Goal: Information Seeking & Learning: Learn about a topic

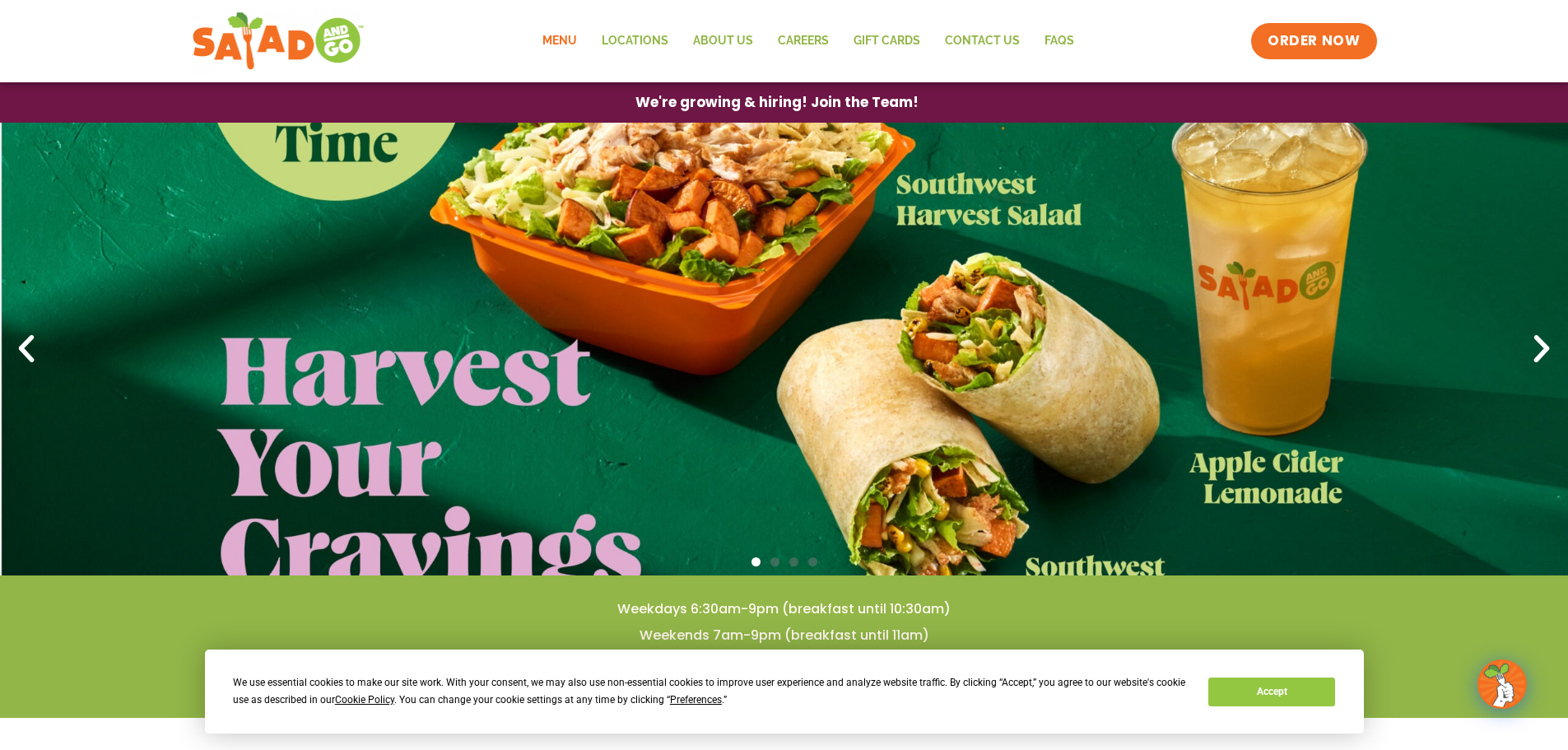
click at [569, 39] on link "Menu" at bounding box center [560, 41] width 60 height 38
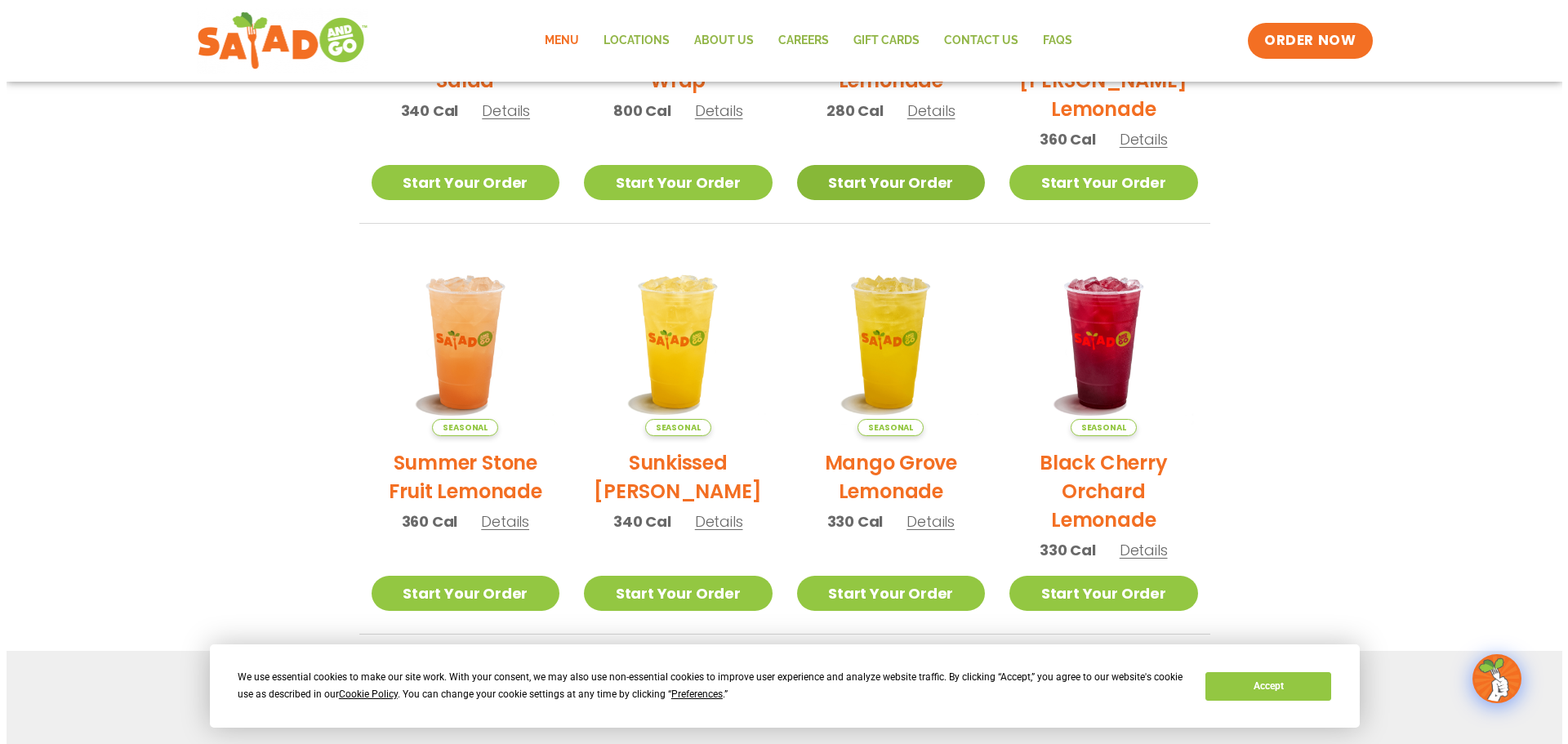
scroll to position [653, 0]
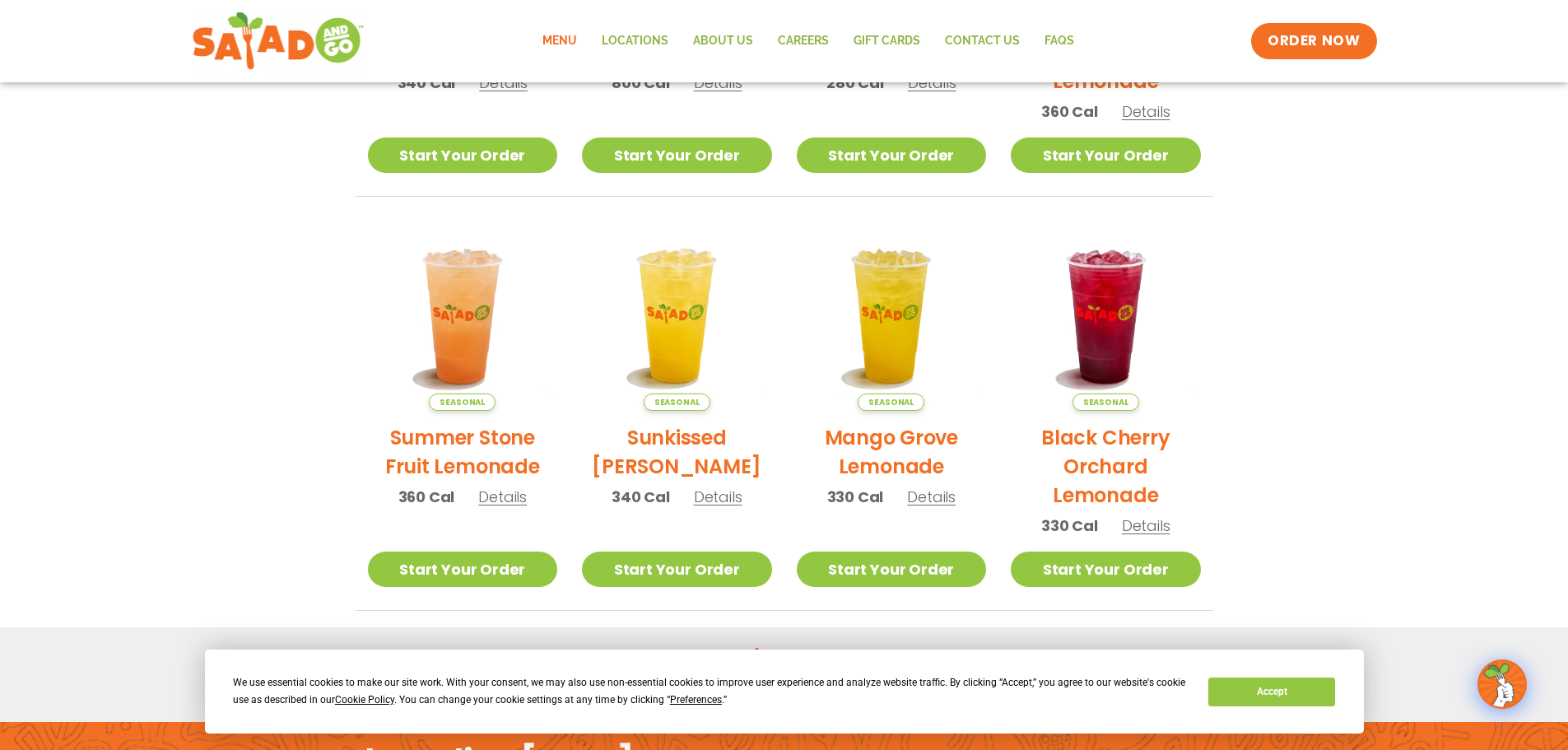
click at [495, 499] on span "Details" at bounding box center [502, 497] width 48 height 21
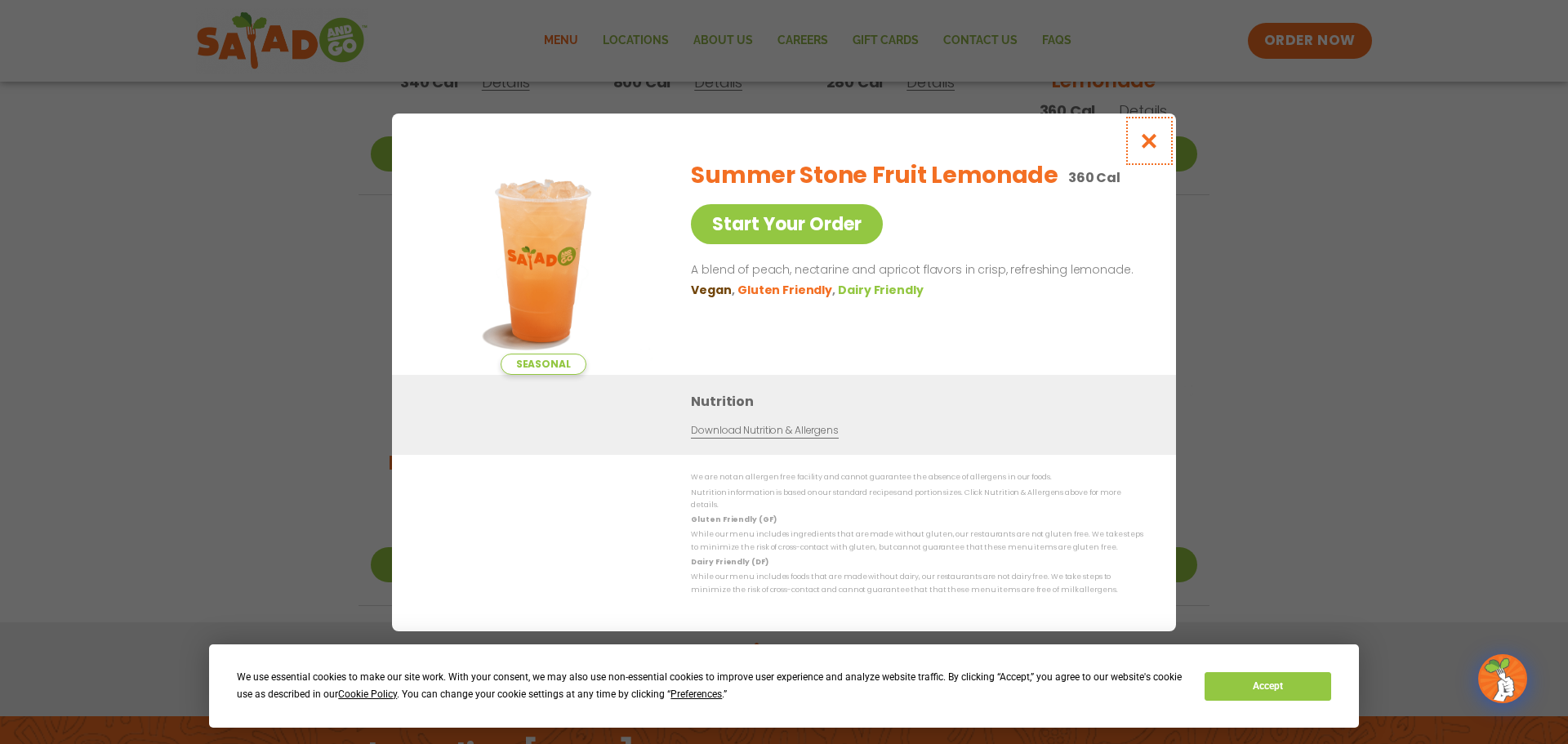
click at [1157, 140] on icon "Close modal" at bounding box center [1149, 141] width 21 height 17
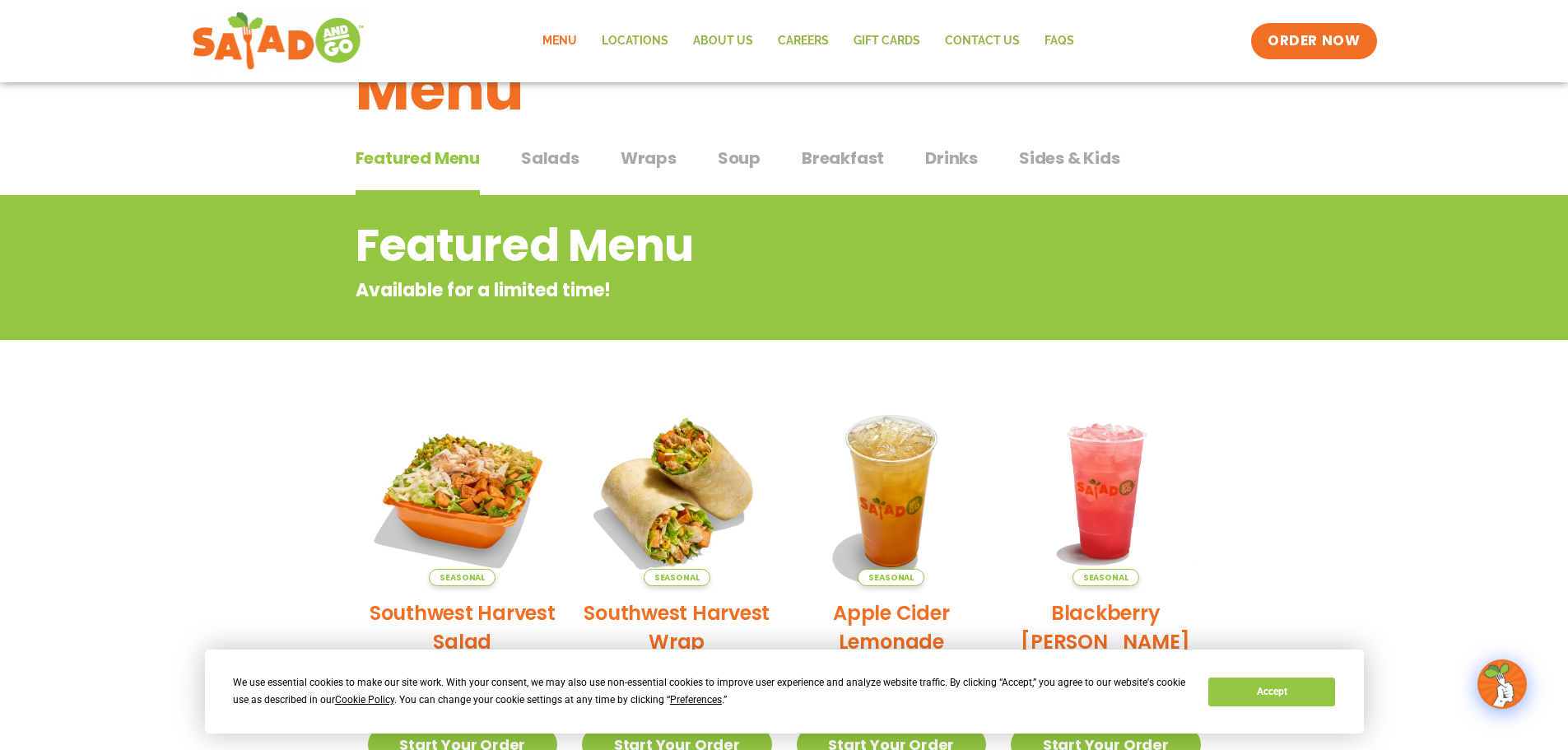
scroll to position [0, 0]
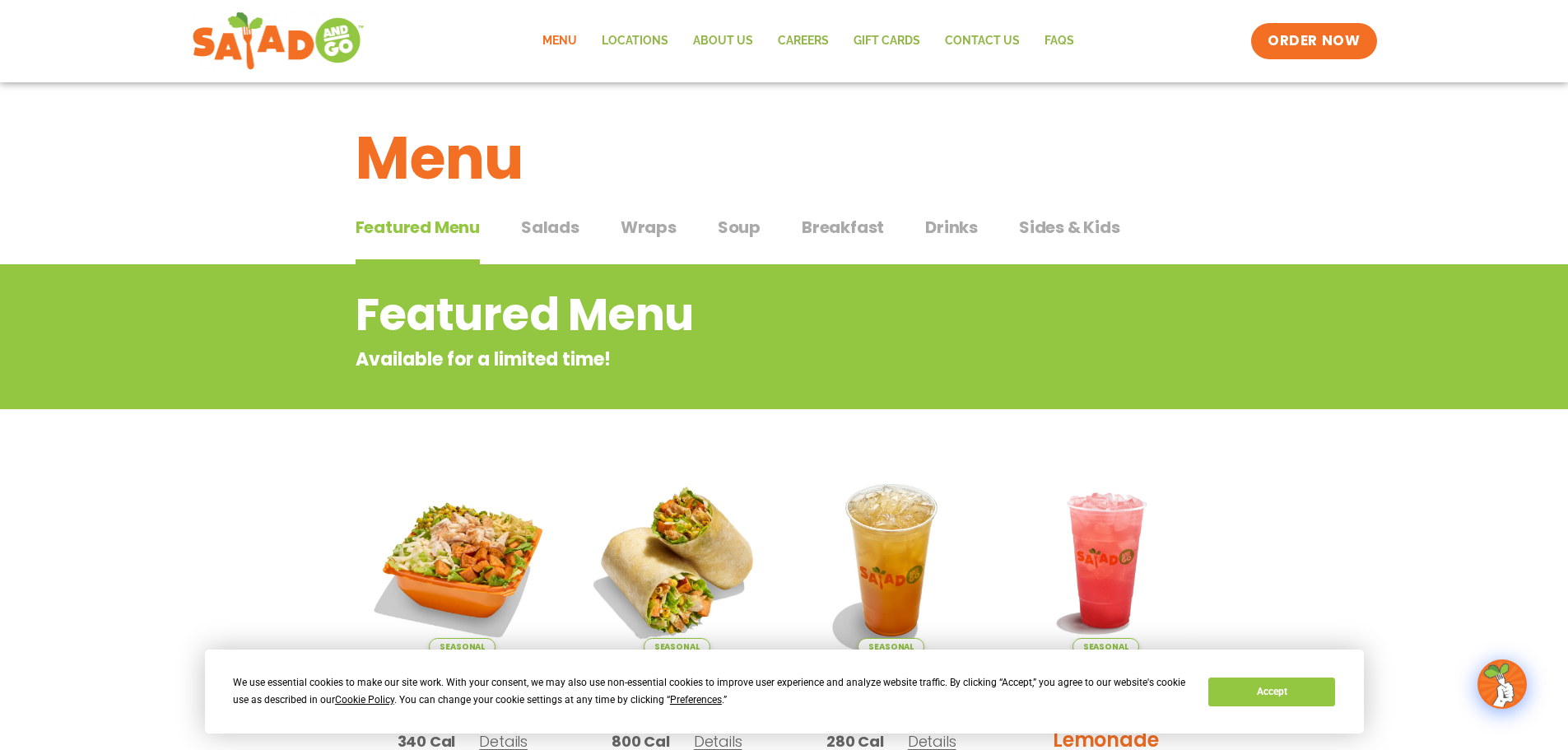
click at [563, 238] on span "Salads" at bounding box center [550, 227] width 59 height 25
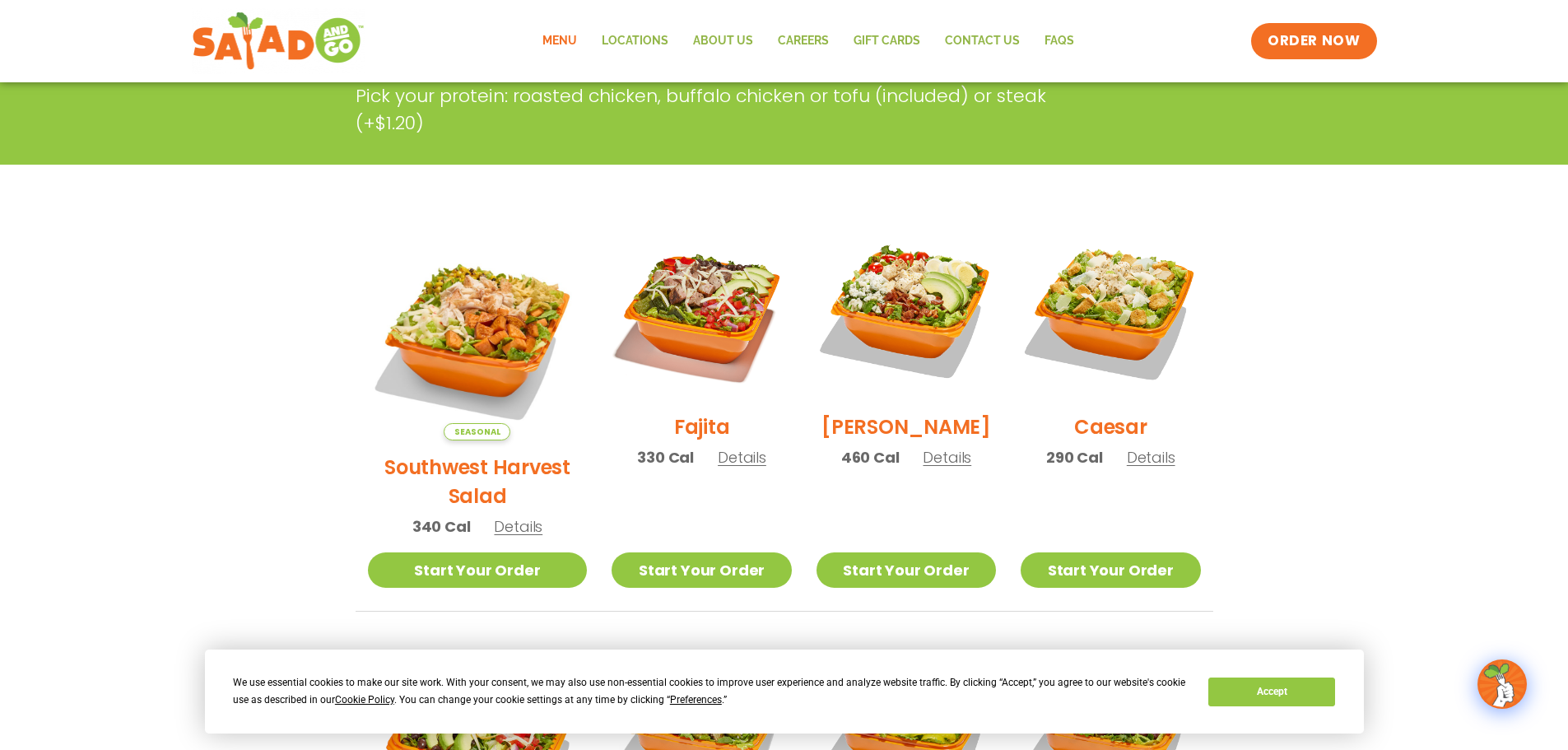
scroll to position [330, 0]
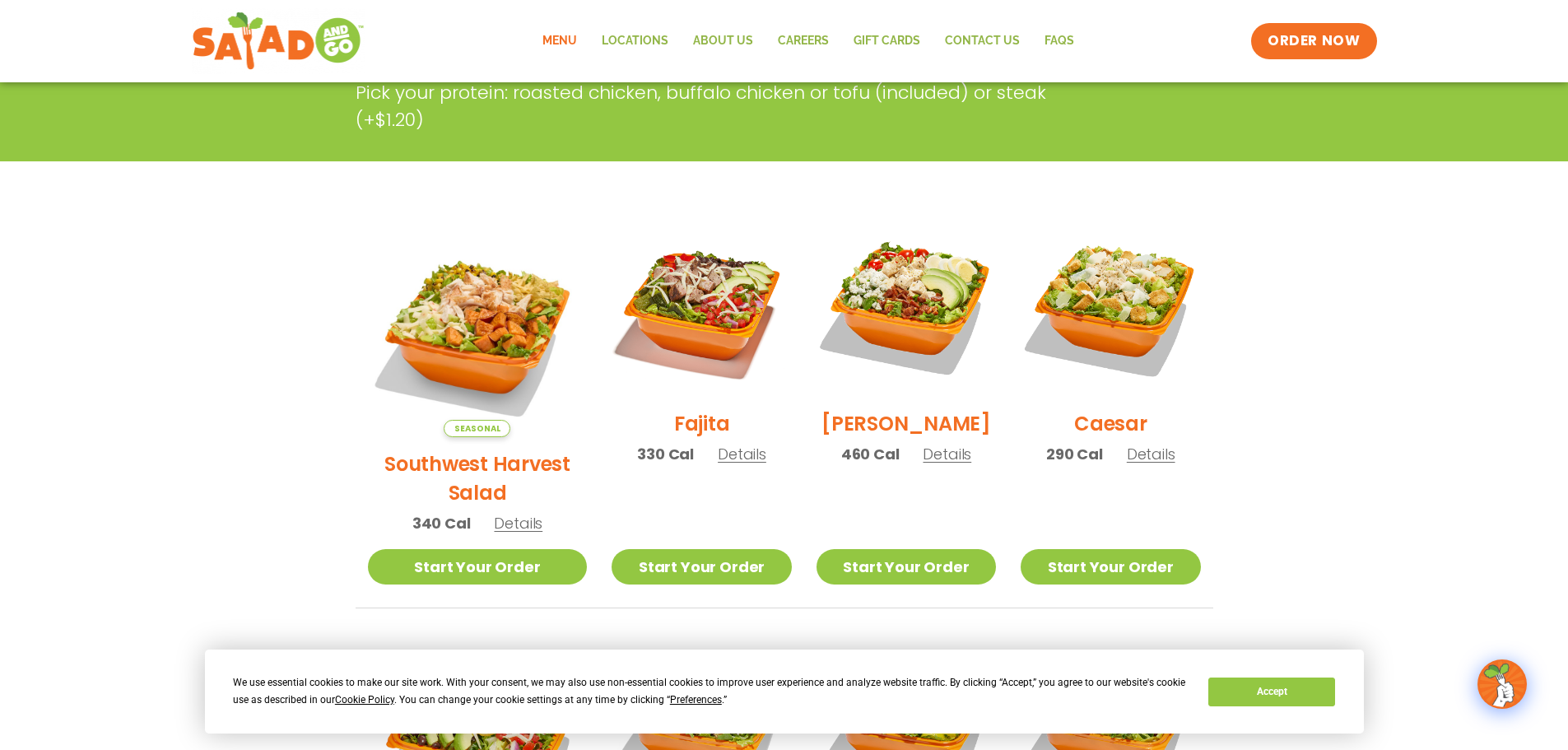
click at [927, 464] on span "Details" at bounding box center [947, 454] width 48 height 21
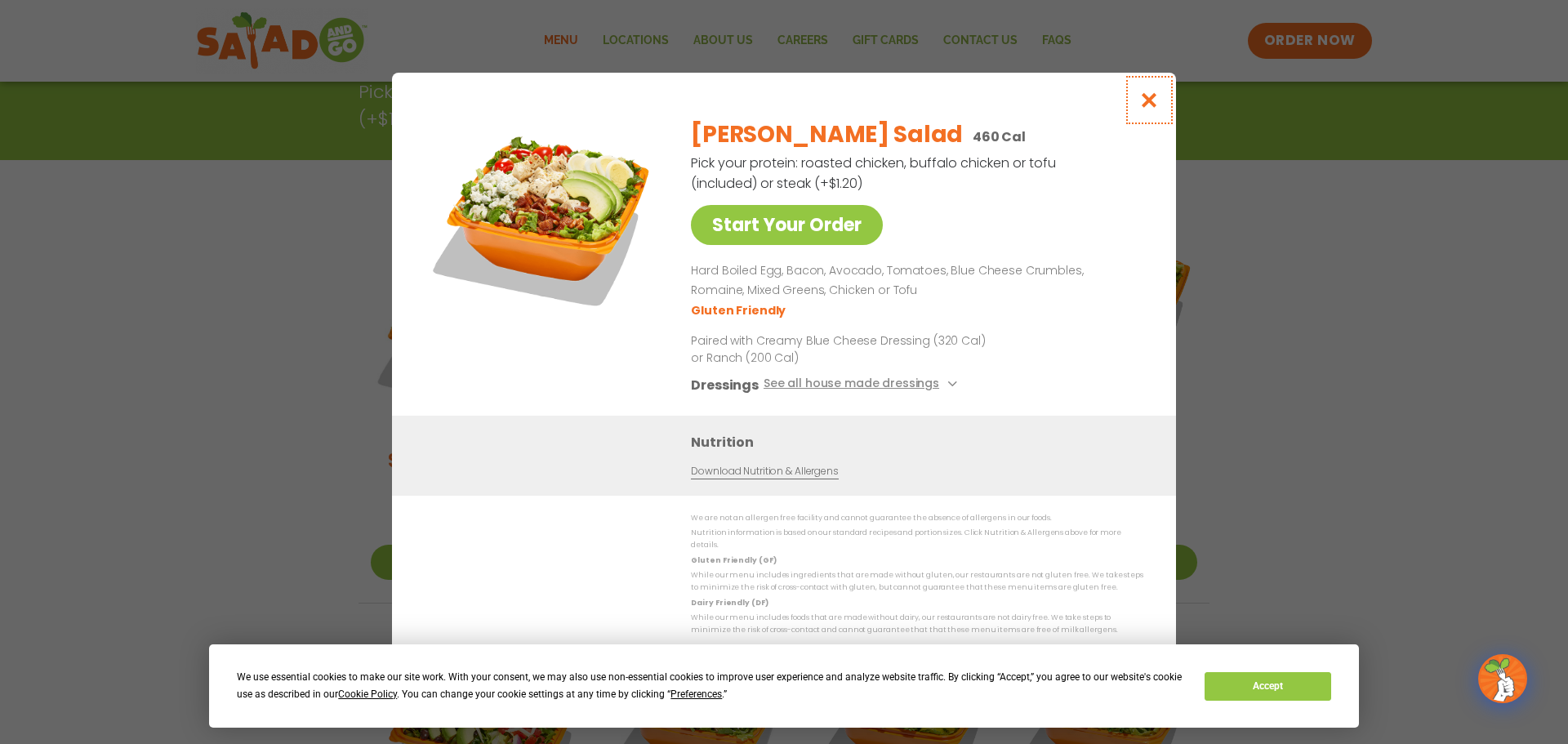
click at [1149, 105] on icon "Close modal" at bounding box center [1149, 100] width 21 height 17
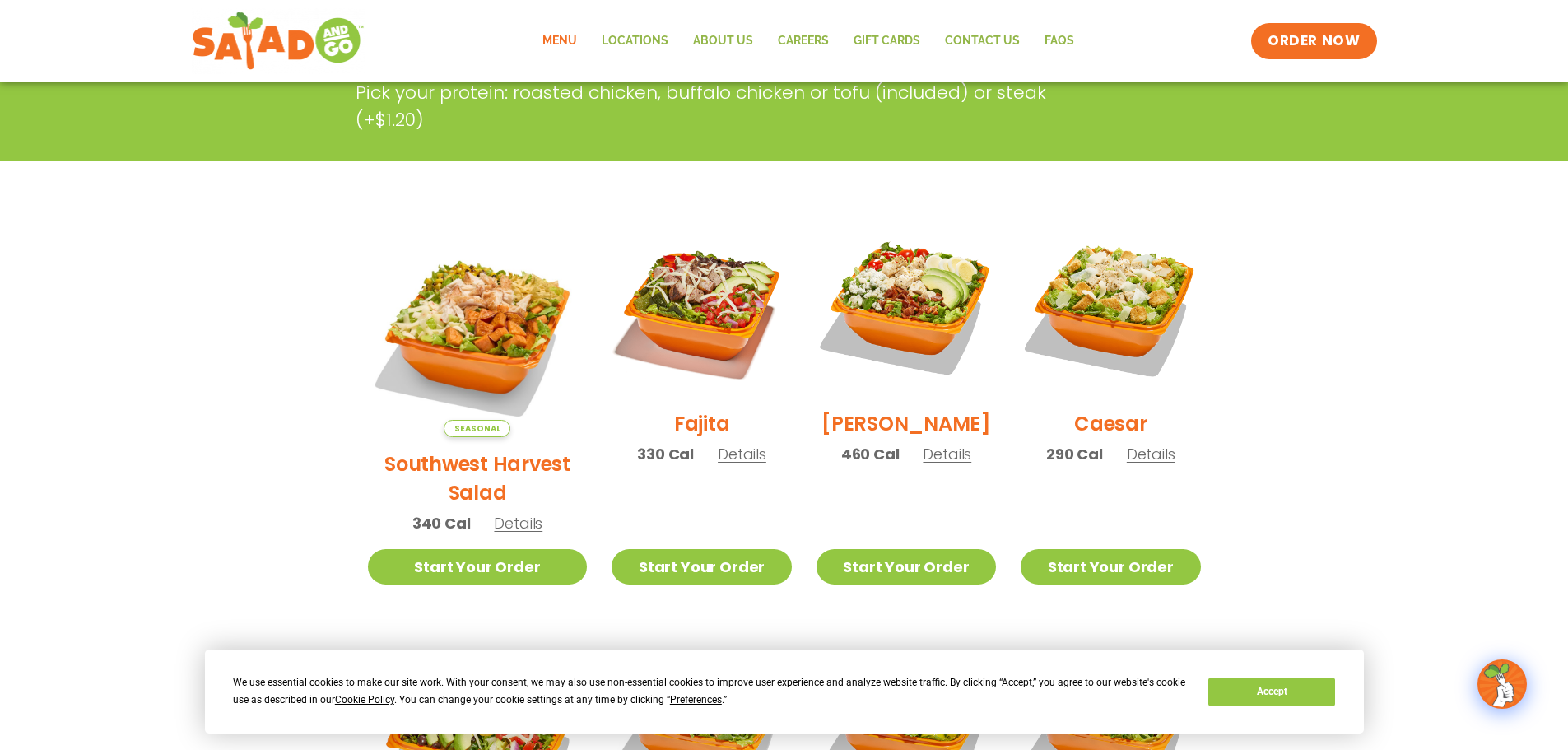
click at [1139, 464] on span "Details" at bounding box center [1151, 454] width 48 height 21
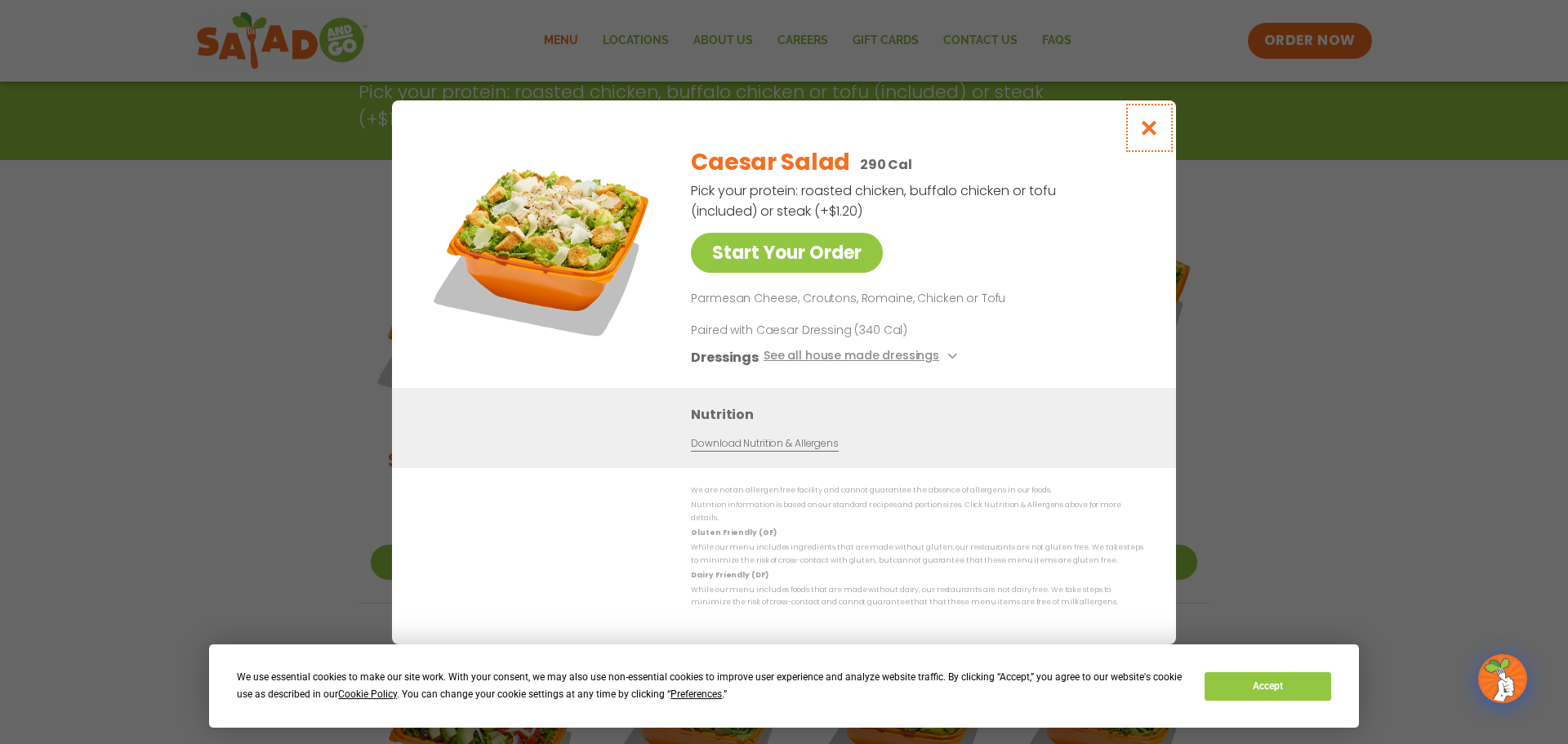
click at [1155, 136] on icon "Close modal" at bounding box center [1149, 128] width 21 height 17
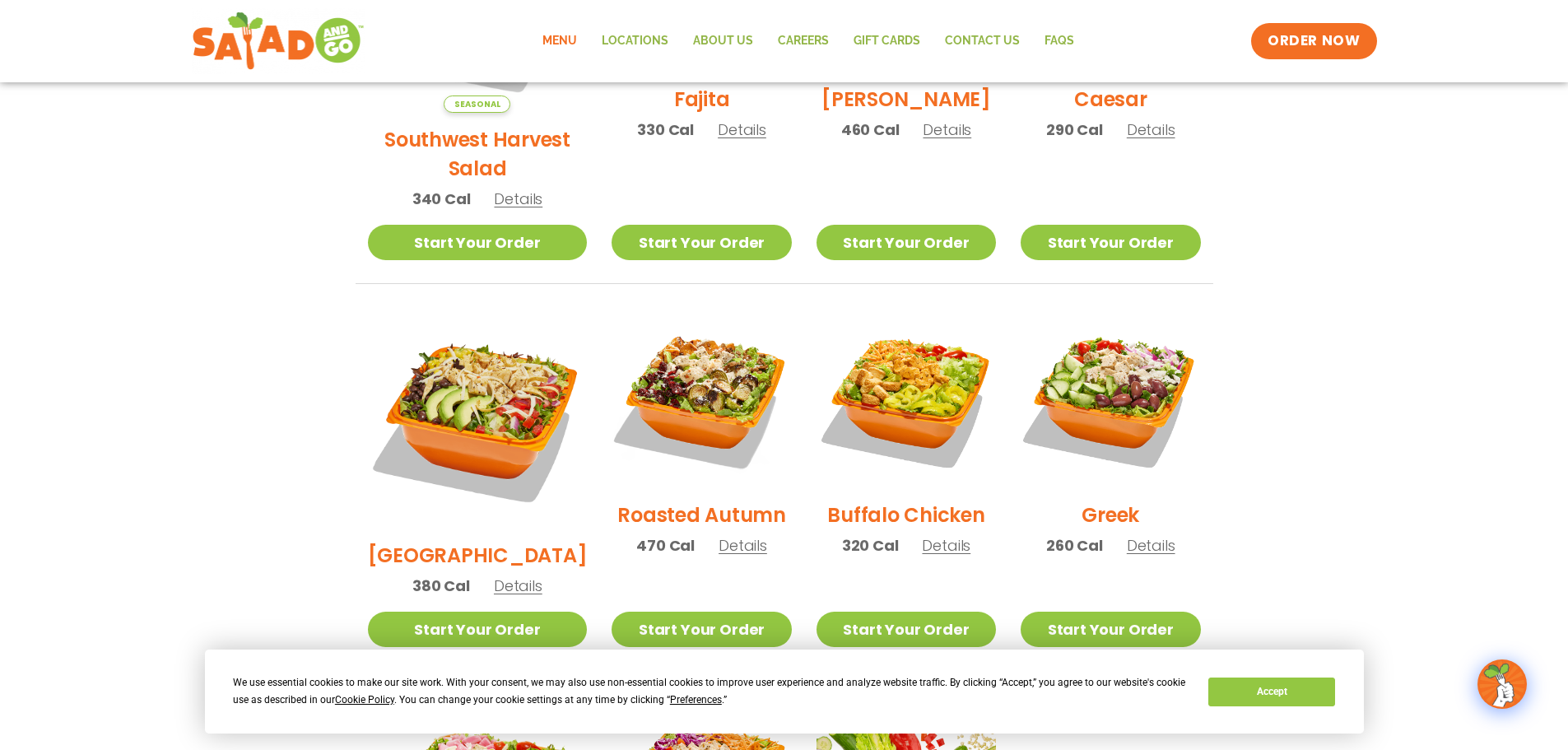
scroll to position [659, 0]
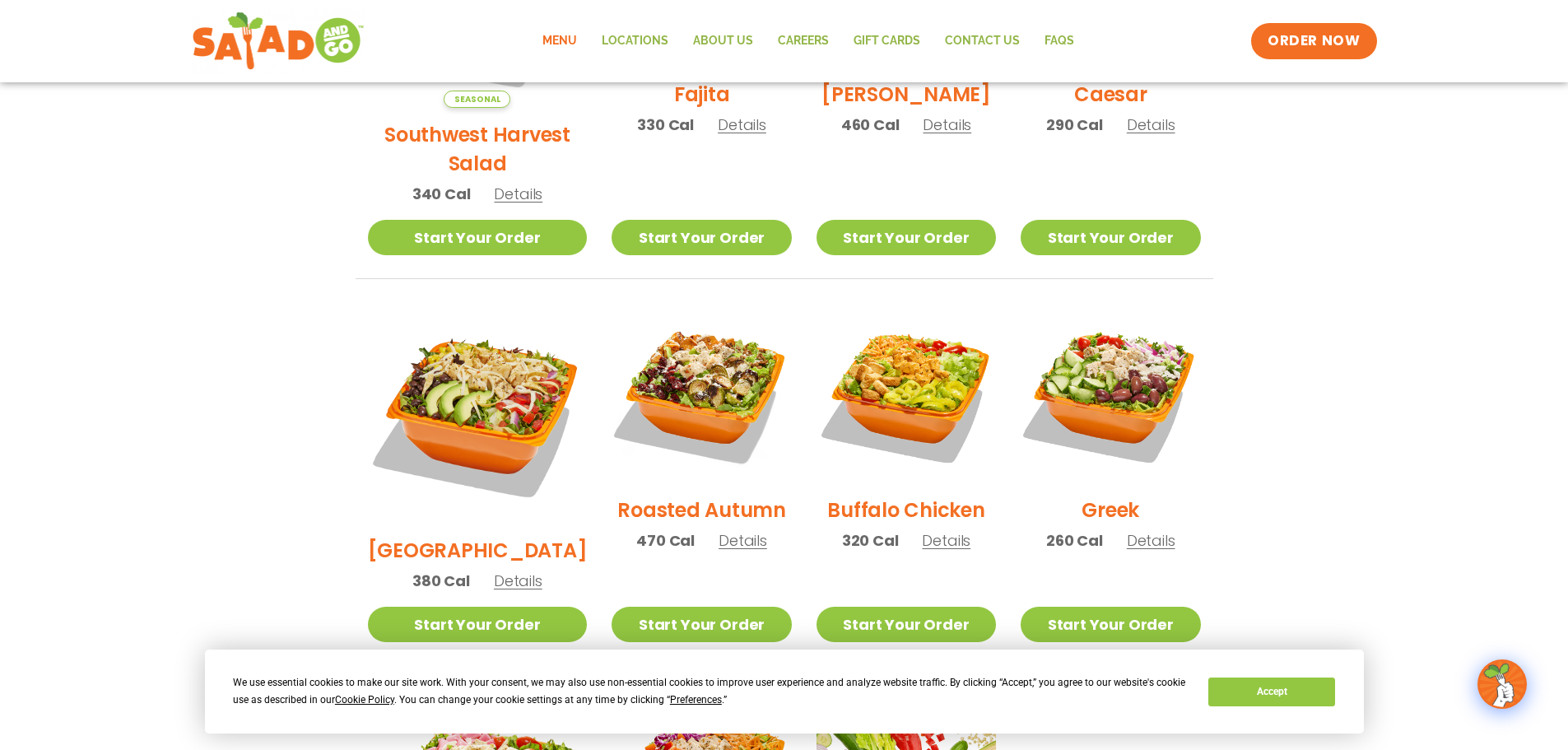
click at [718, 531] on span "Details" at bounding box center [743, 541] width 48 height 21
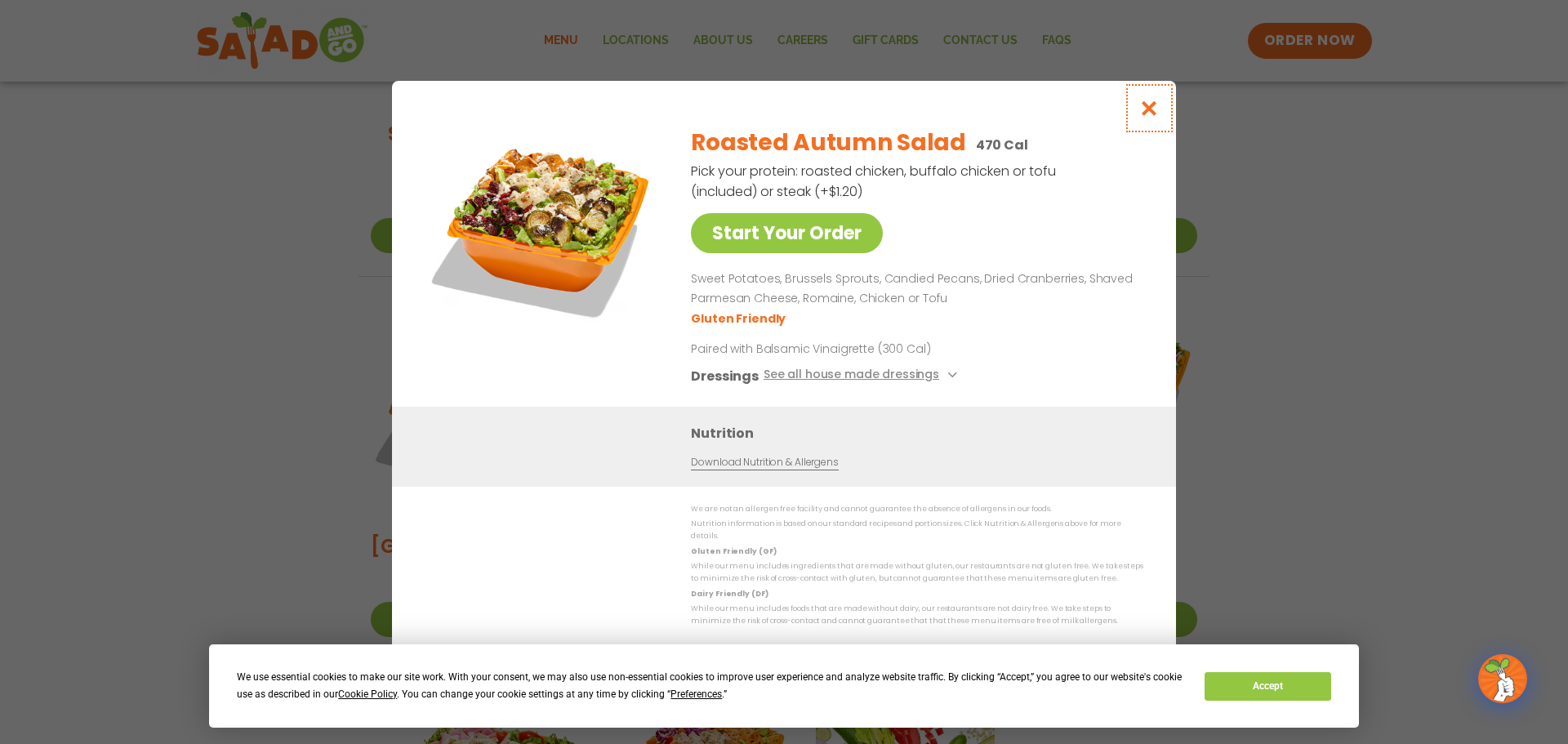
click at [1145, 116] on icon "Close modal" at bounding box center [1149, 108] width 21 height 17
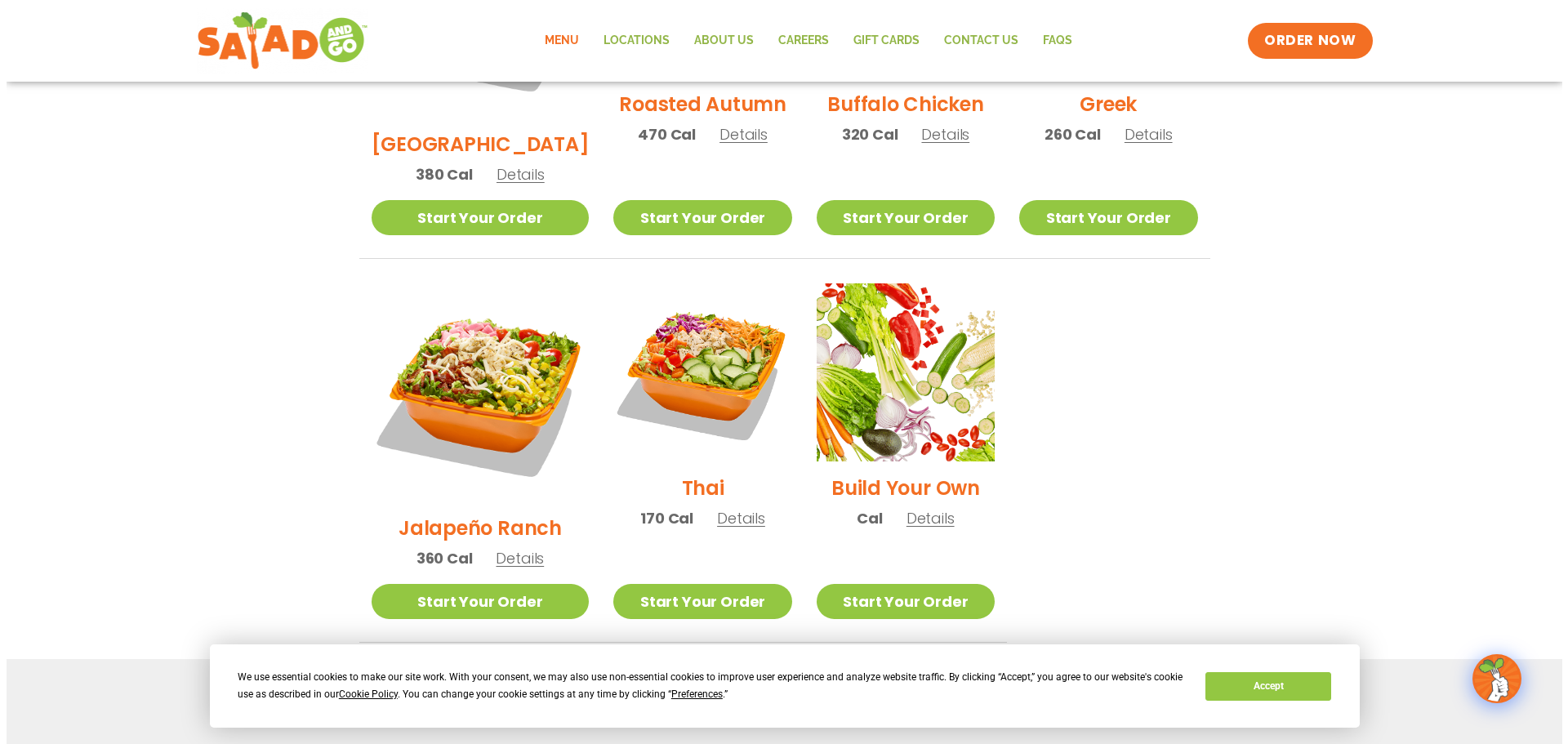
scroll to position [1062, 0]
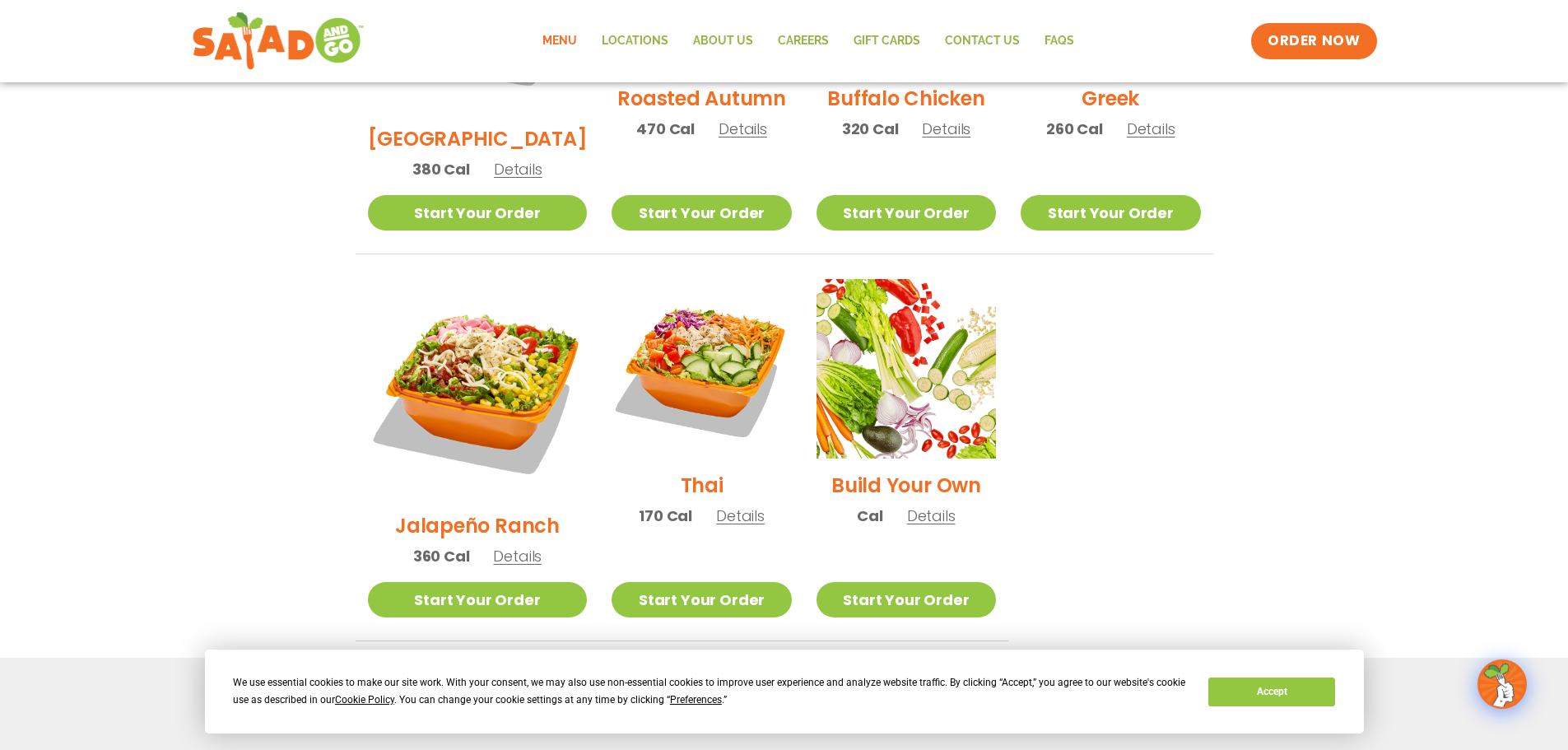
click at [907, 506] on span "Details" at bounding box center [931, 516] width 48 height 21
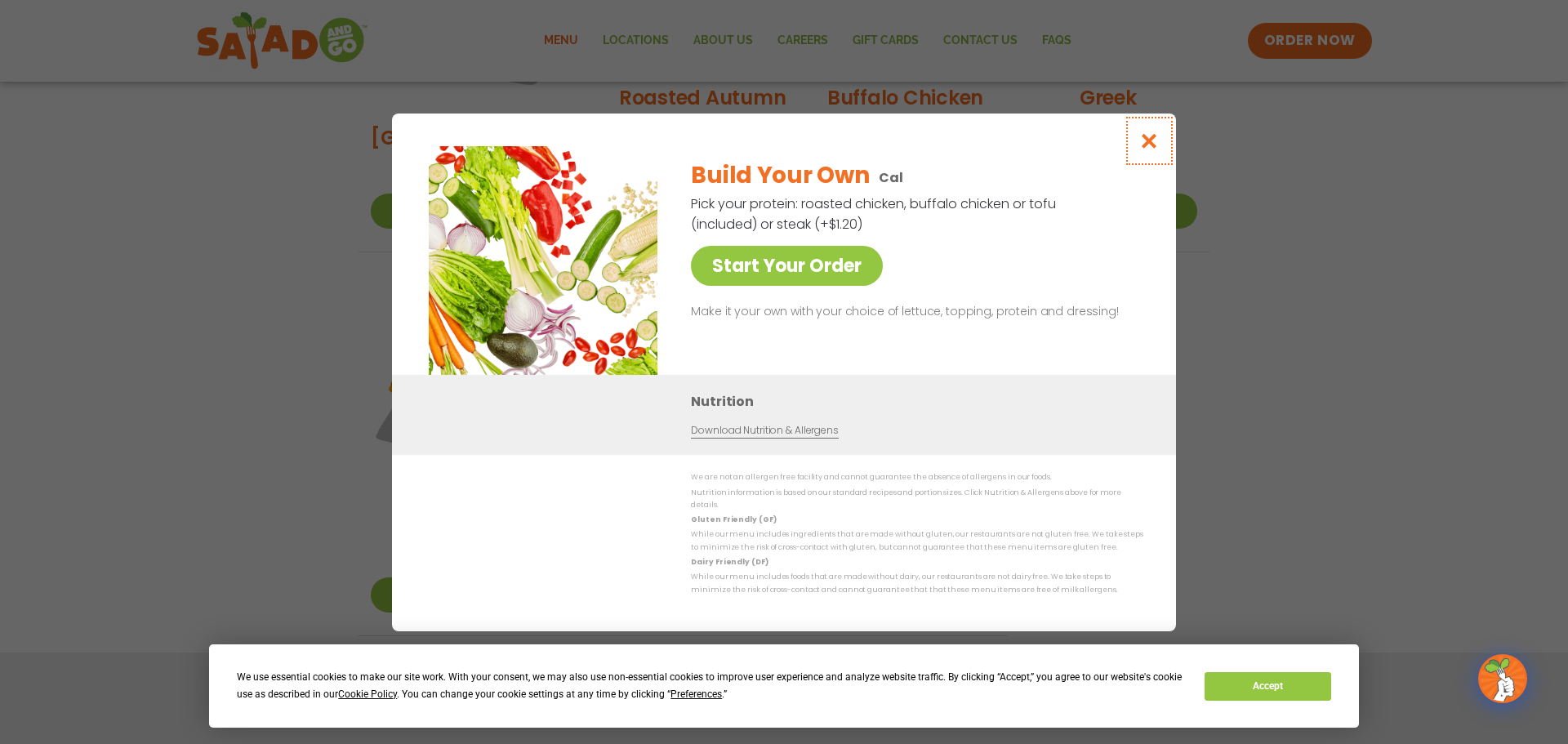
click at [1149, 149] on icon "Close modal" at bounding box center [1149, 141] width 21 height 17
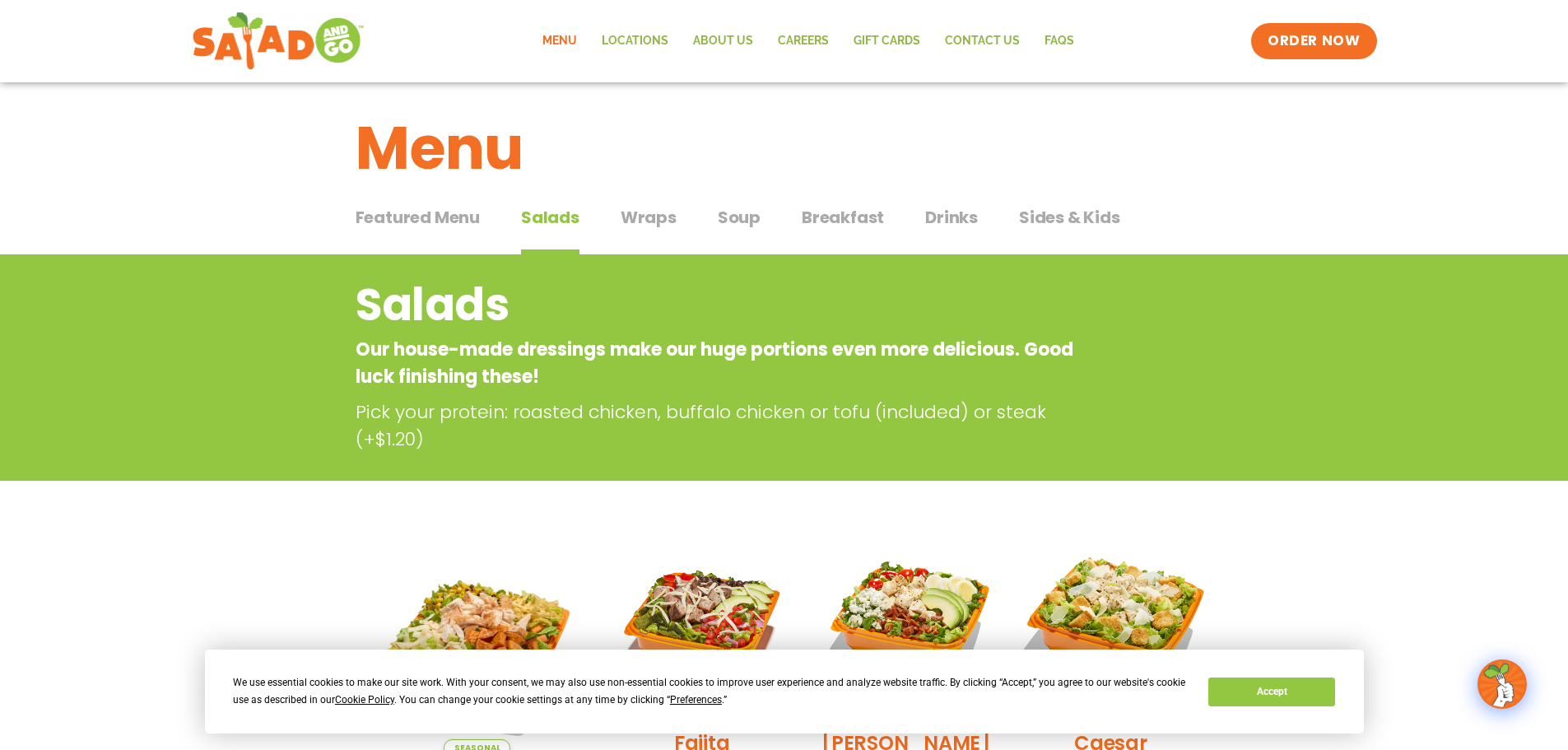
scroll to position [0, 0]
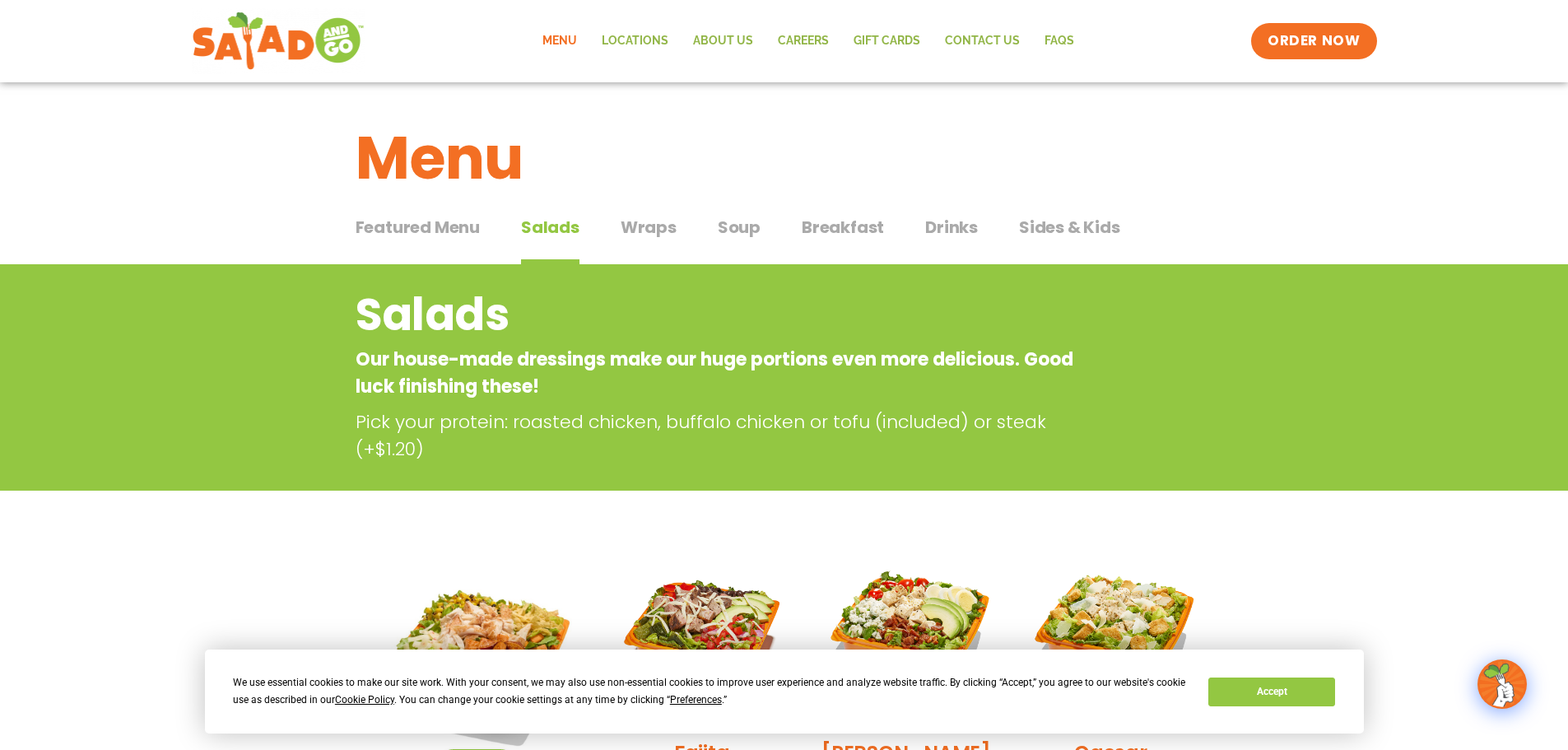
click at [650, 231] on span "Wraps" at bounding box center [648, 227] width 56 height 25
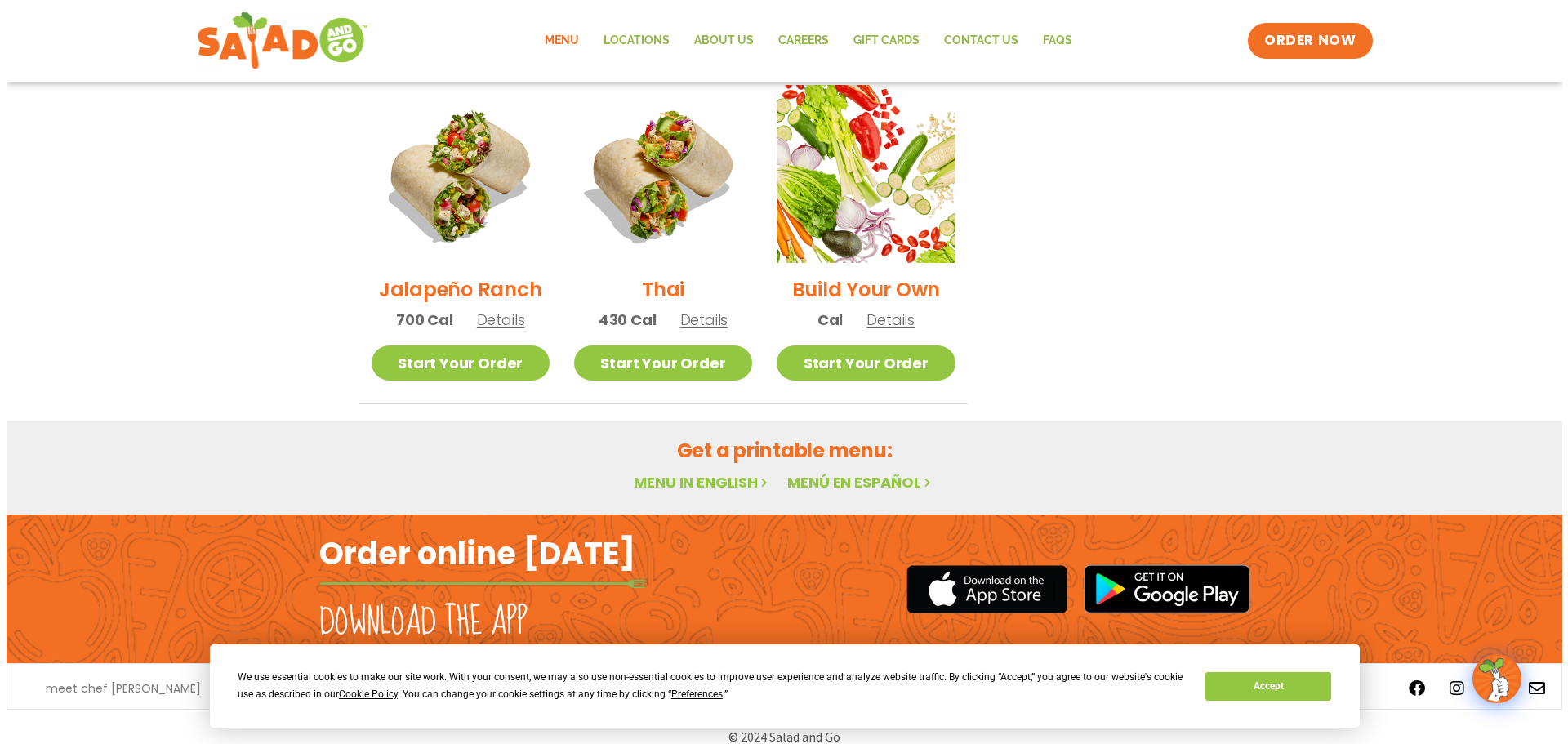
scroll to position [872, 0]
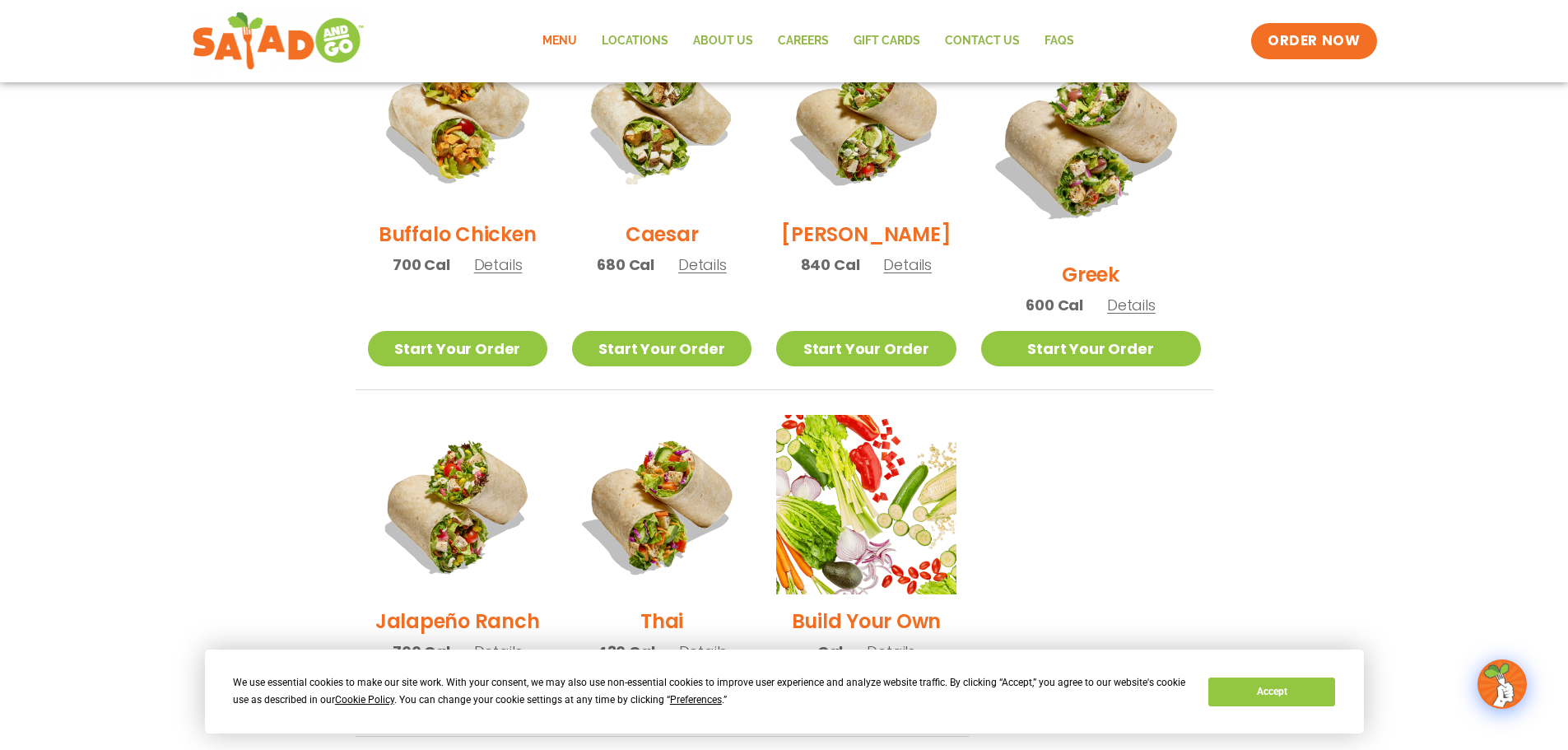
click at [711, 273] on span "Details" at bounding box center [702, 265] width 48 height 21
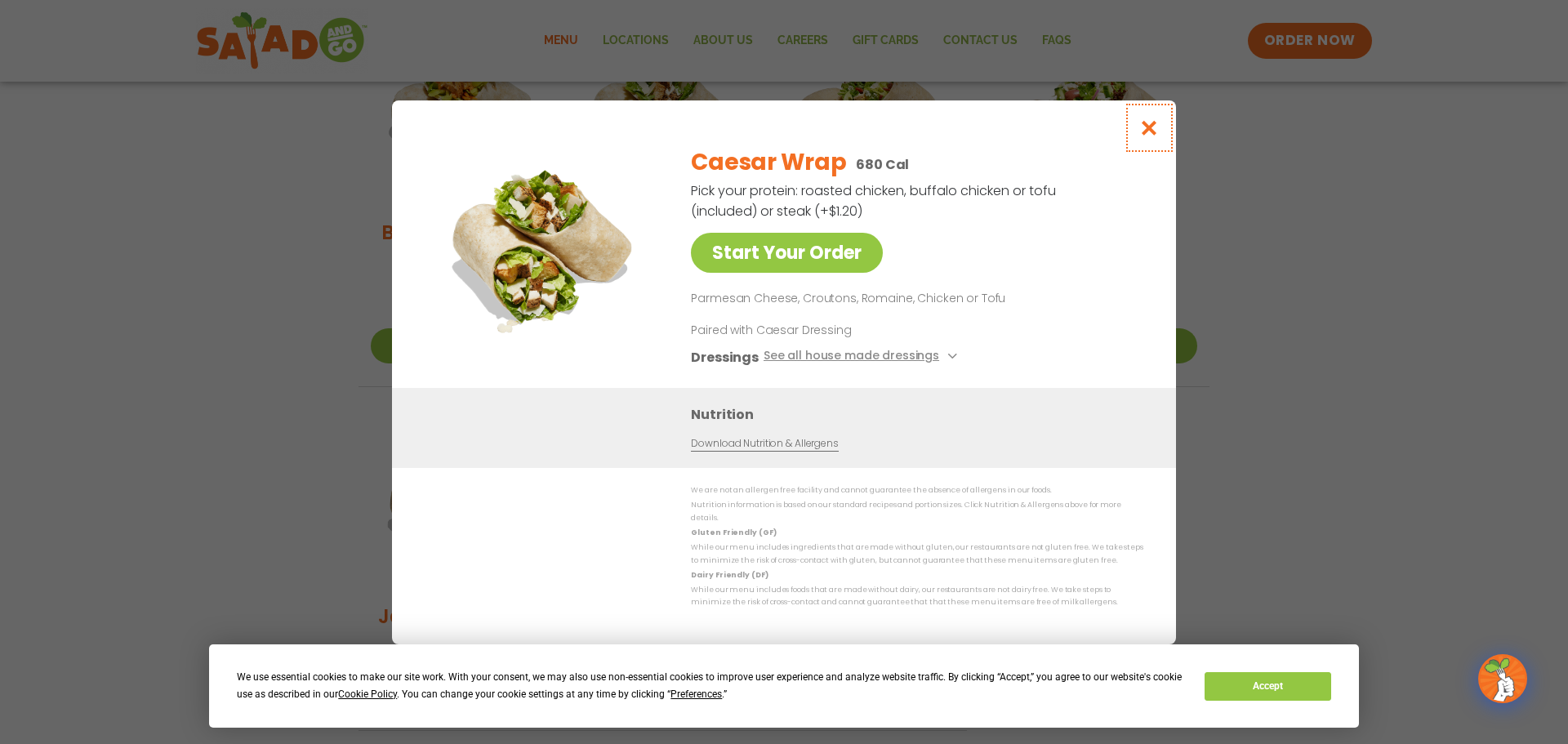
click at [1154, 130] on icon "Close modal" at bounding box center [1149, 128] width 21 height 17
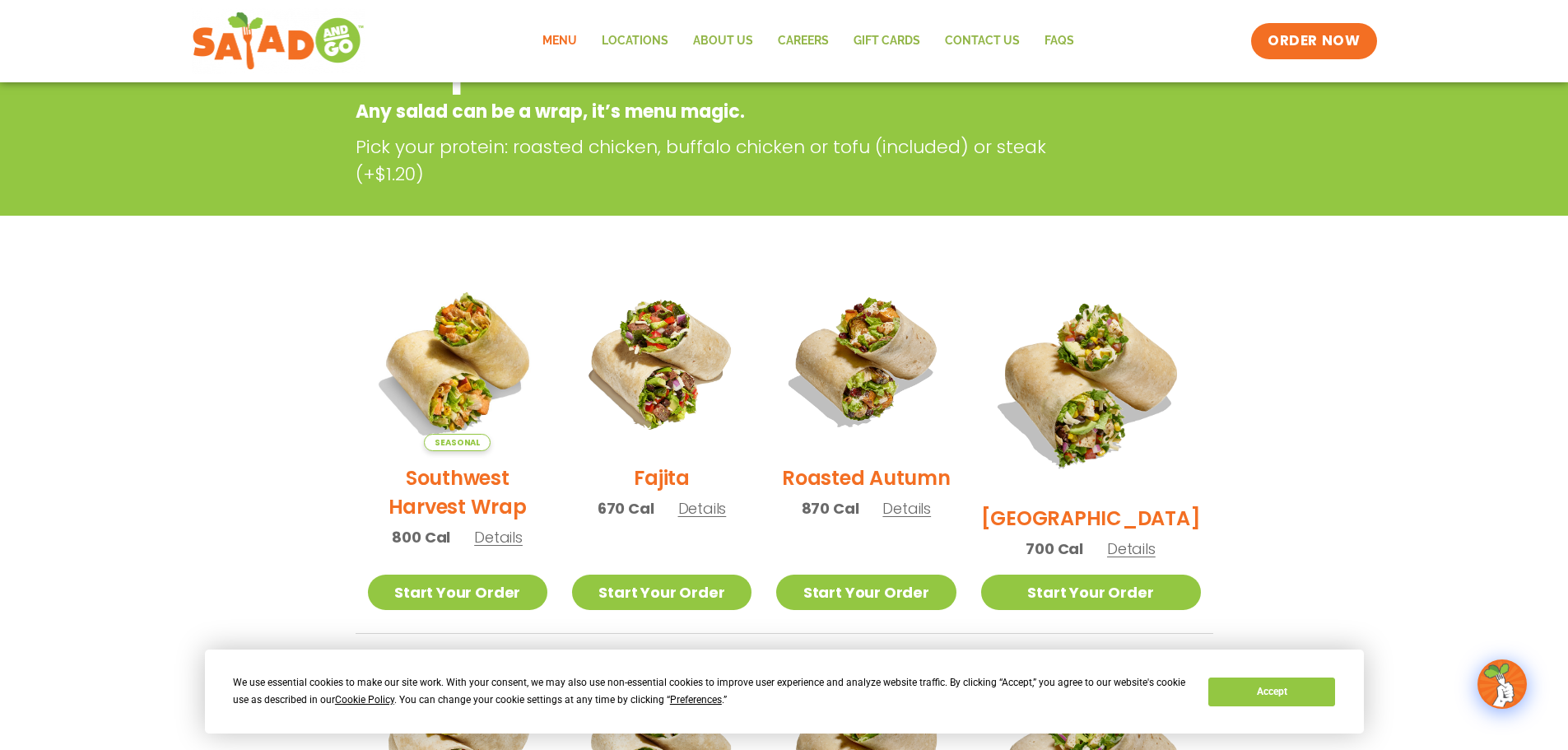
scroll to position [22, 0]
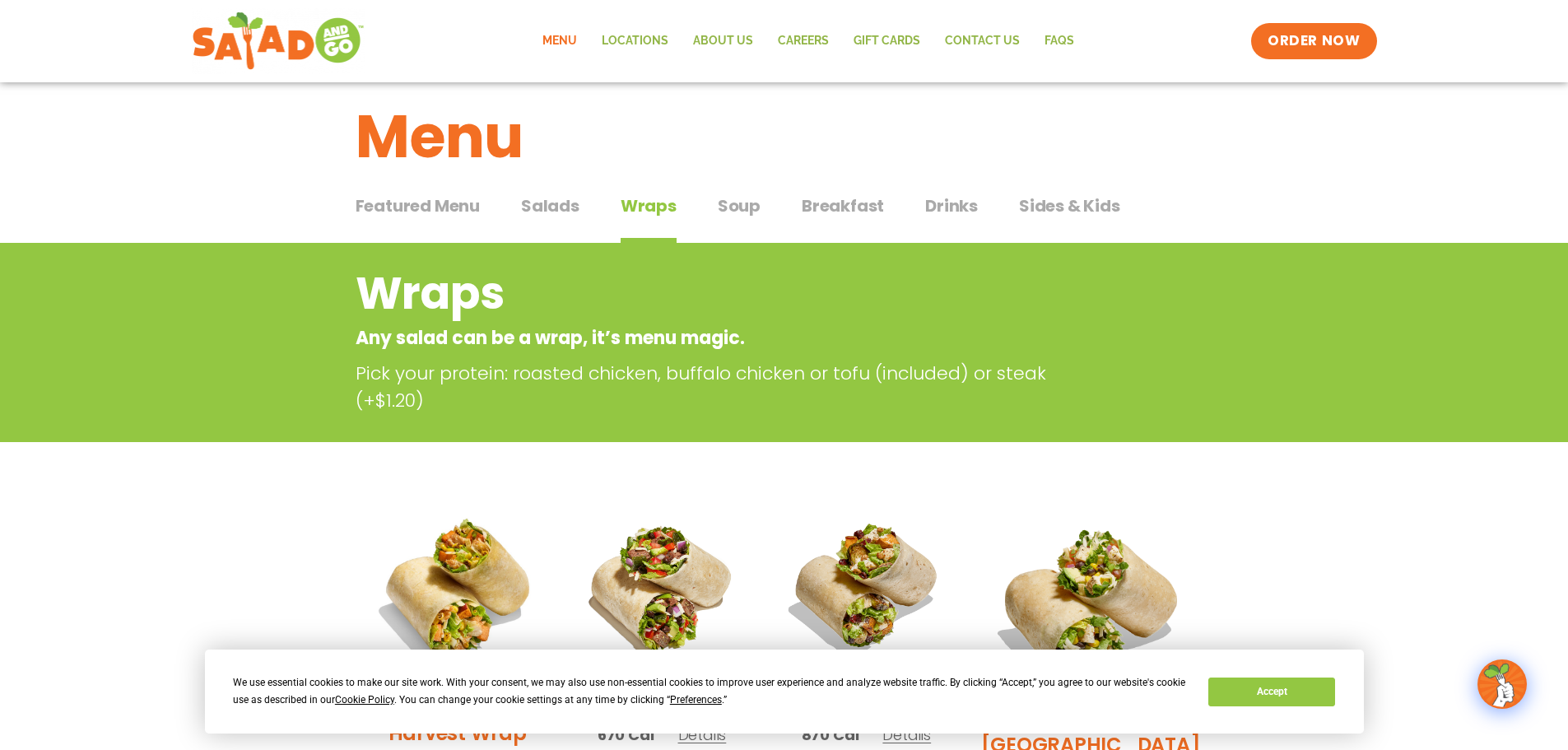
click at [746, 205] on span "Soup" at bounding box center [739, 205] width 43 height 25
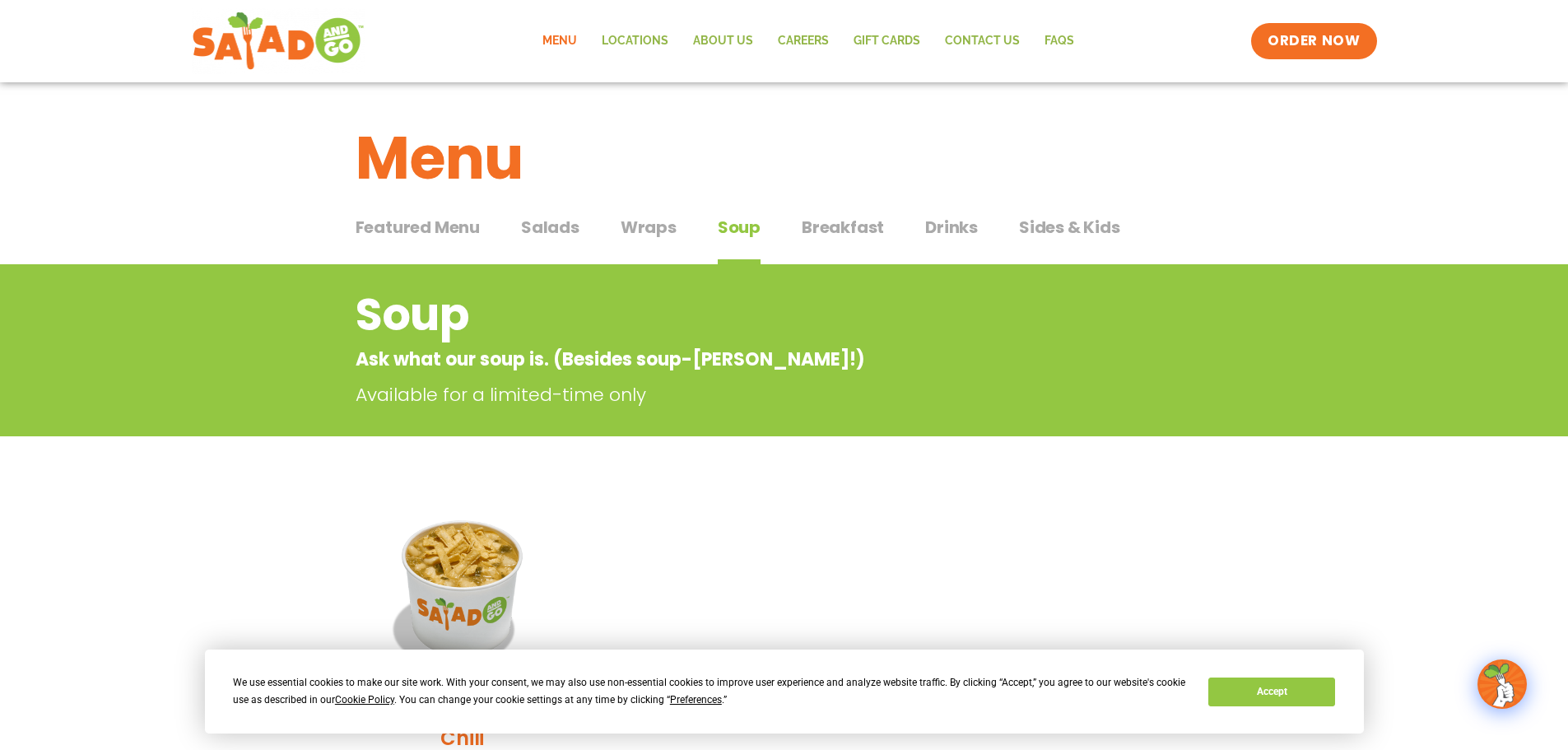
click at [814, 230] on span "Breakfast" at bounding box center [842, 227] width 82 height 25
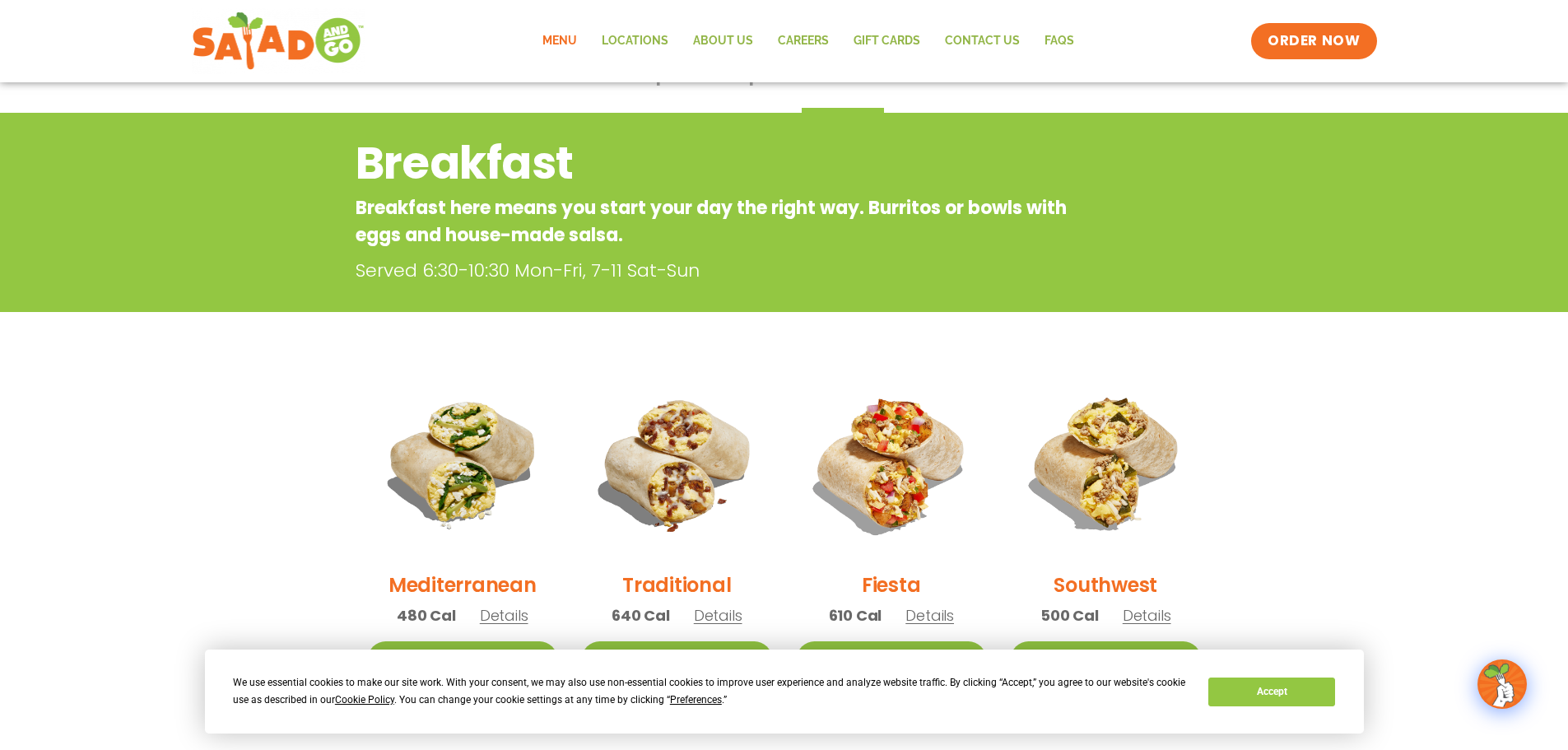
scroll to position [82, 0]
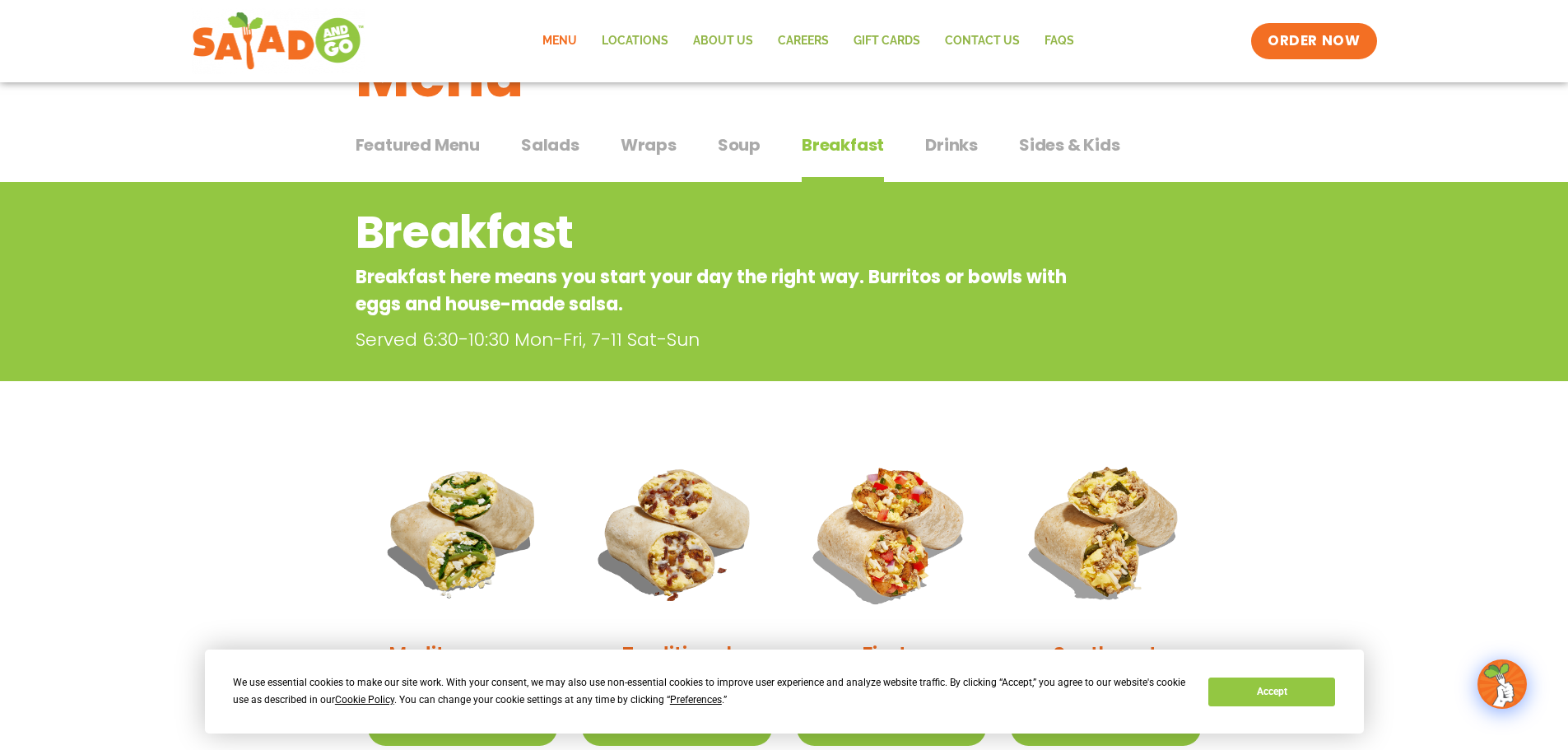
click at [957, 139] on span "Drinks" at bounding box center [951, 145] width 53 height 25
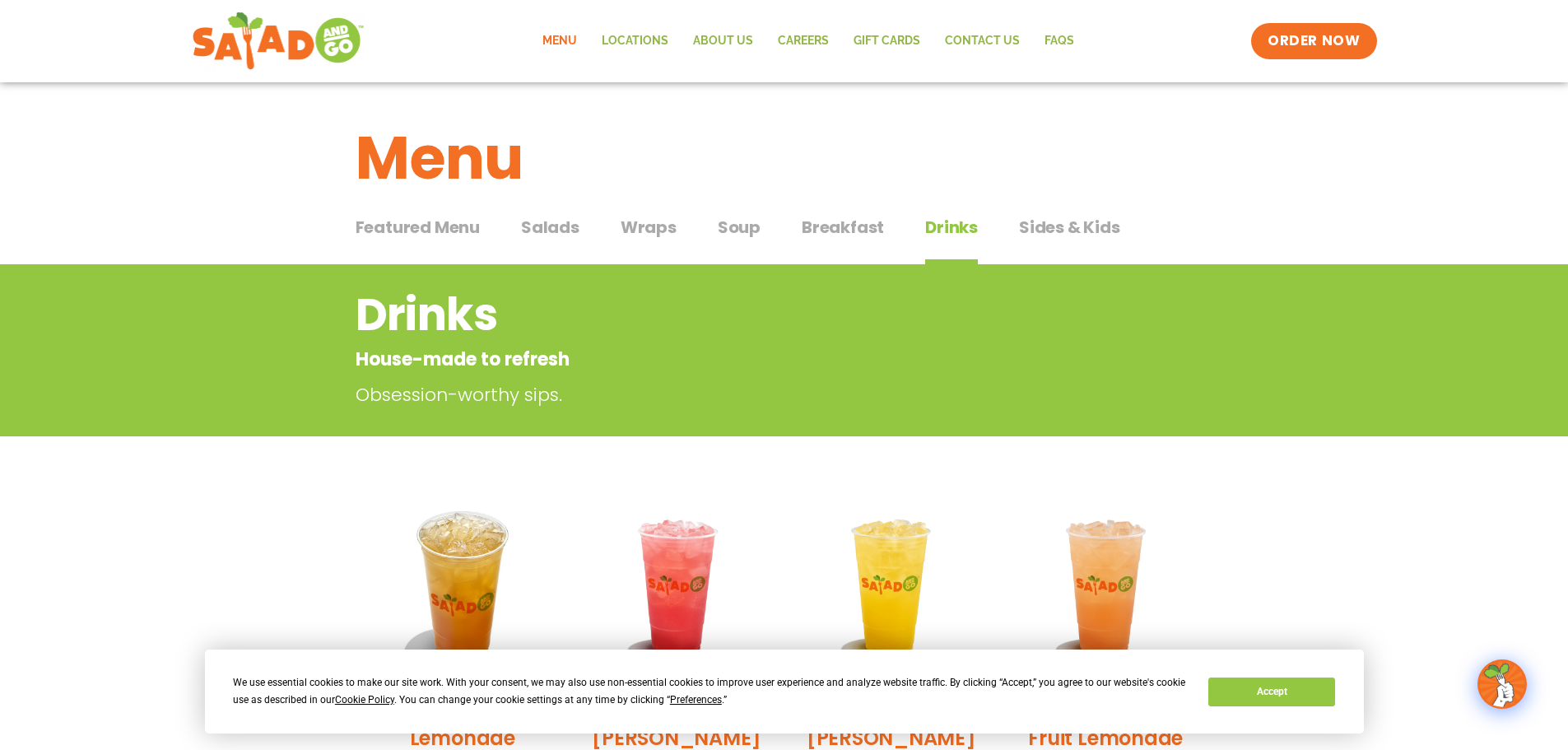
click at [1035, 232] on span "Sides & Kids" at bounding box center [1069, 227] width 101 height 25
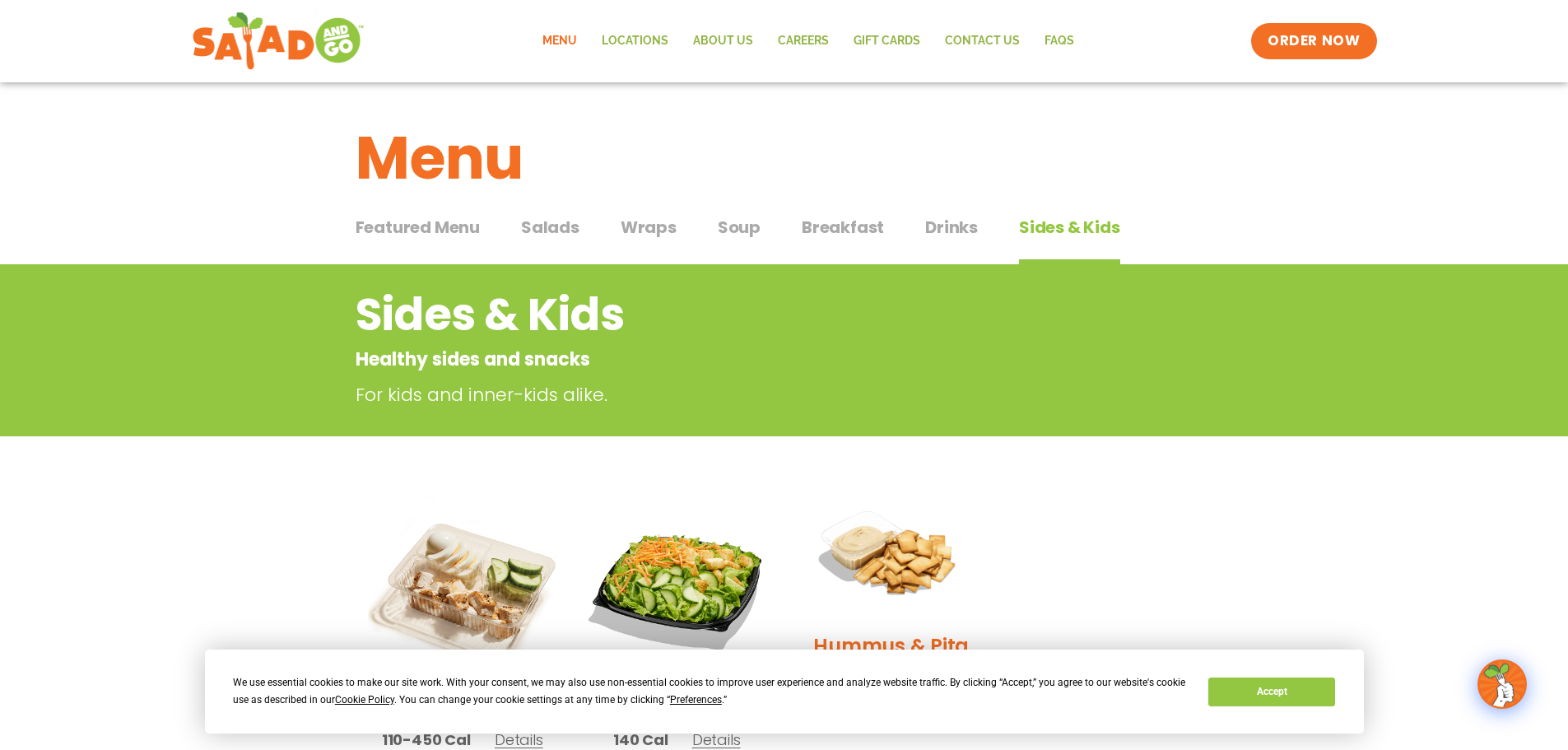
click at [533, 228] on span "Salads" at bounding box center [550, 227] width 59 height 25
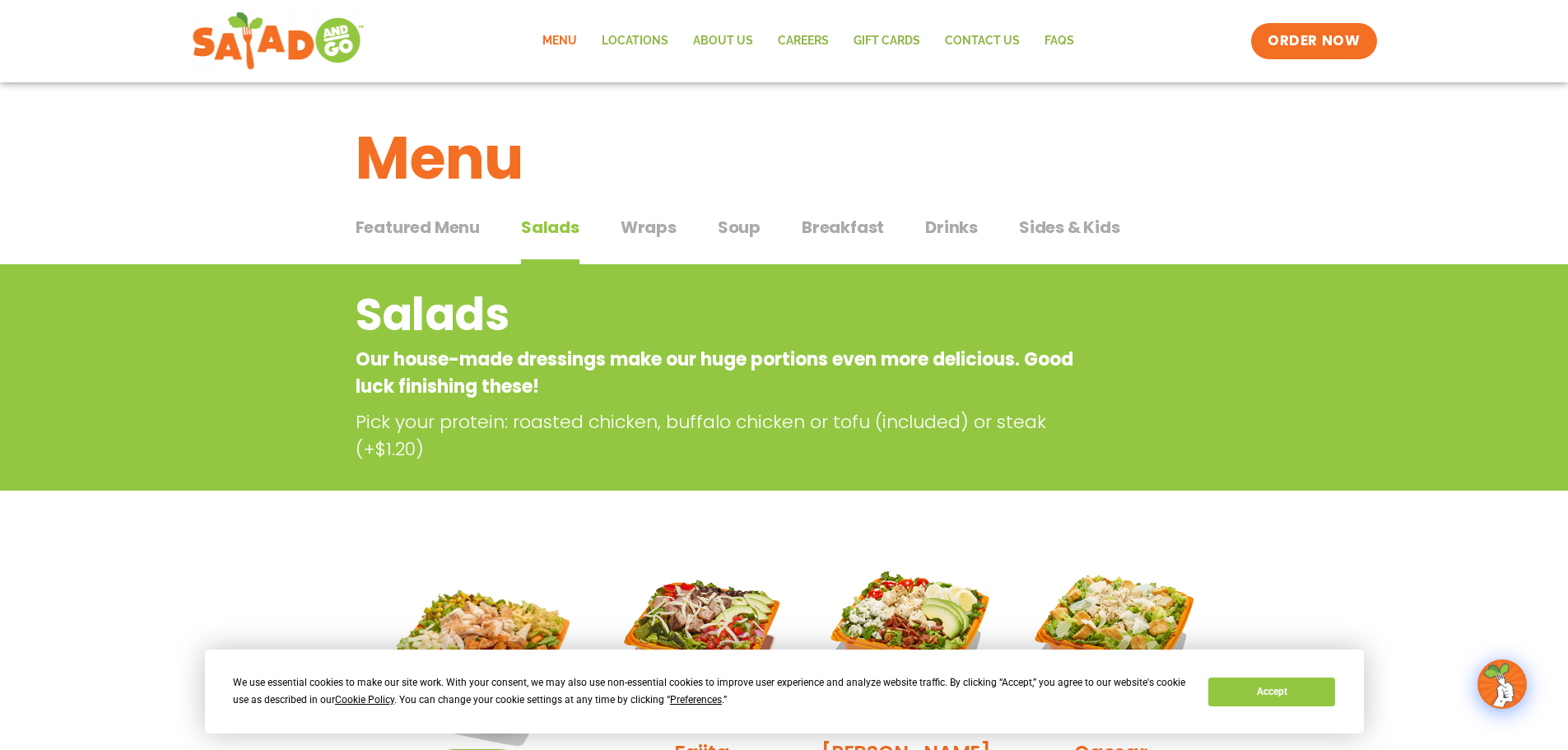
click at [435, 225] on span "Featured Menu" at bounding box center [417, 227] width 124 height 25
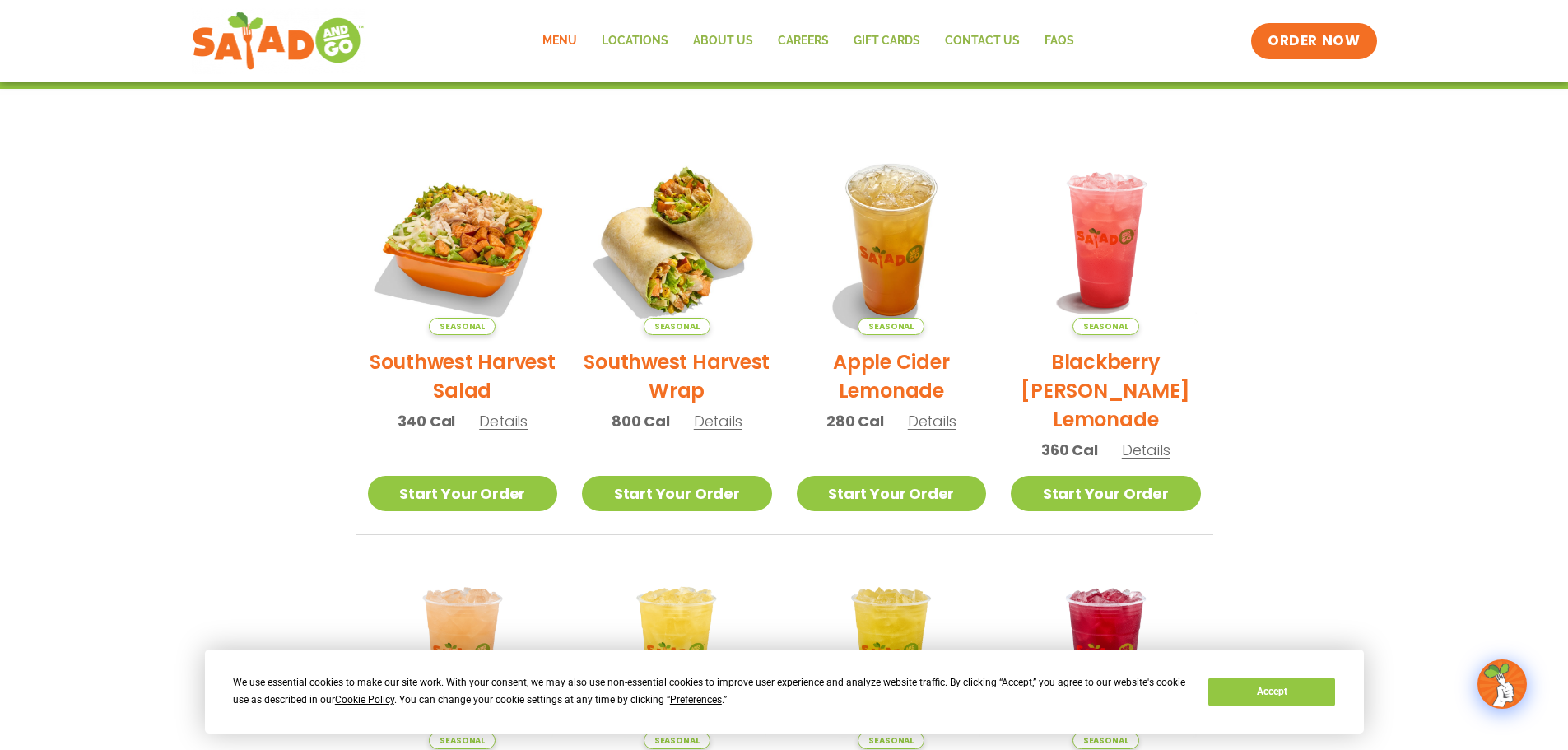
scroll to position [330, 0]
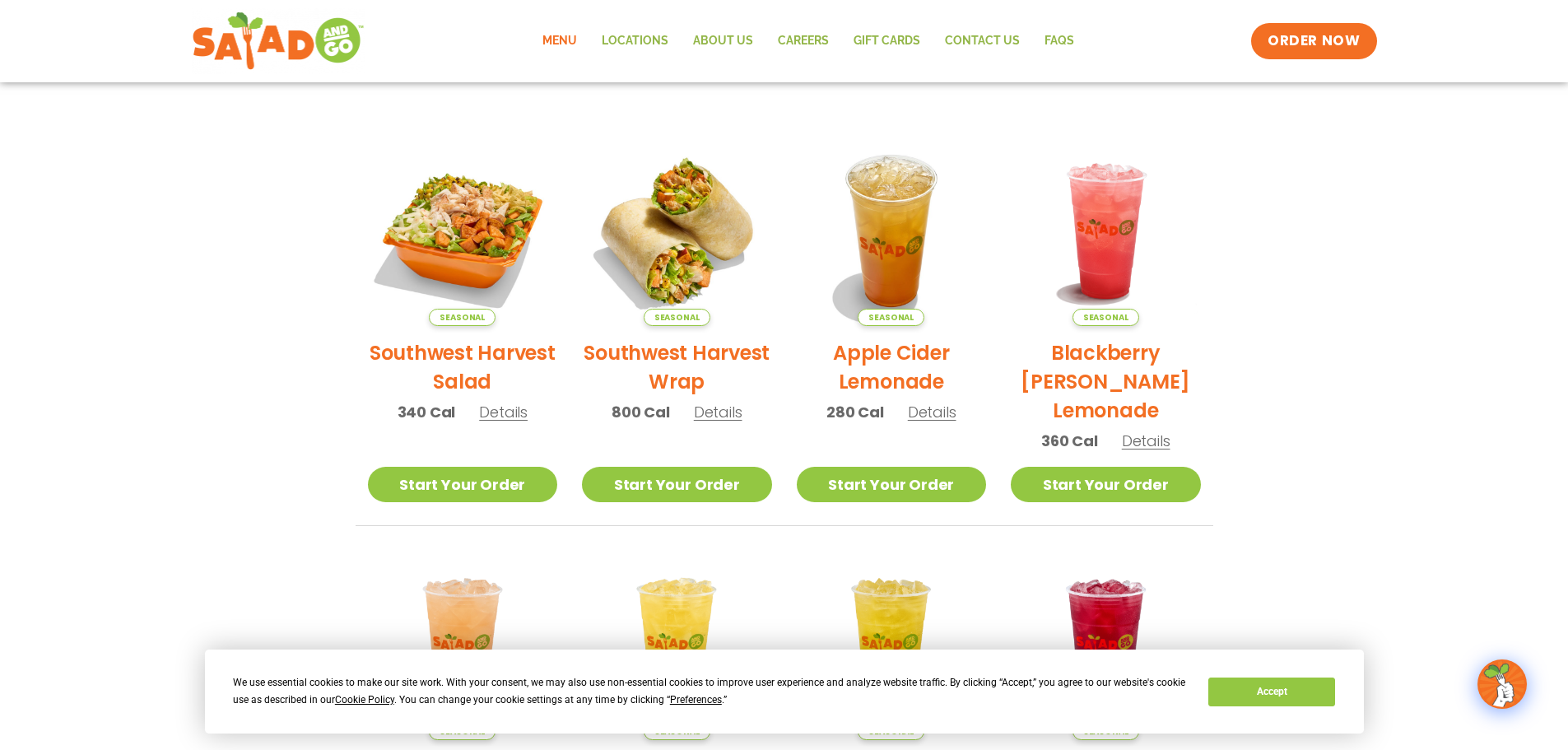
click at [515, 415] on span "Details" at bounding box center [503, 413] width 48 height 21
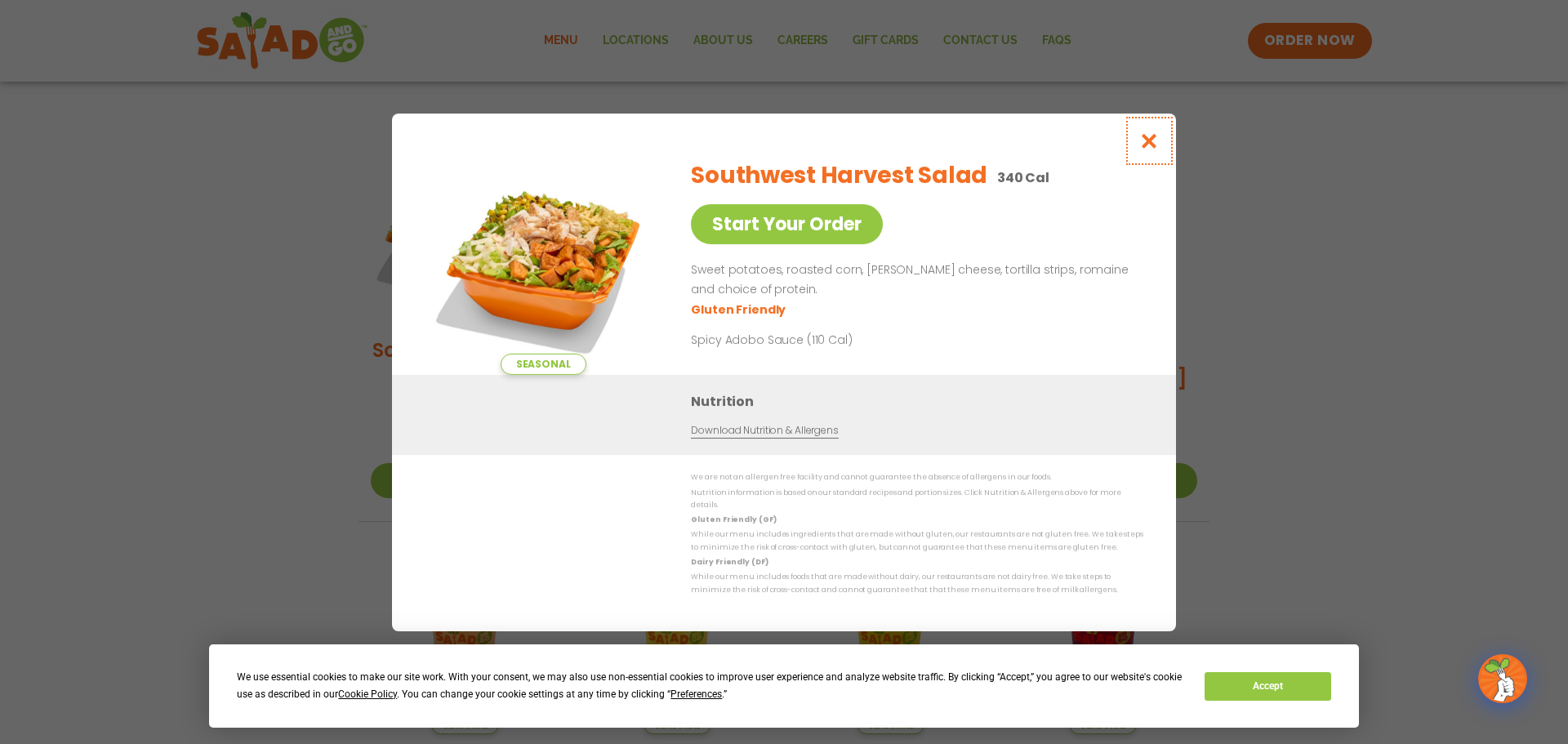
click at [1149, 149] on icon "Close modal" at bounding box center [1149, 141] width 21 height 17
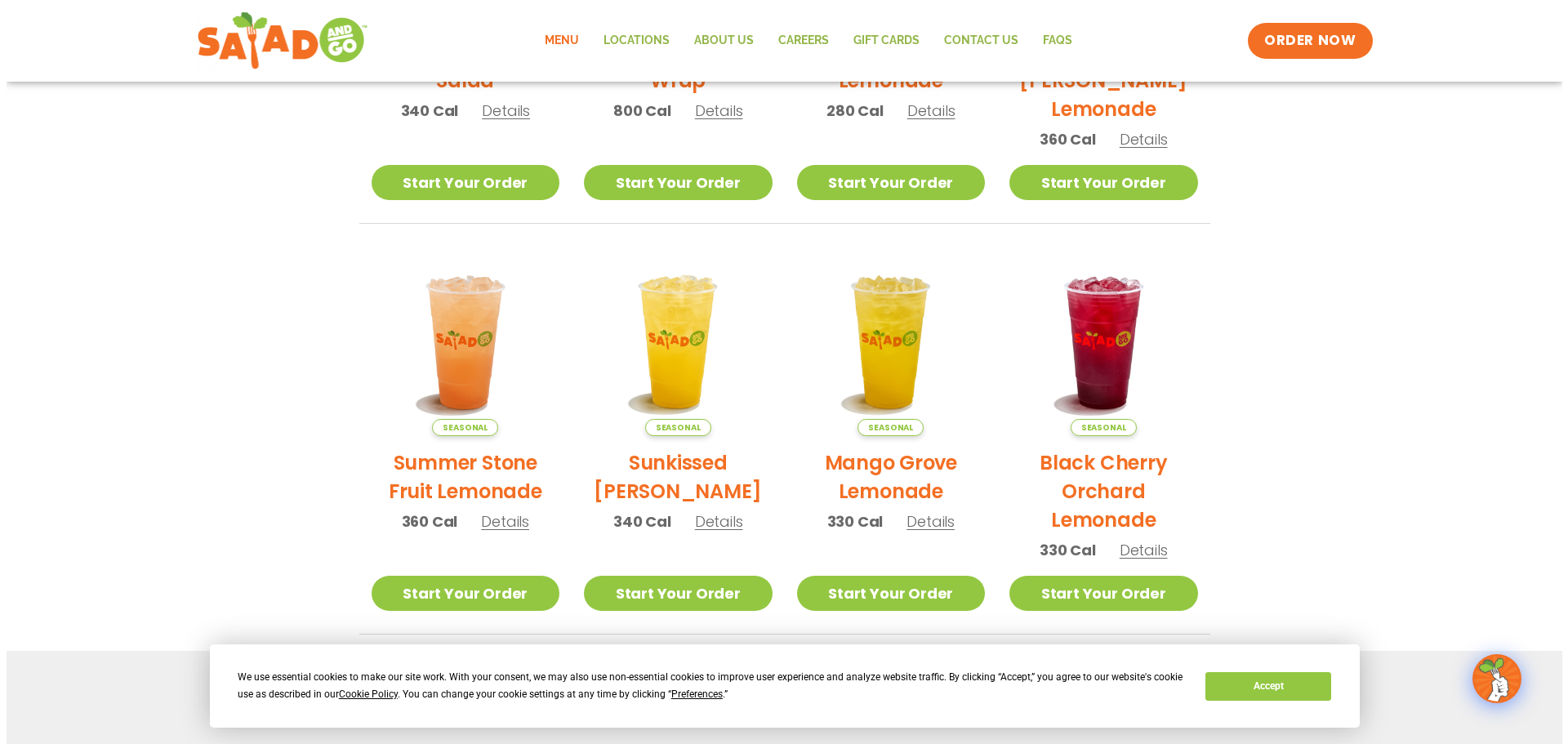
scroll to position [653, 0]
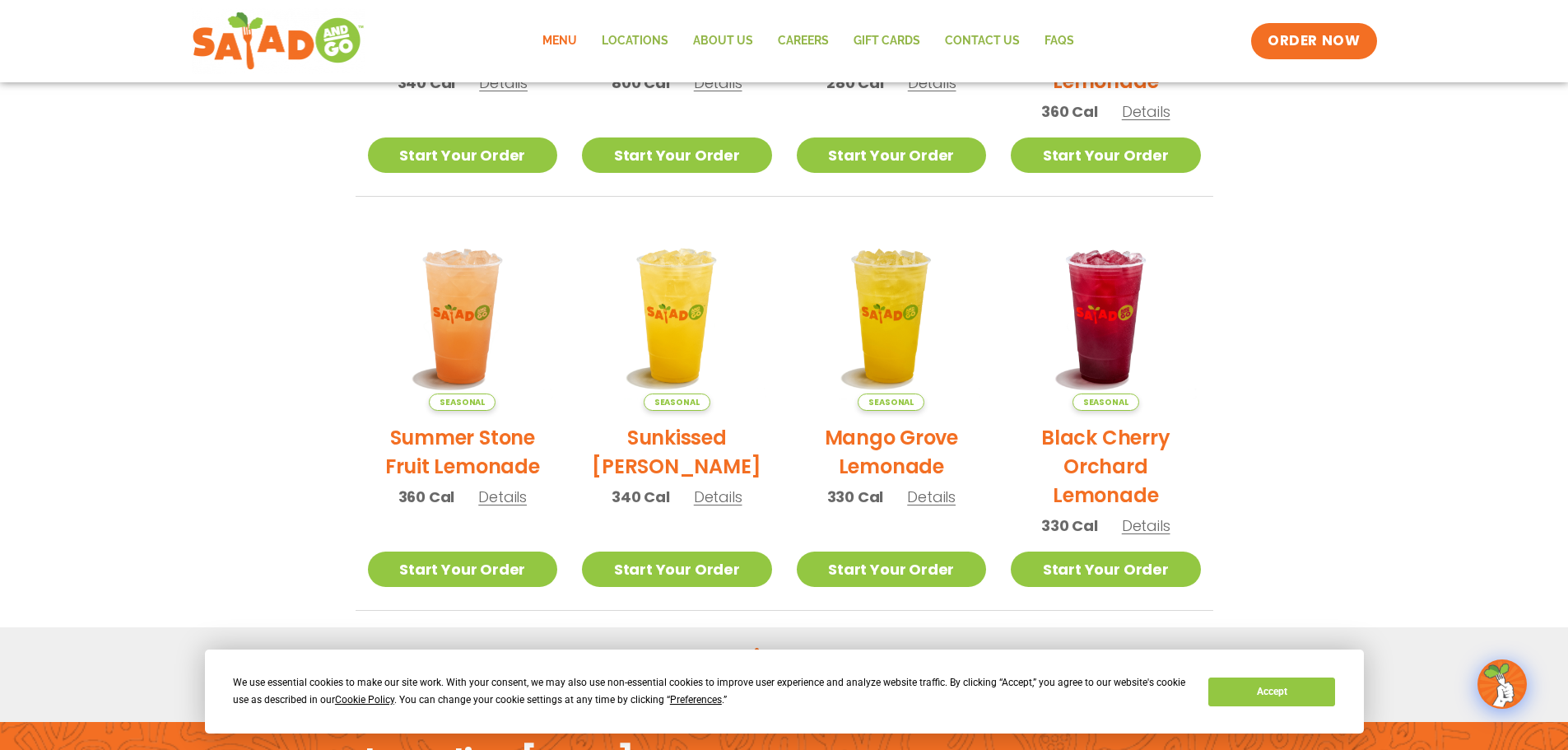
click at [1138, 522] on span "Details" at bounding box center [1146, 526] width 48 height 21
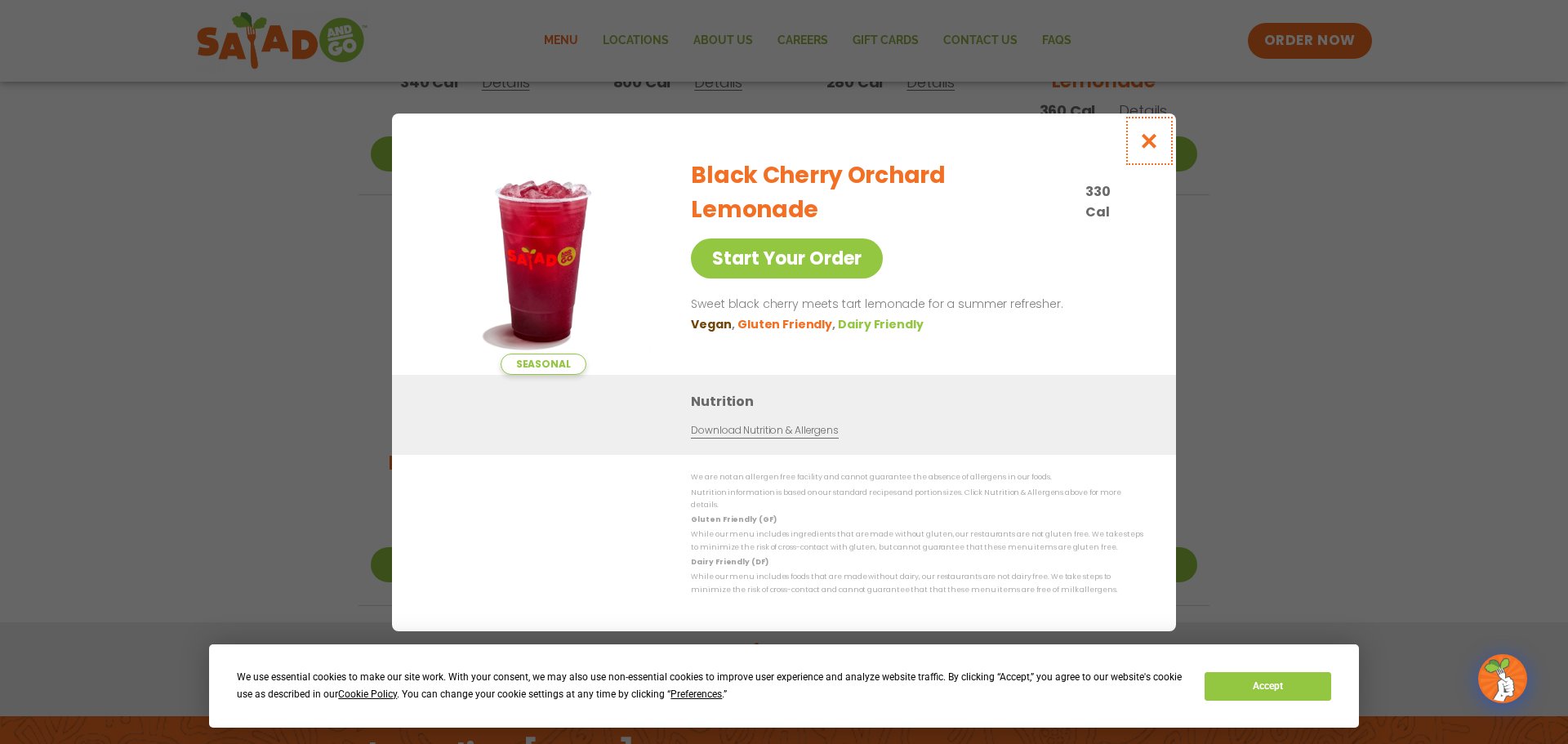
click at [1156, 144] on icon "Close modal" at bounding box center [1149, 141] width 21 height 17
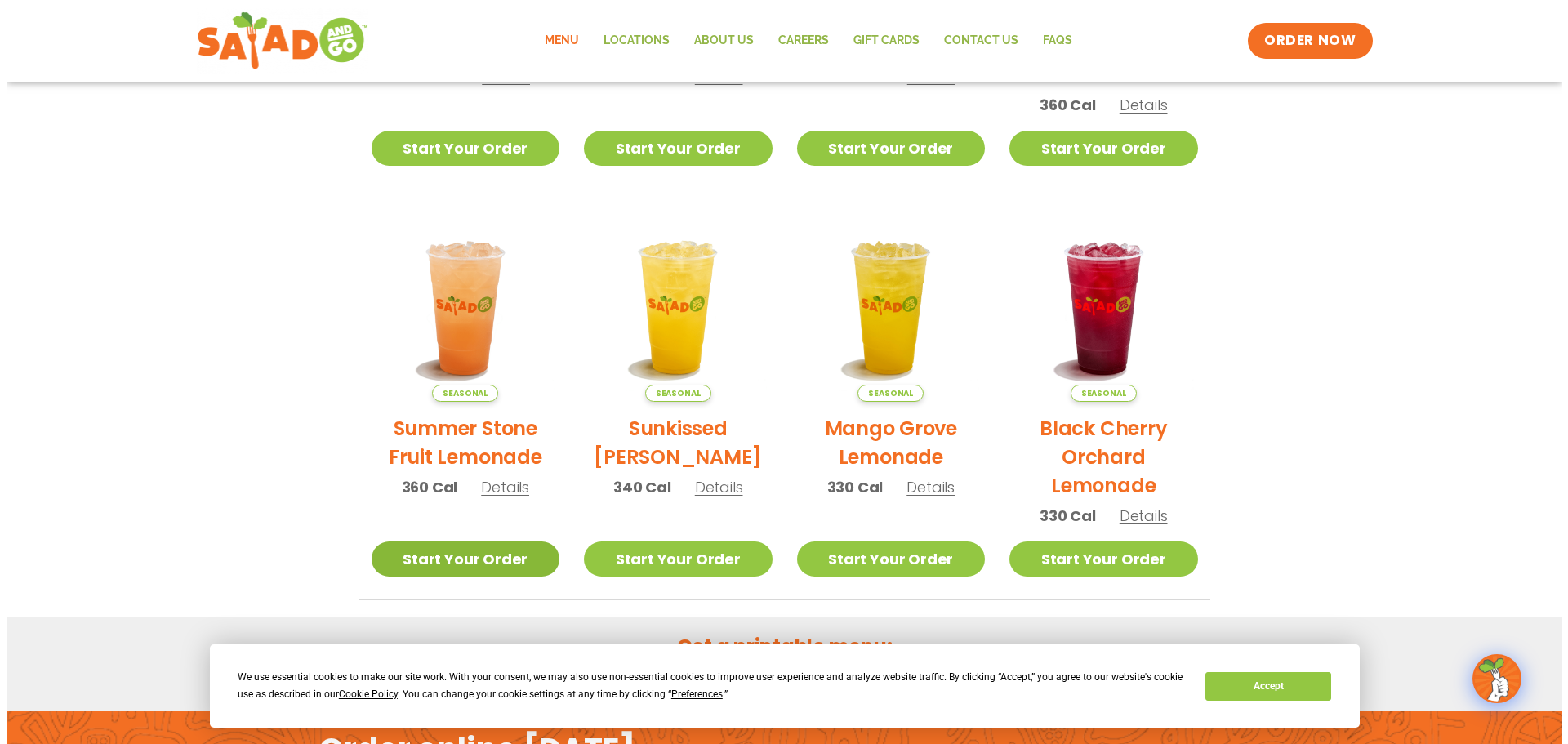
scroll to position [679, 0]
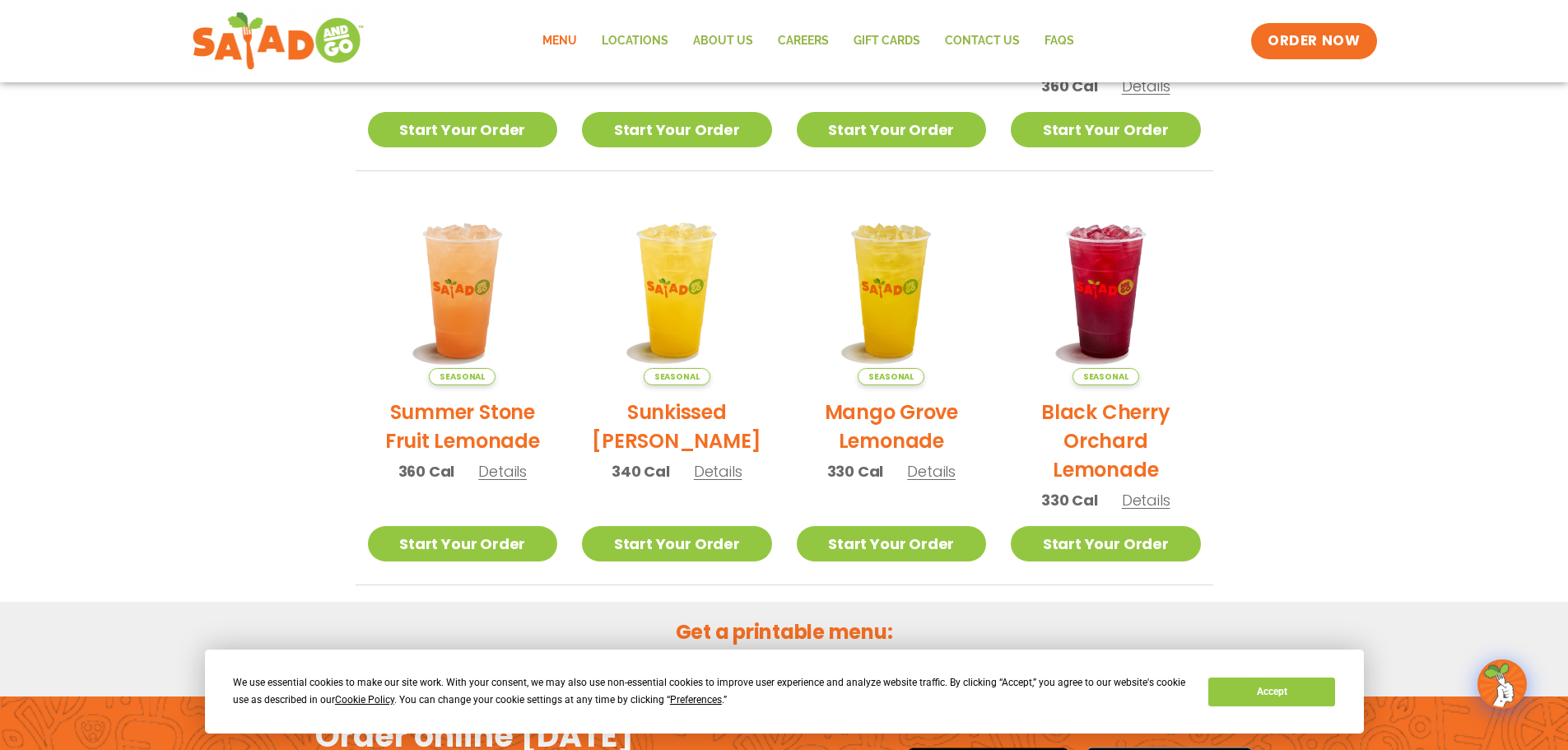
click at [497, 474] on span "Details" at bounding box center [502, 471] width 48 height 21
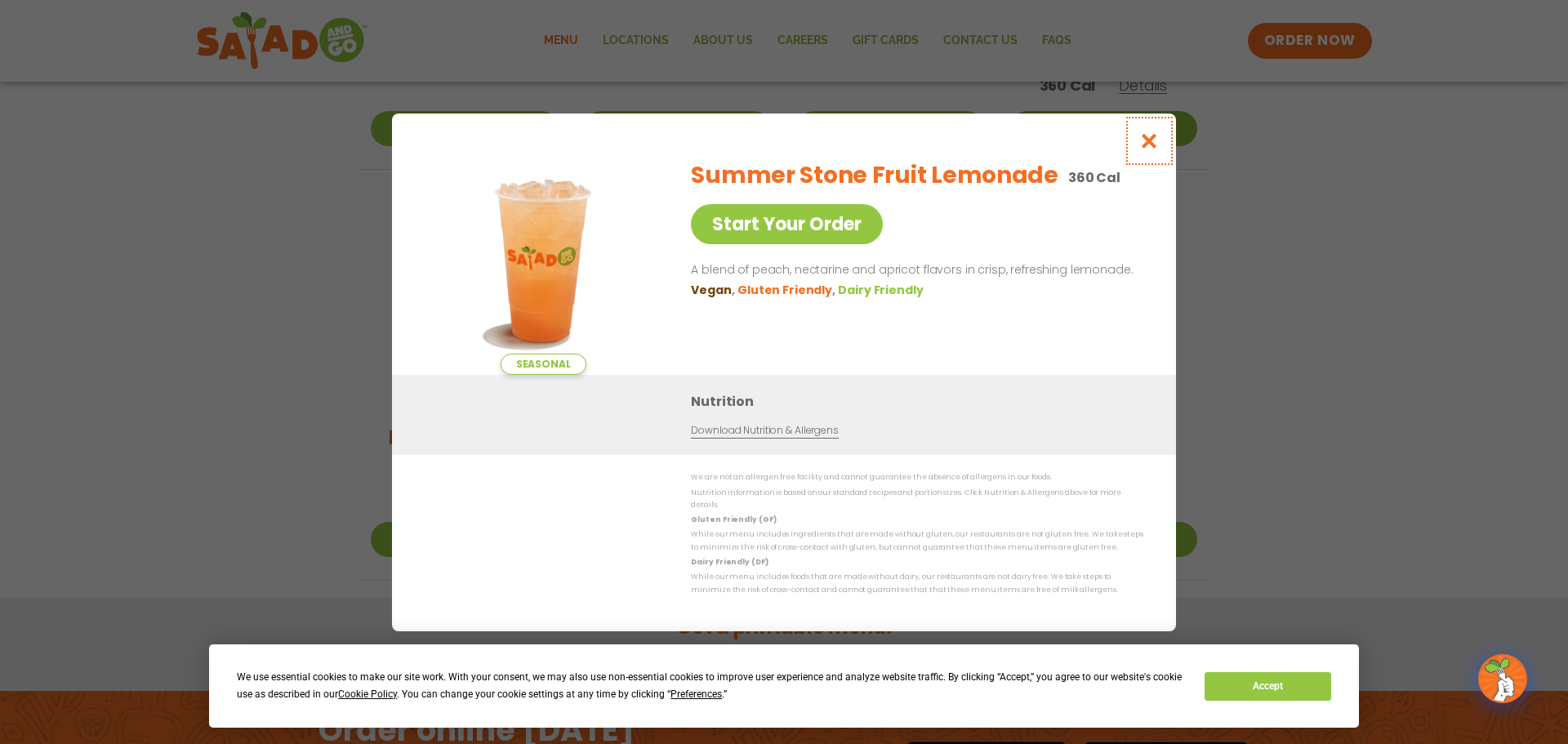
click at [1149, 146] on icon "Close modal" at bounding box center [1149, 141] width 21 height 17
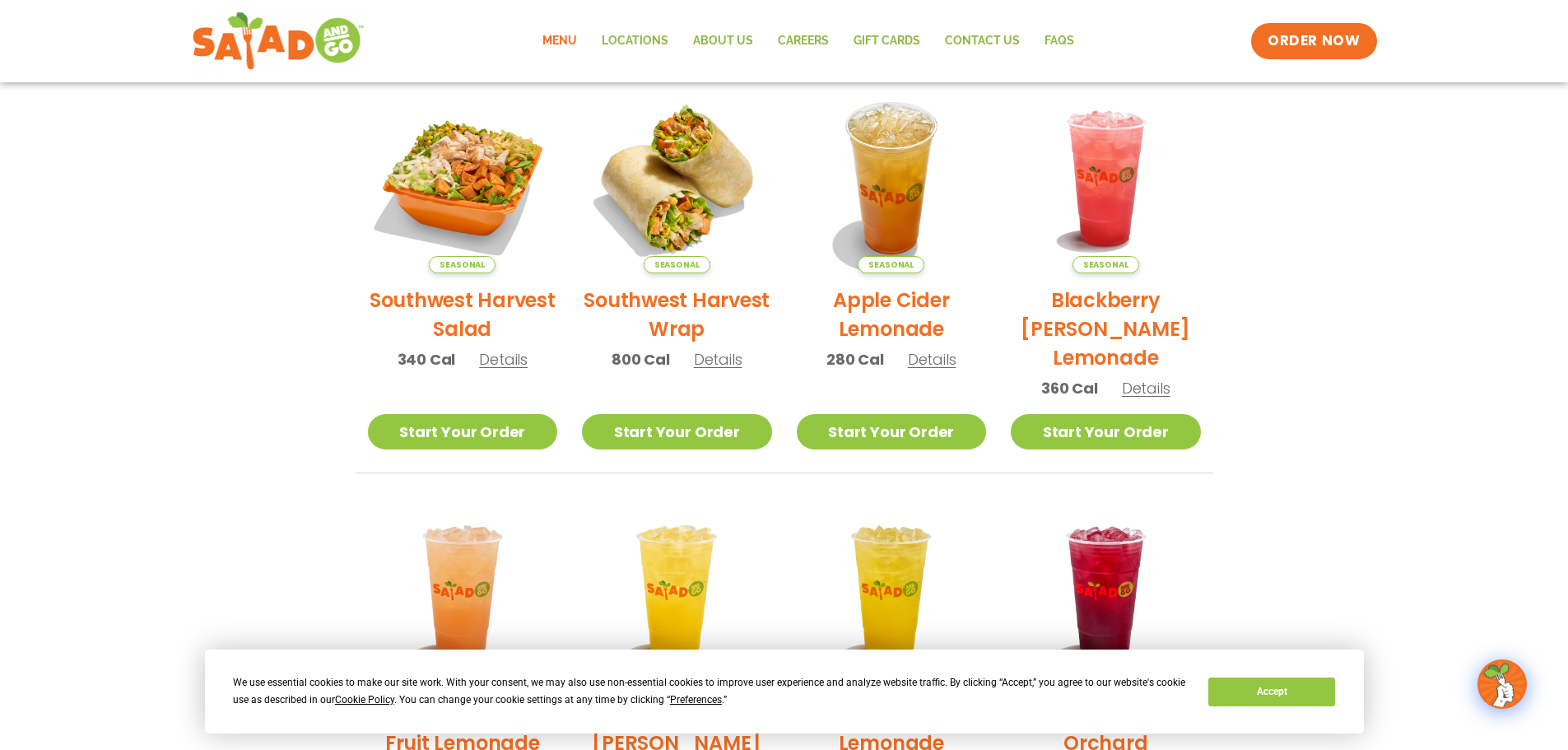
scroll to position [273, 0]
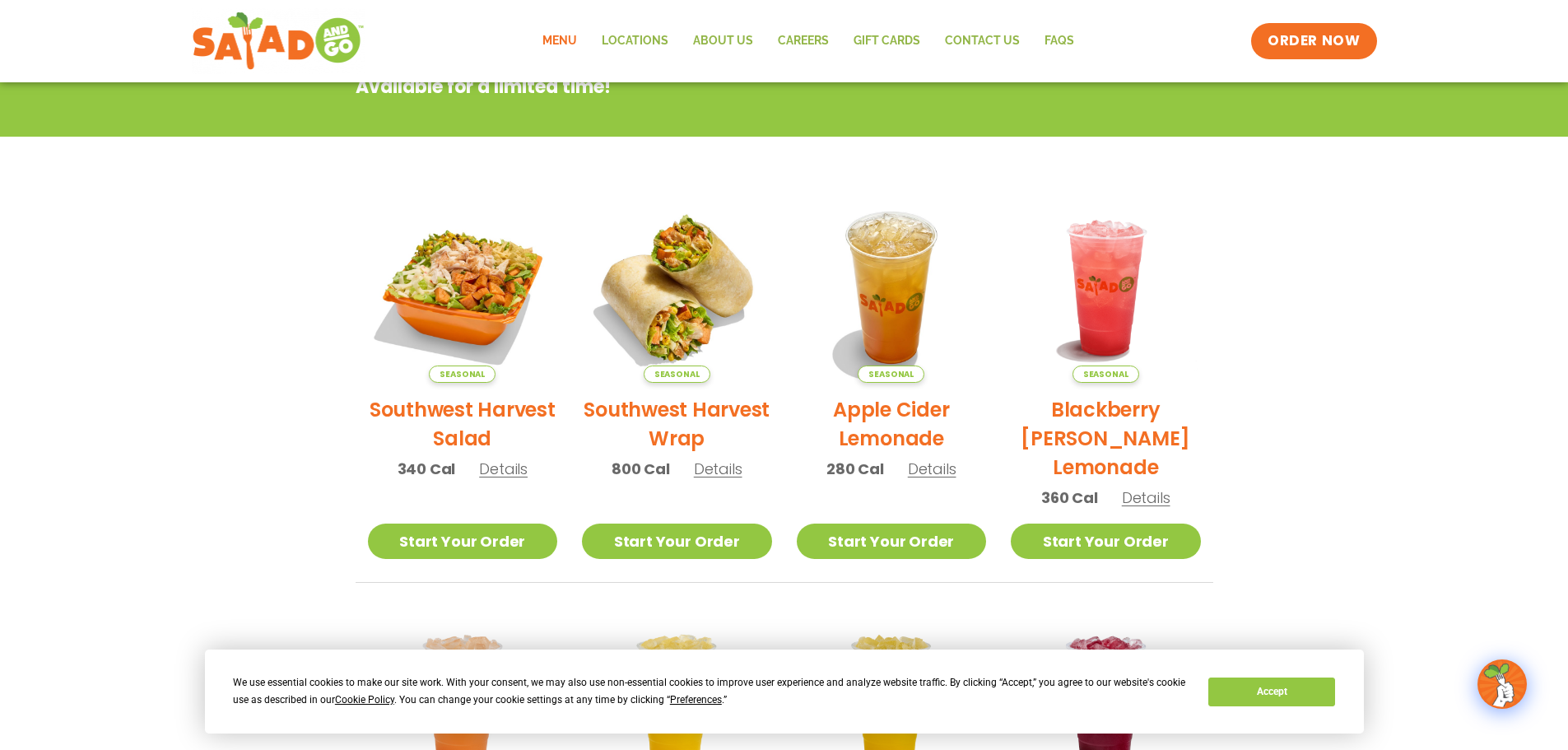
click at [1135, 498] on span "Details" at bounding box center [1146, 498] width 48 height 21
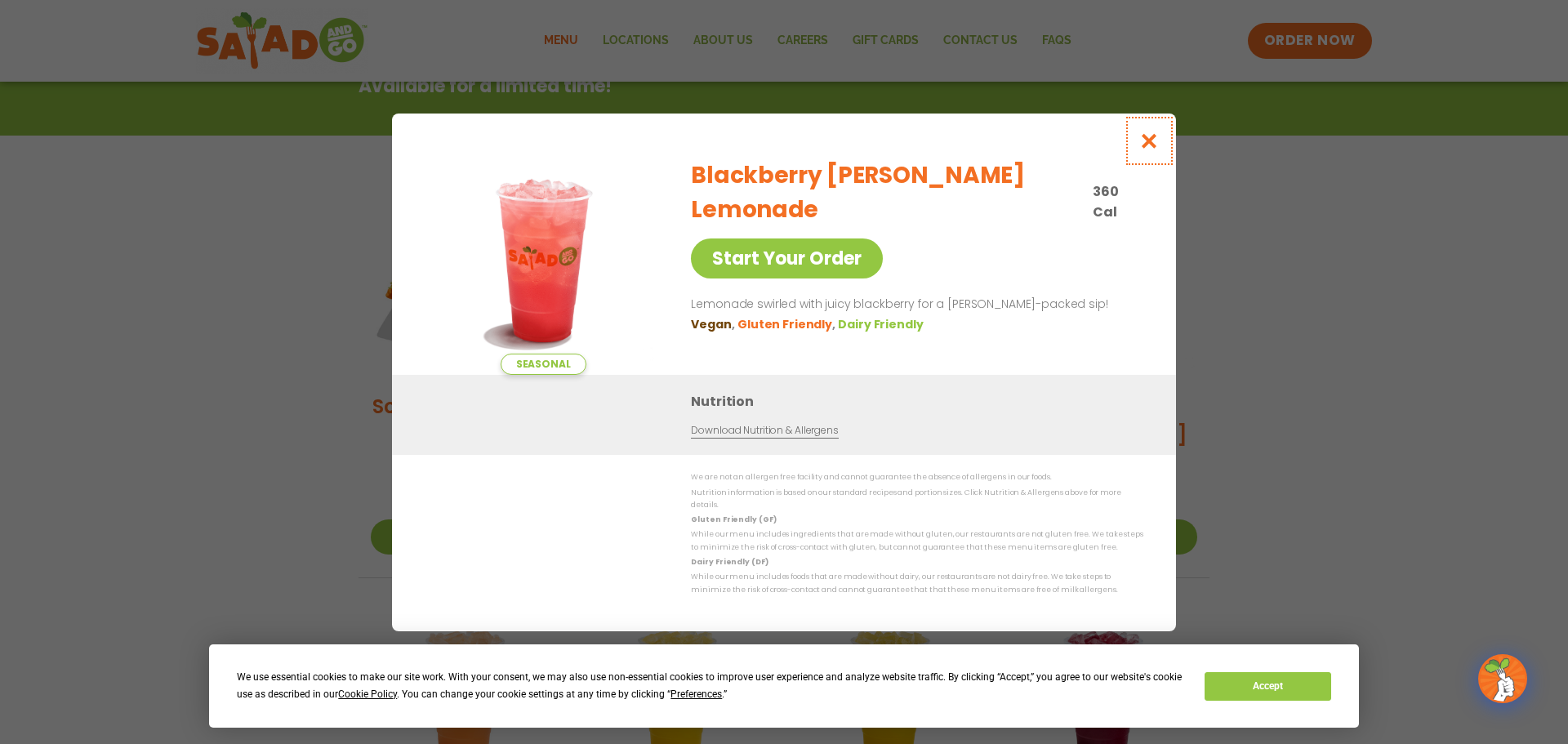
click at [1156, 139] on icon "Close modal" at bounding box center [1149, 141] width 21 height 17
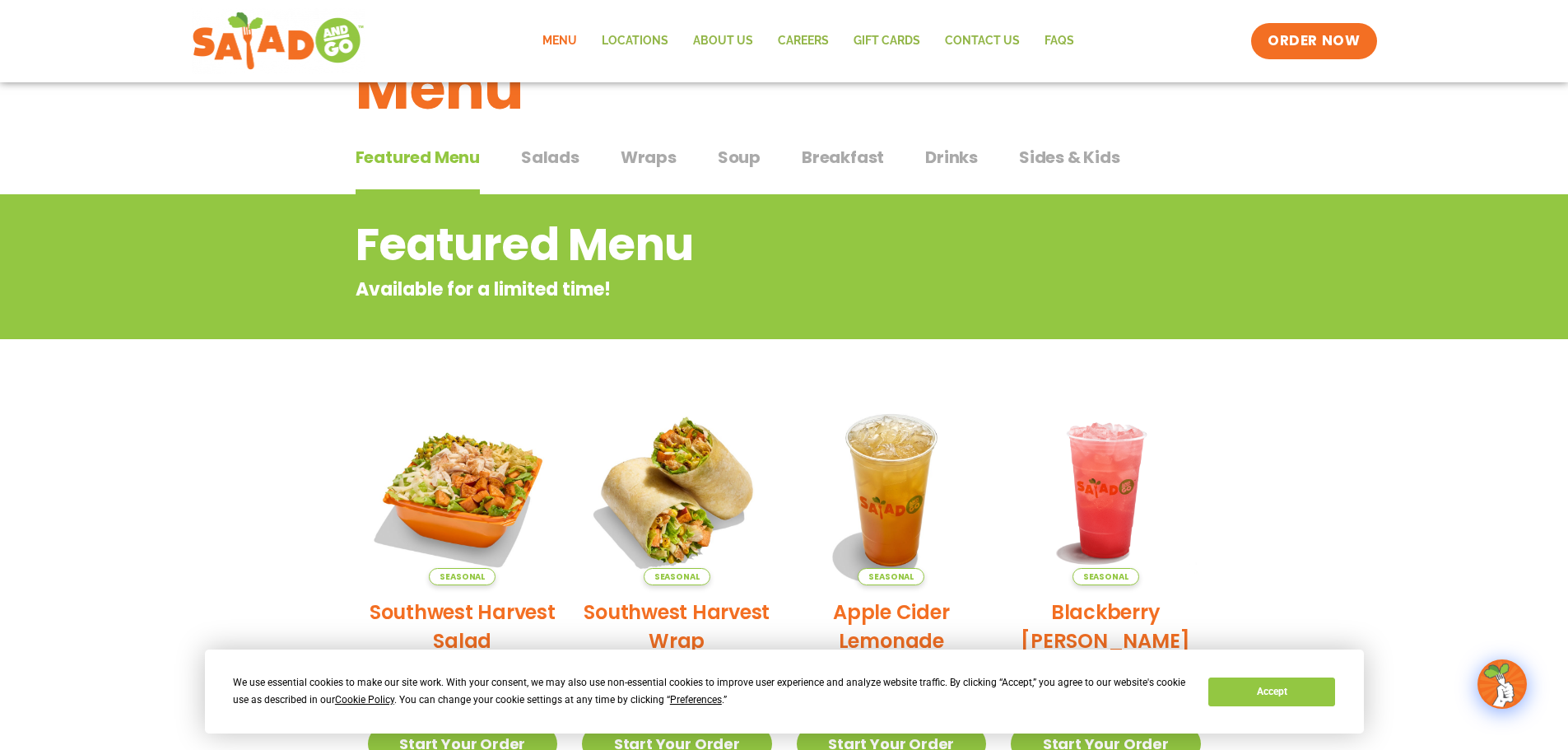
scroll to position [0, 0]
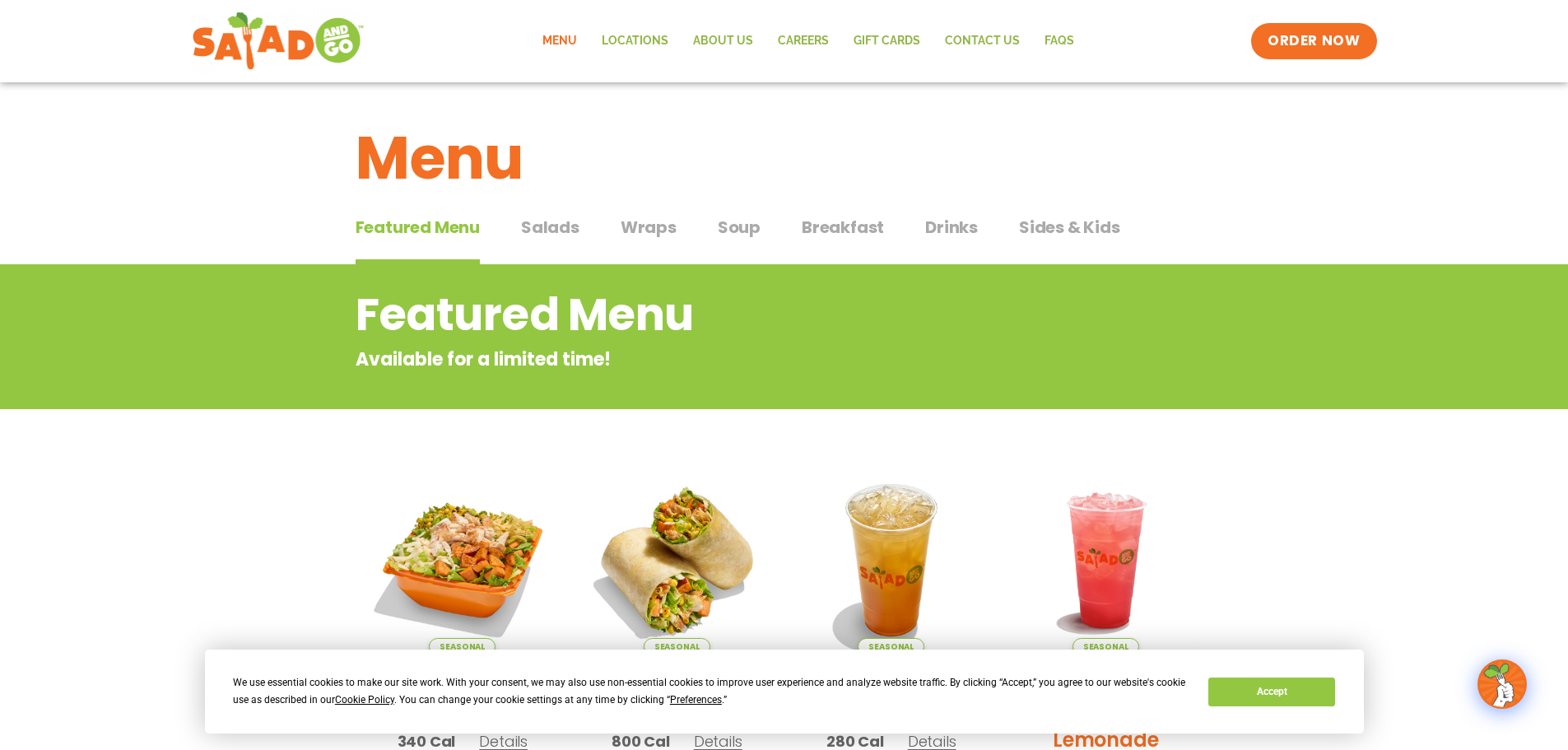
click at [549, 230] on span "Salads" at bounding box center [550, 227] width 59 height 25
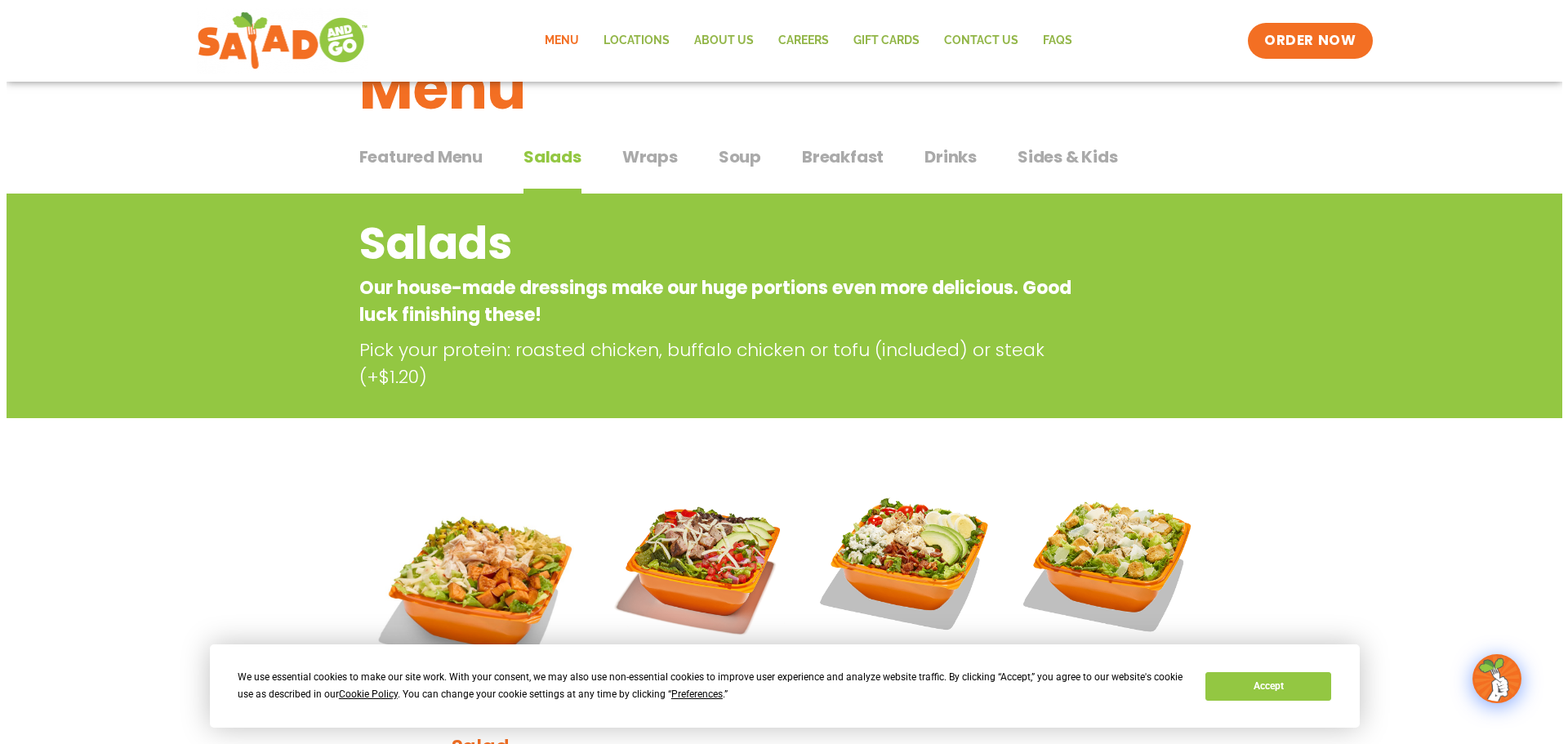
scroll to position [164, 0]
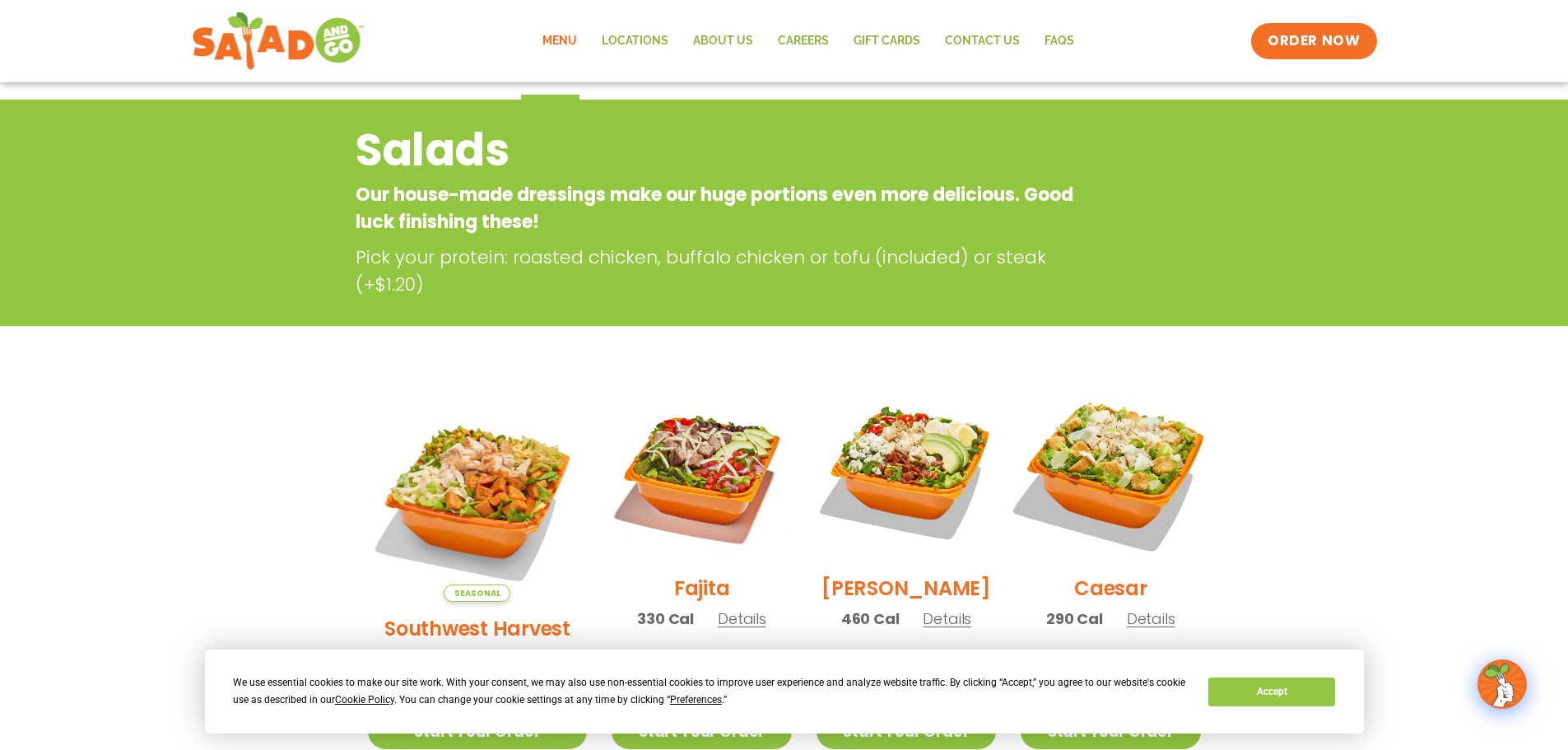
click at [1098, 458] on img at bounding box center [1110, 472] width 210 height 211
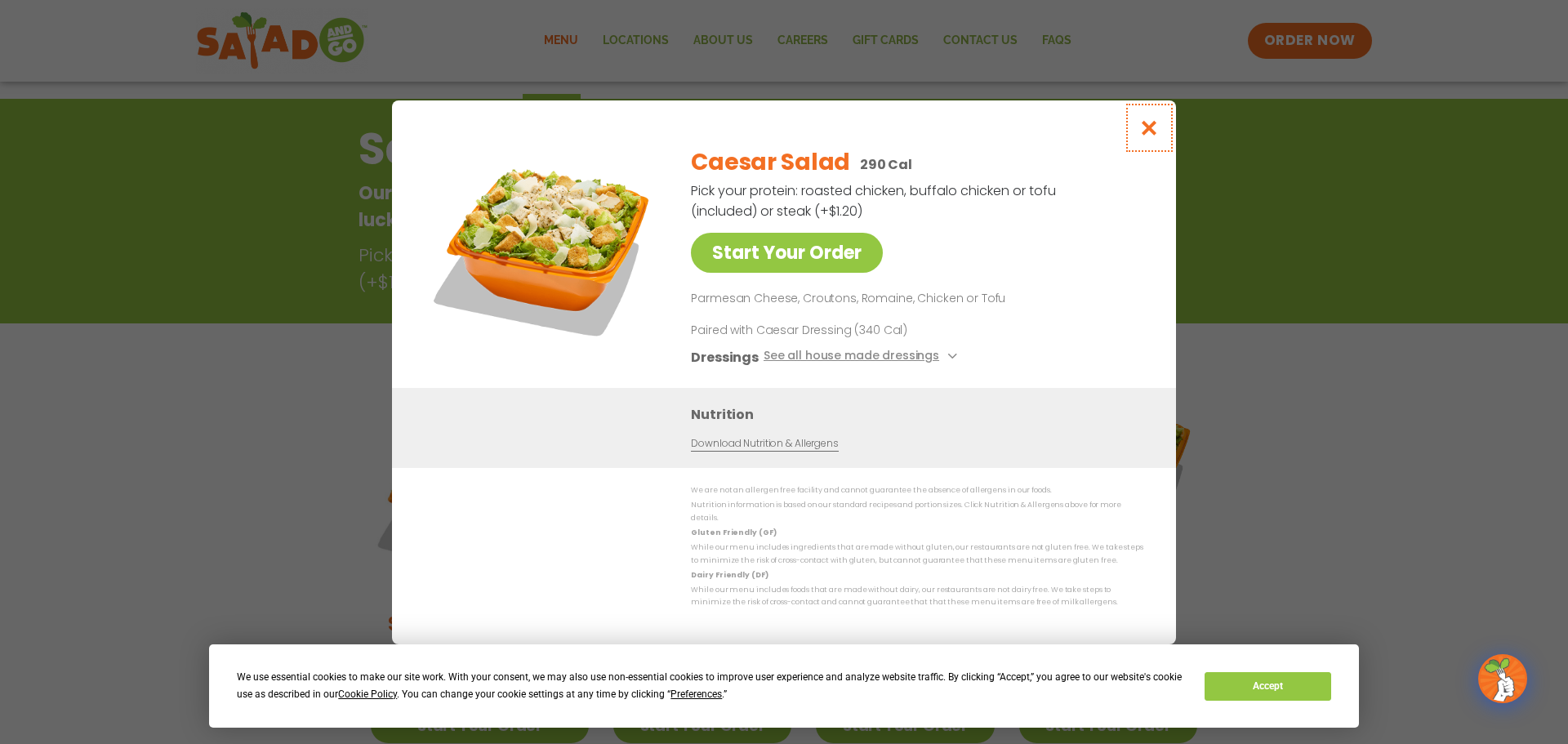
click at [1155, 131] on icon "Close modal" at bounding box center [1149, 128] width 21 height 17
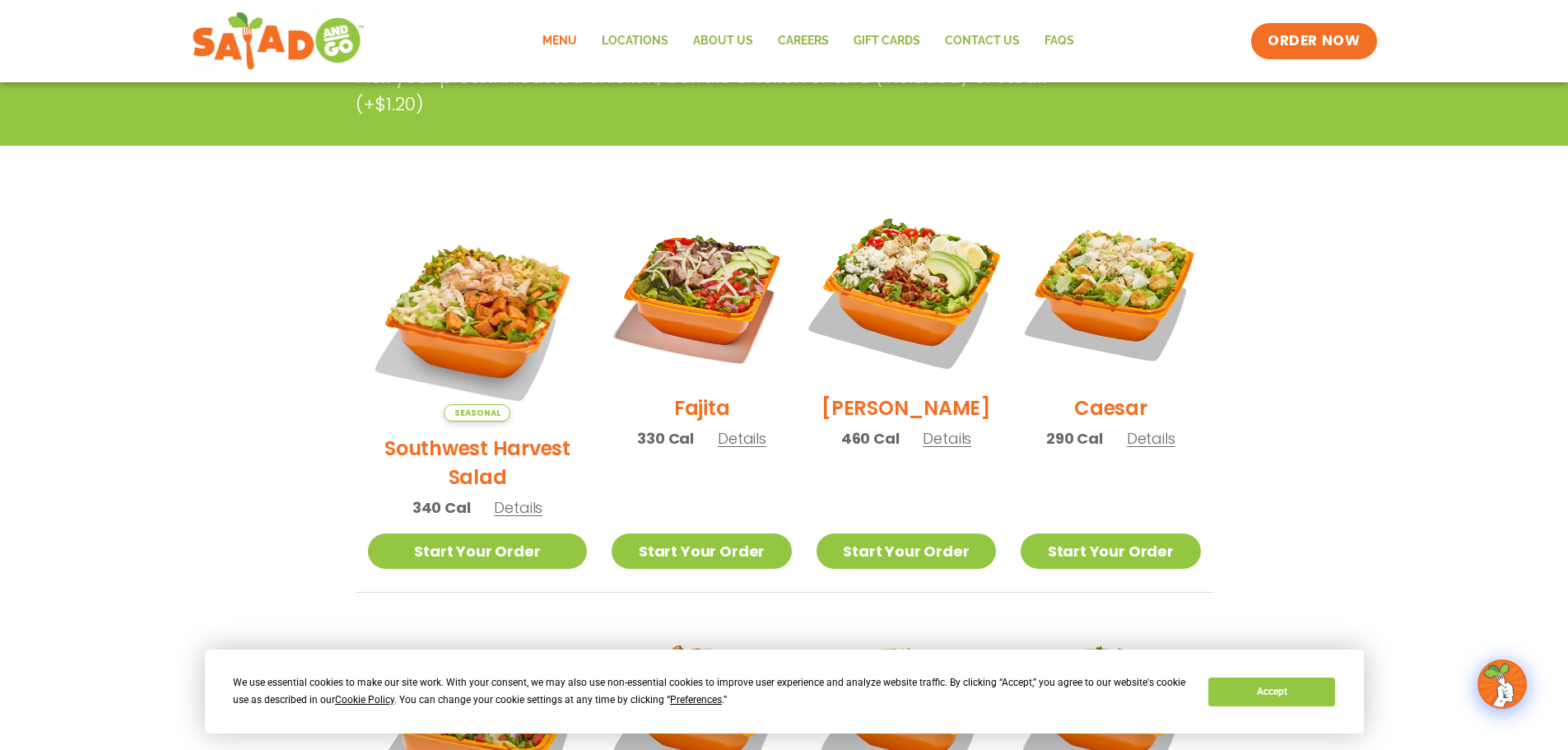
scroll to position [347, 0]
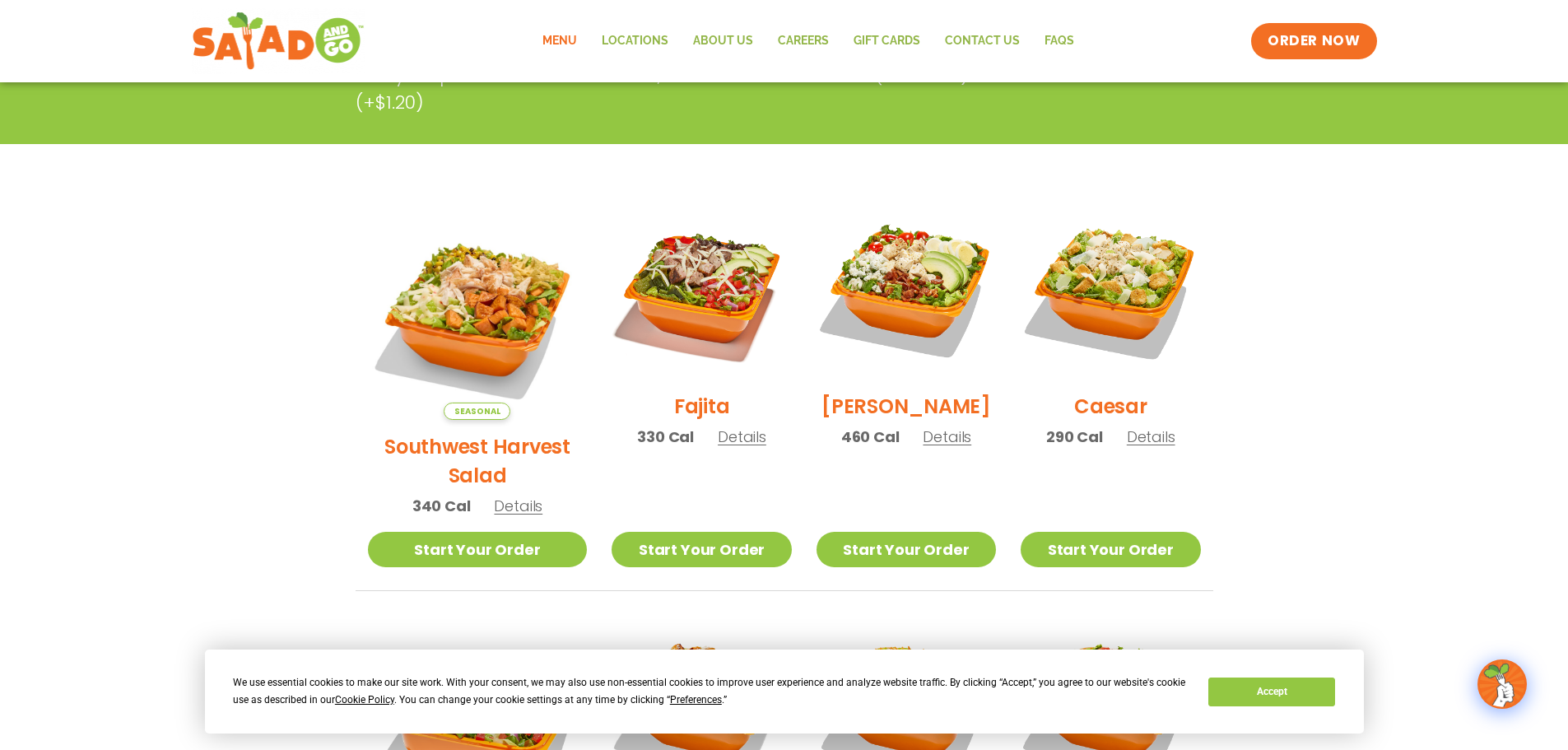
click at [1101, 318] on img at bounding box center [1110, 290] width 179 height 180
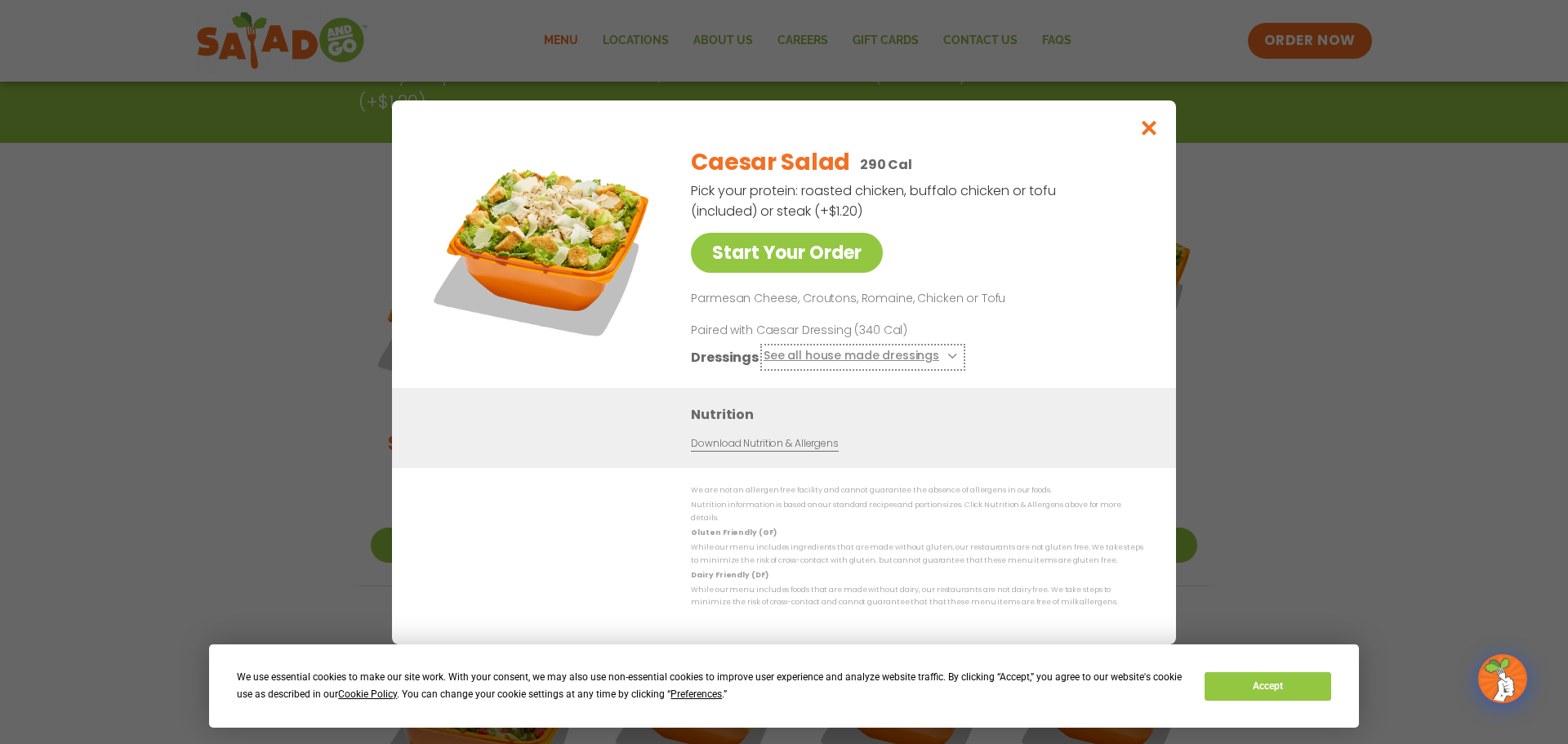
click at [947, 360] on icon at bounding box center [951, 356] width 7 height 7
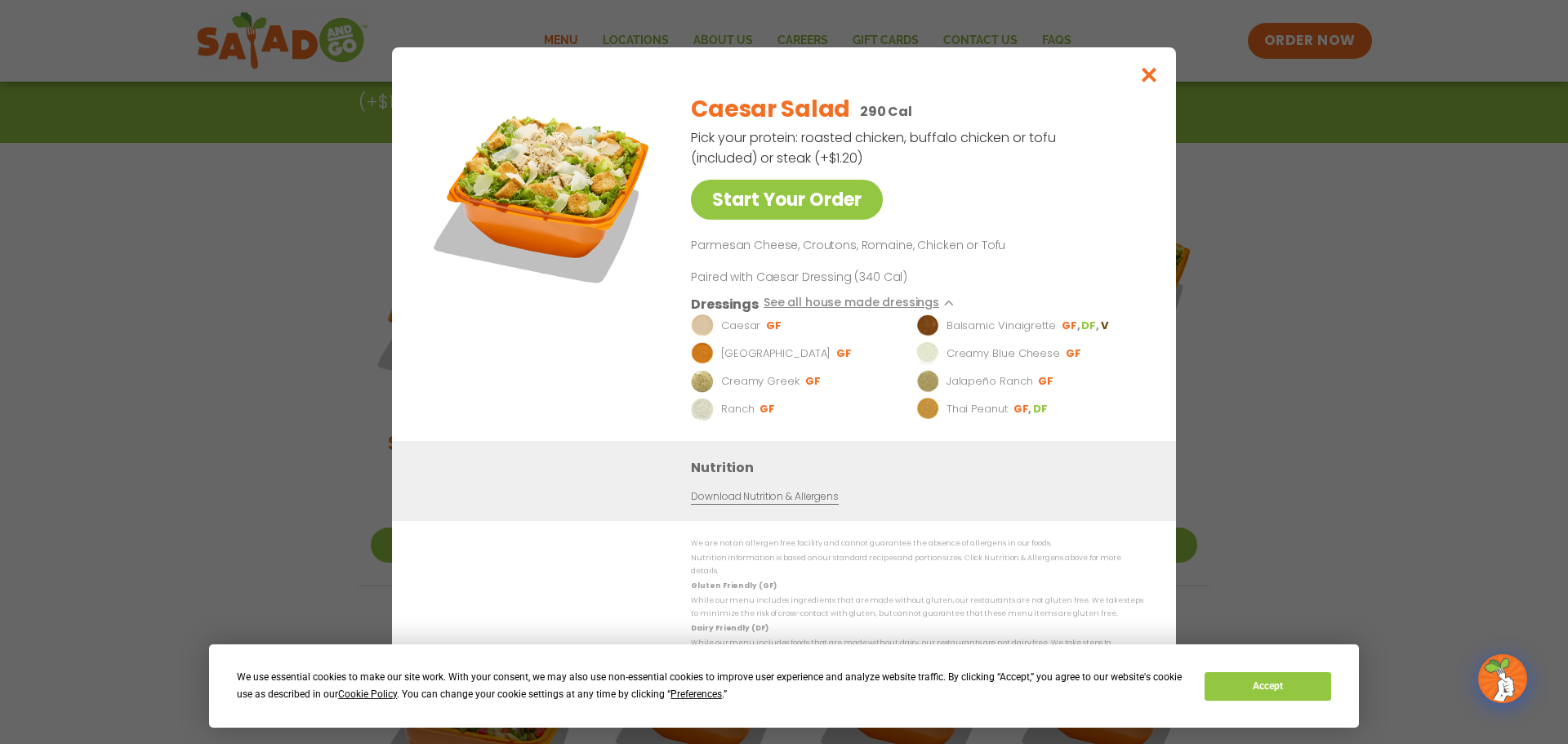
click at [747, 412] on p "Ranch" at bounding box center [738, 408] width 33 height 16
click at [949, 304] on button "See all house made dressings" at bounding box center [863, 304] width 199 height 21
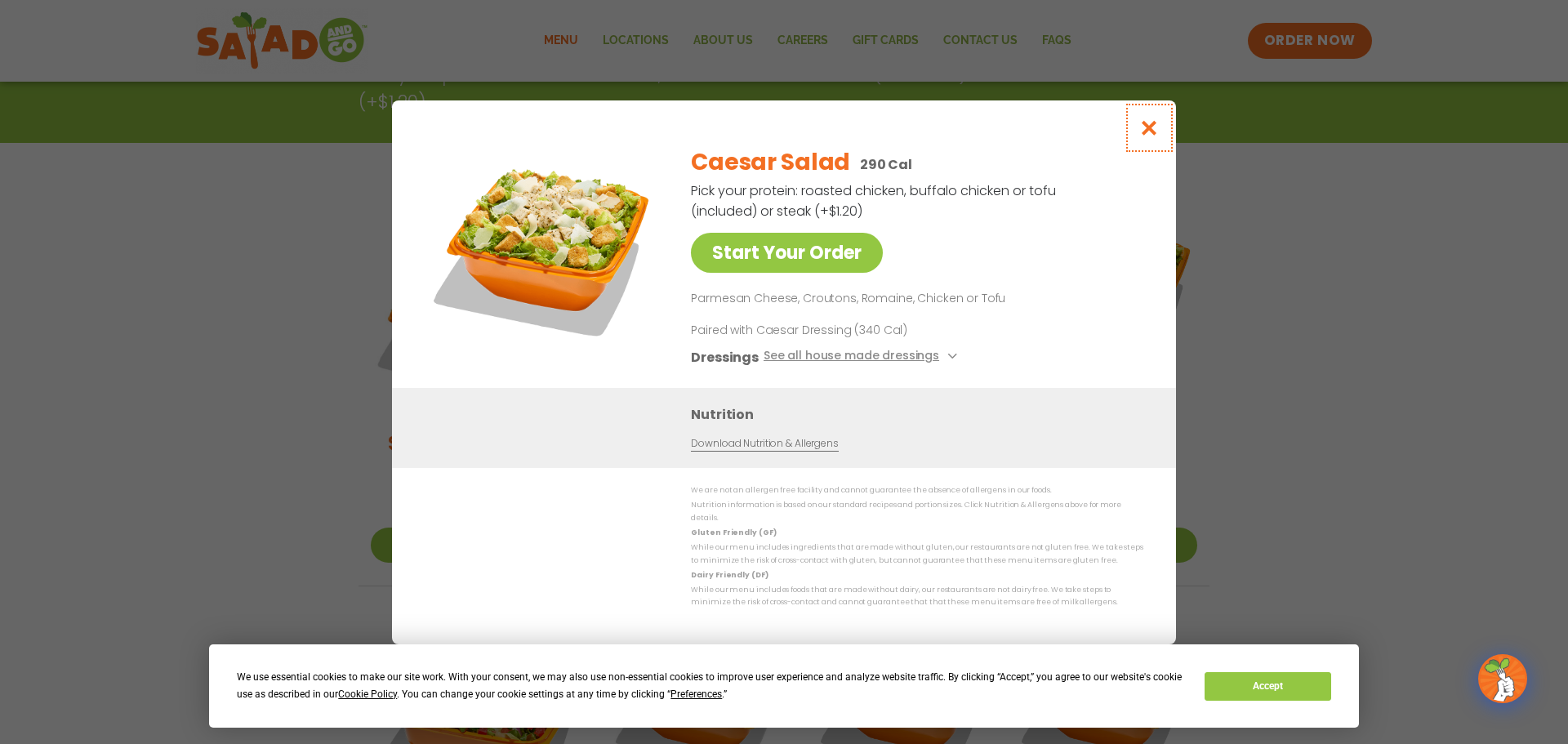
click at [1151, 134] on icon "Close modal" at bounding box center [1149, 128] width 21 height 17
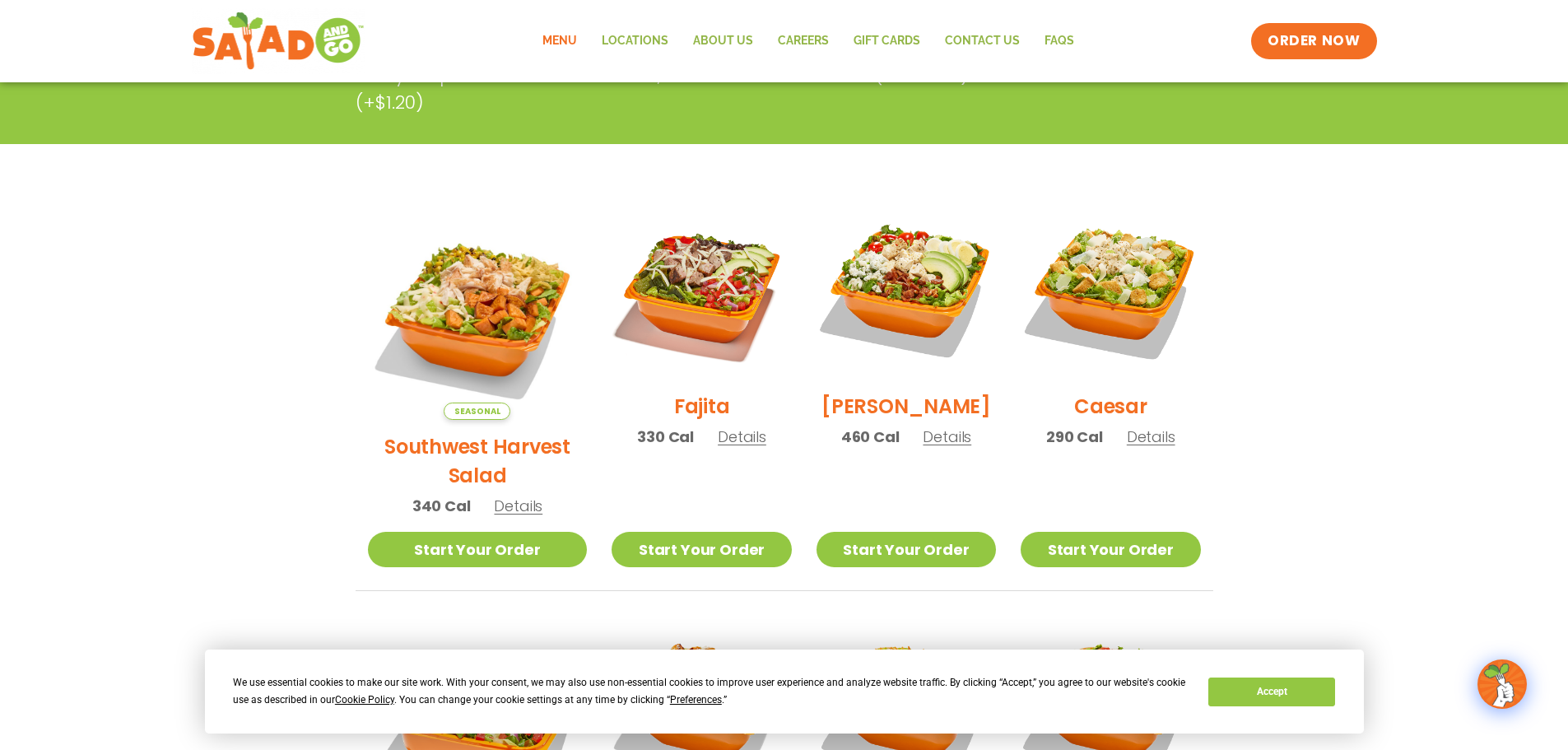
click at [925, 443] on span "Details" at bounding box center [947, 437] width 48 height 21
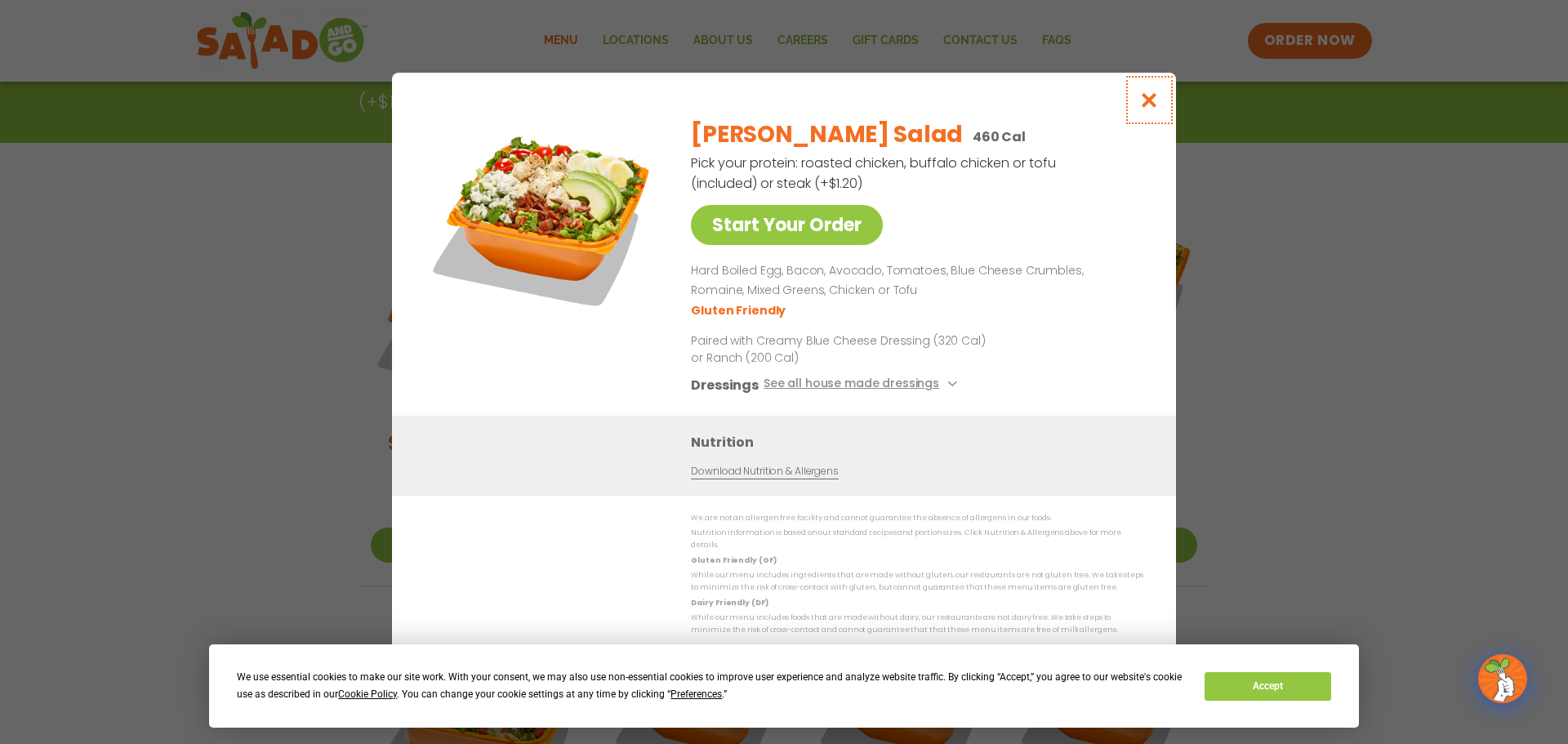
click at [1158, 109] on icon "Close modal" at bounding box center [1149, 100] width 21 height 17
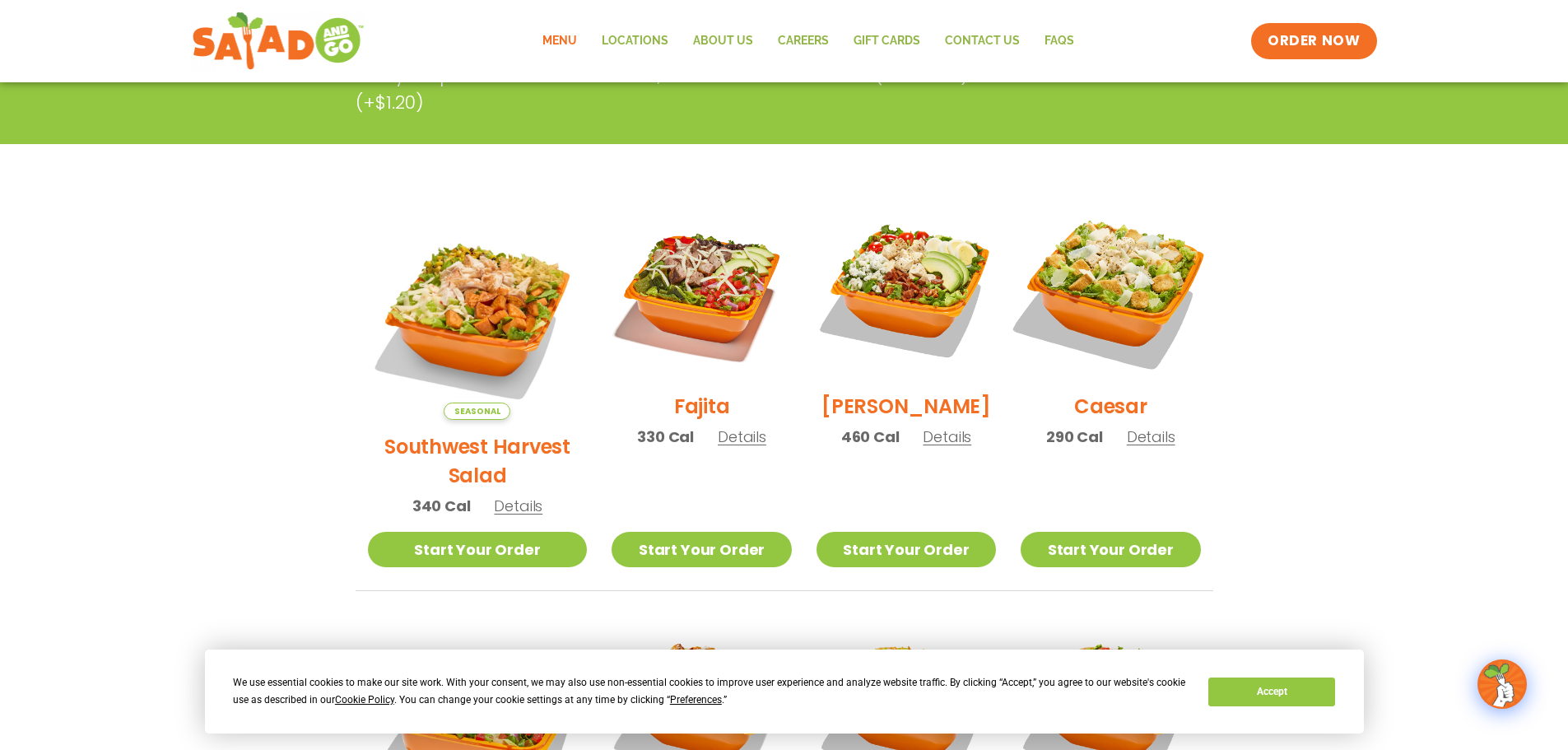
click at [1104, 281] on img at bounding box center [1110, 290] width 210 height 211
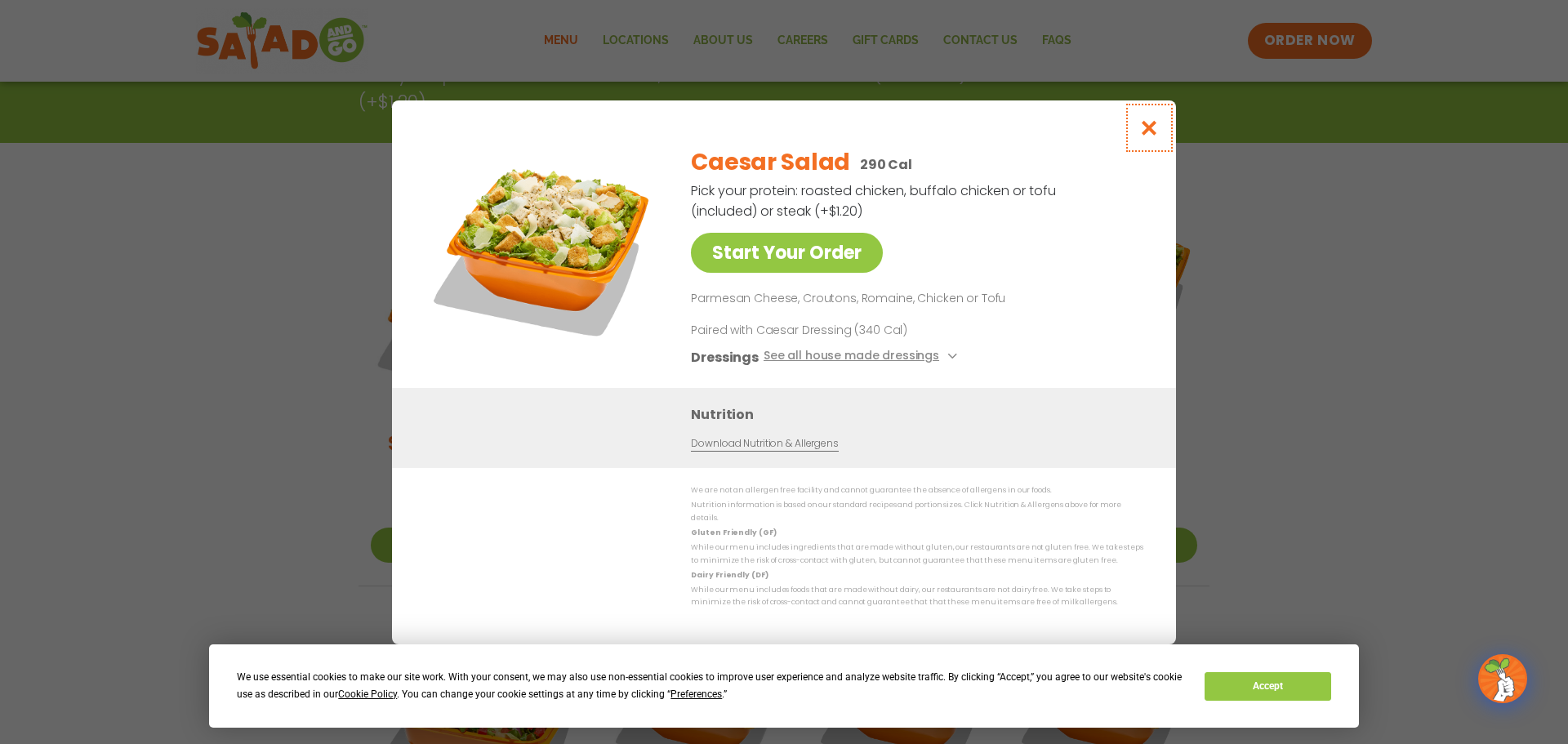
click at [1148, 136] on icon "Close modal" at bounding box center [1149, 128] width 21 height 17
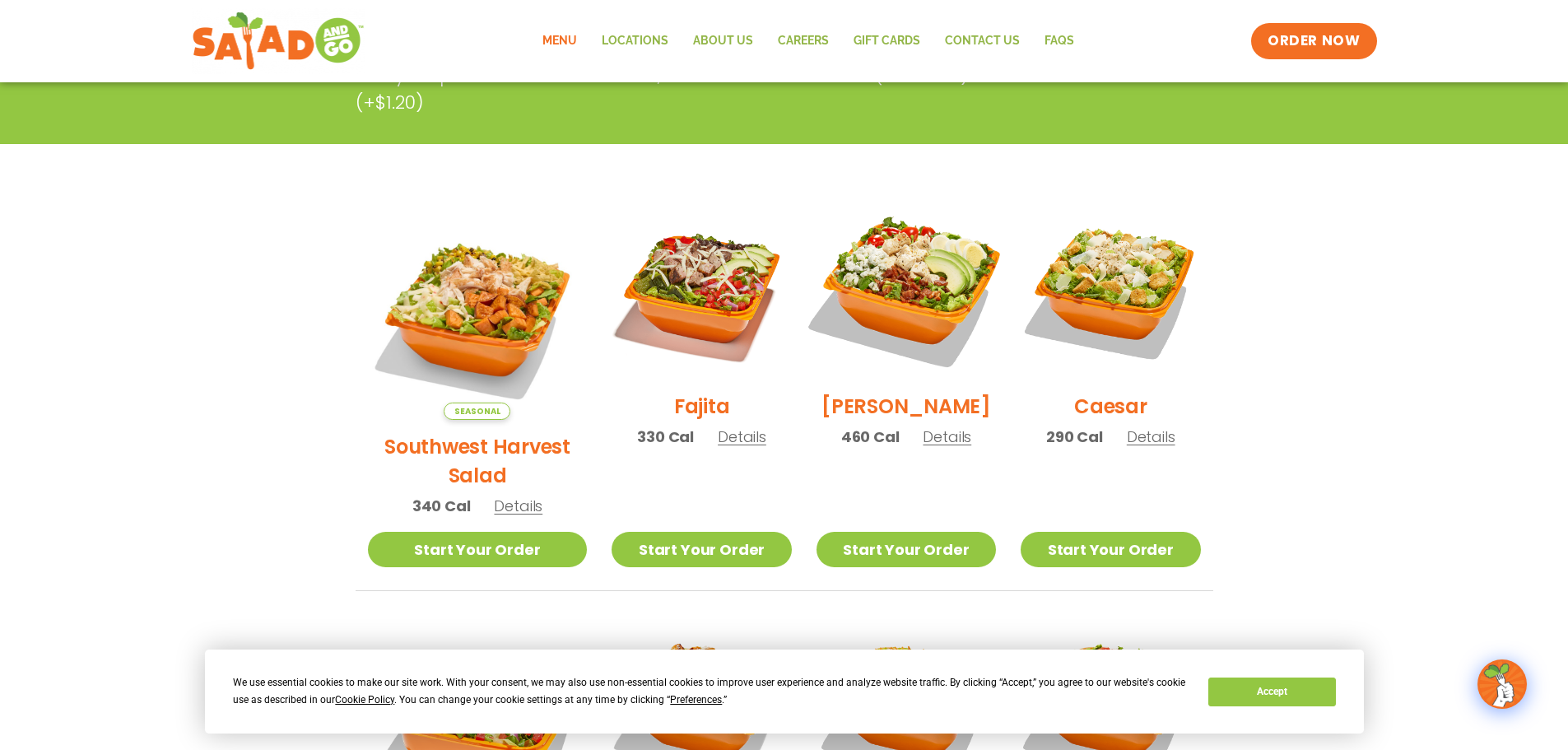
click at [870, 293] on img at bounding box center [906, 290] width 210 height 211
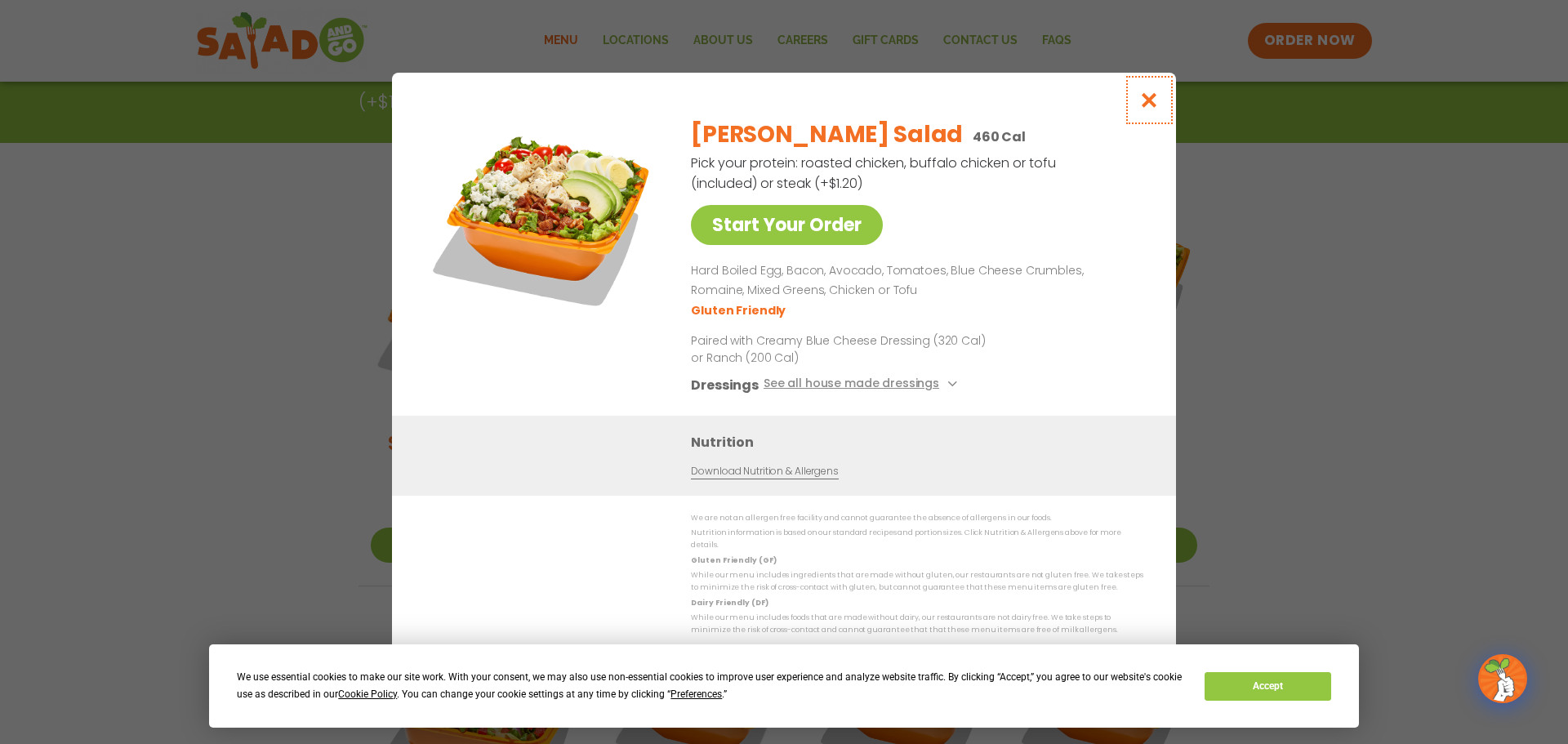
click at [1159, 109] on icon "Close modal" at bounding box center [1149, 100] width 21 height 17
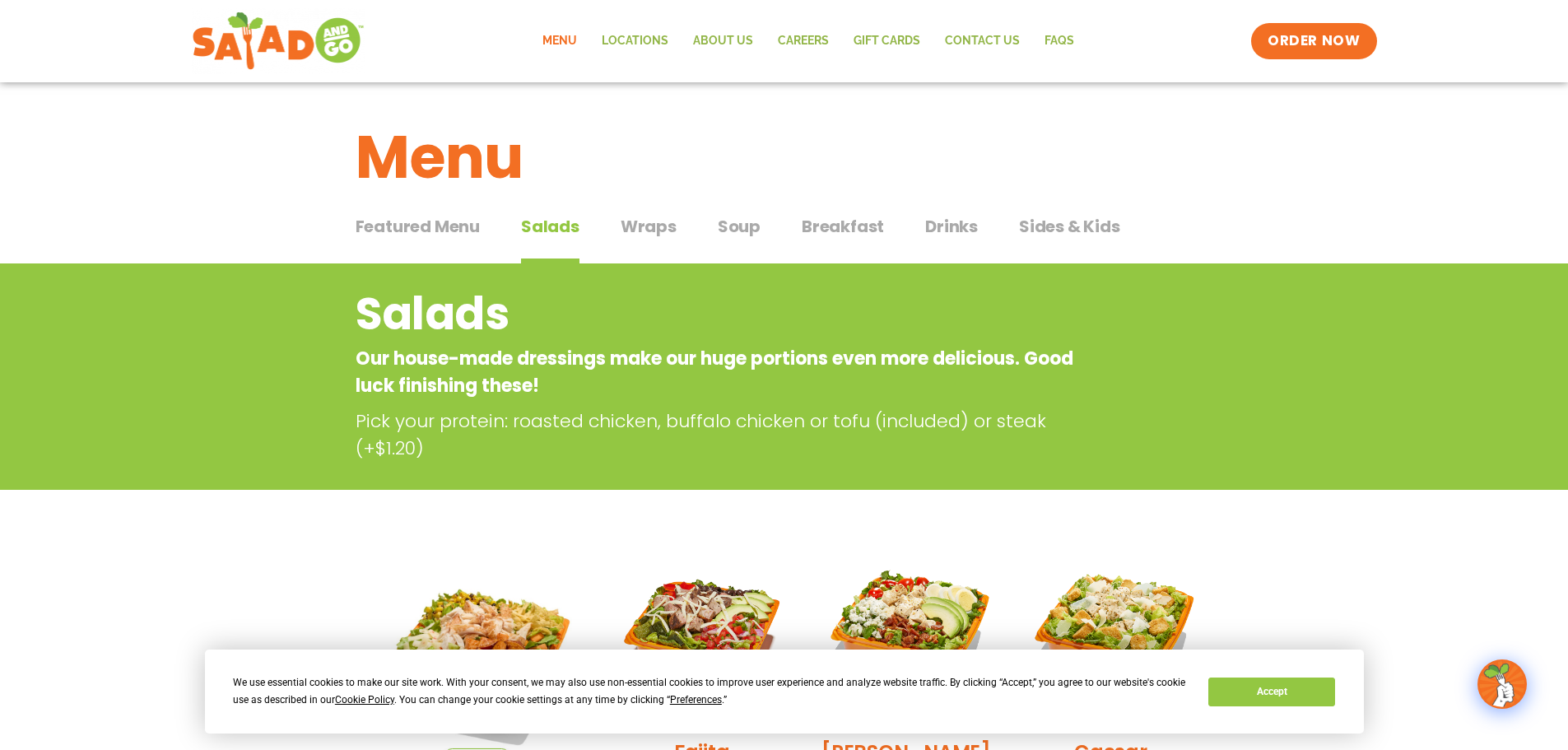
scroll to position [0, 0]
click at [656, 234] on span "Wraps" at bounding box center [648, 227] width 56 height 25
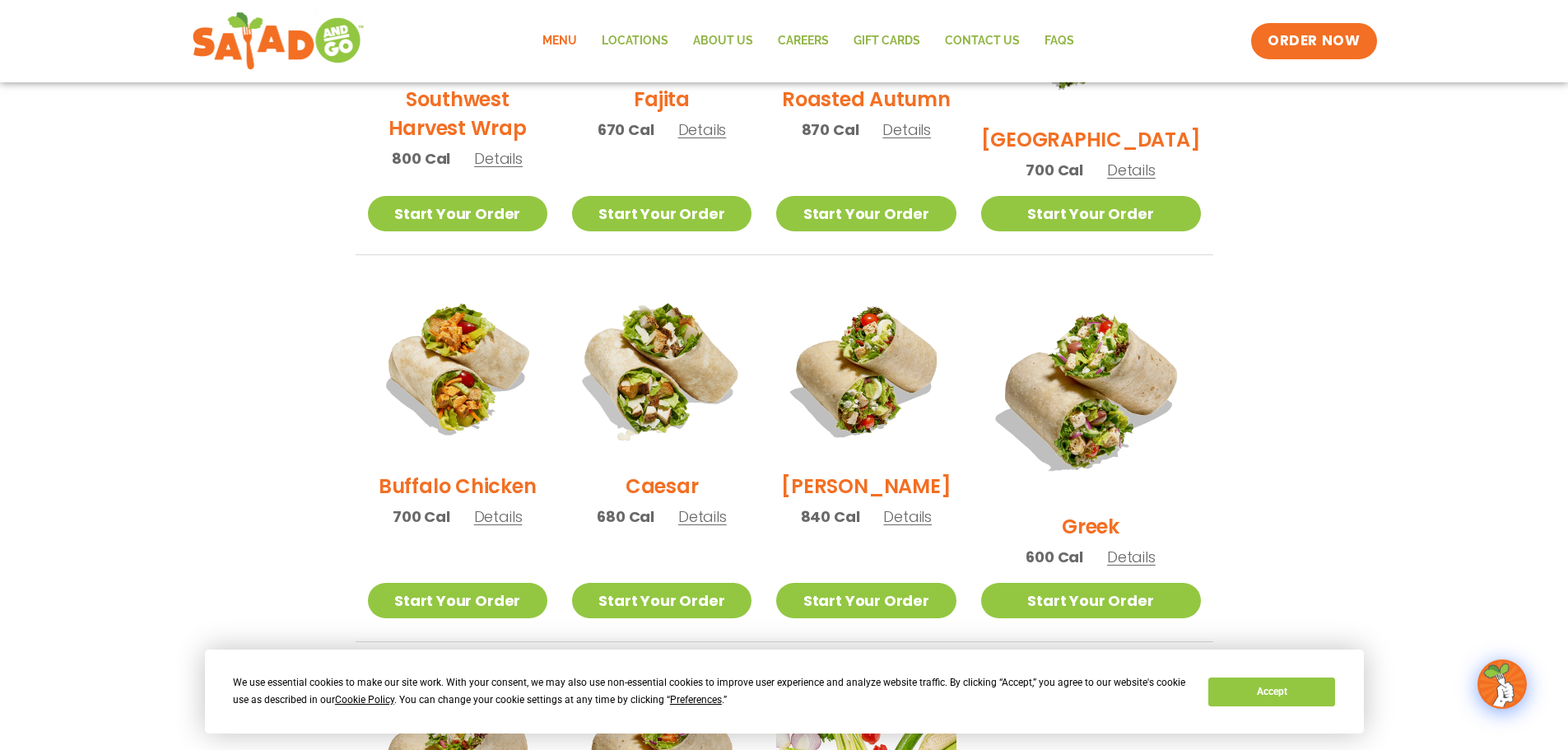
scroll to position [659, 0]
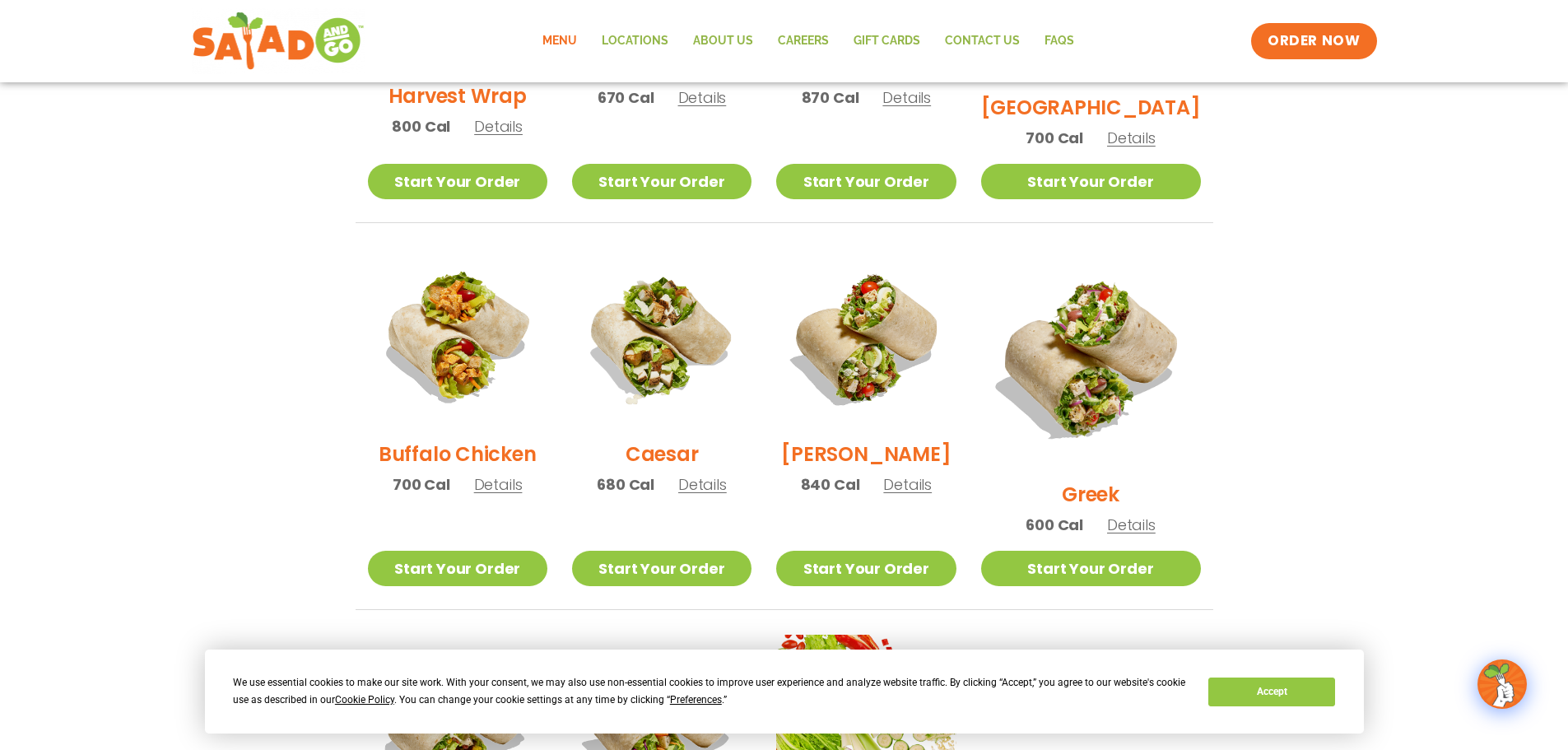
click at [681, 357] on img at bounding box center [662, 337] width 179 height 180
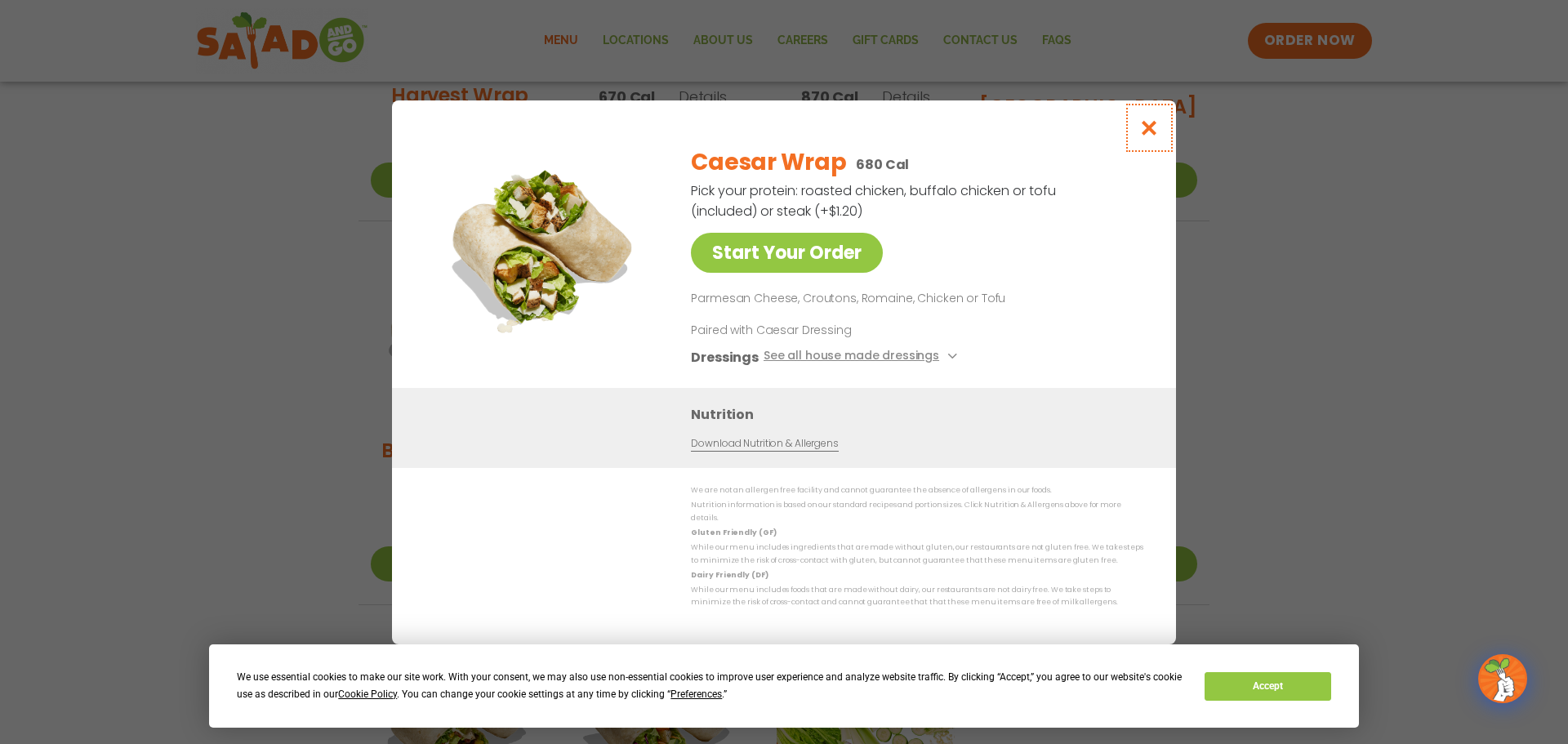
click at [1152, 132] on icon "Close modal" at bounding box center [1149, 128] width 21 height 17
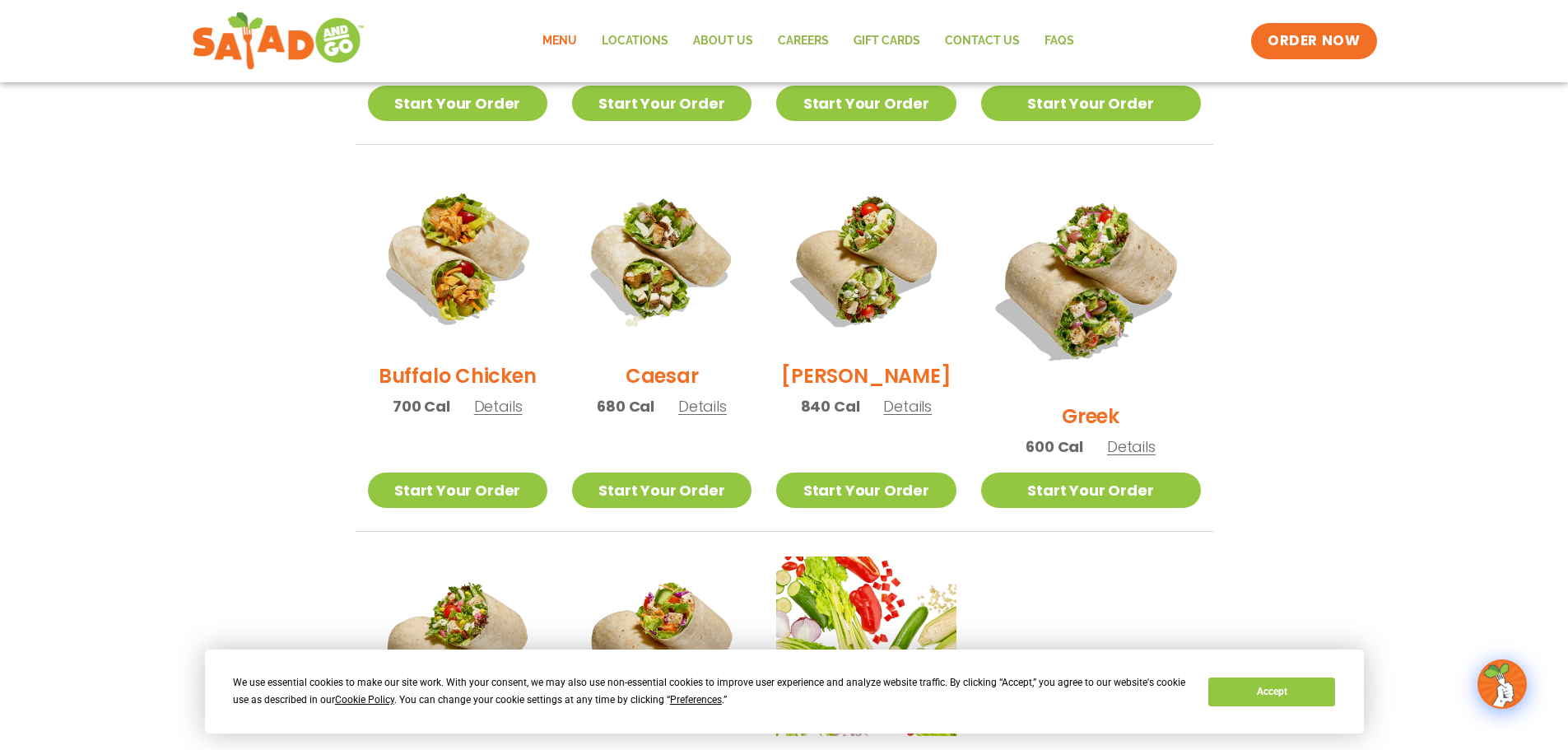
scroll to position [741, 0]
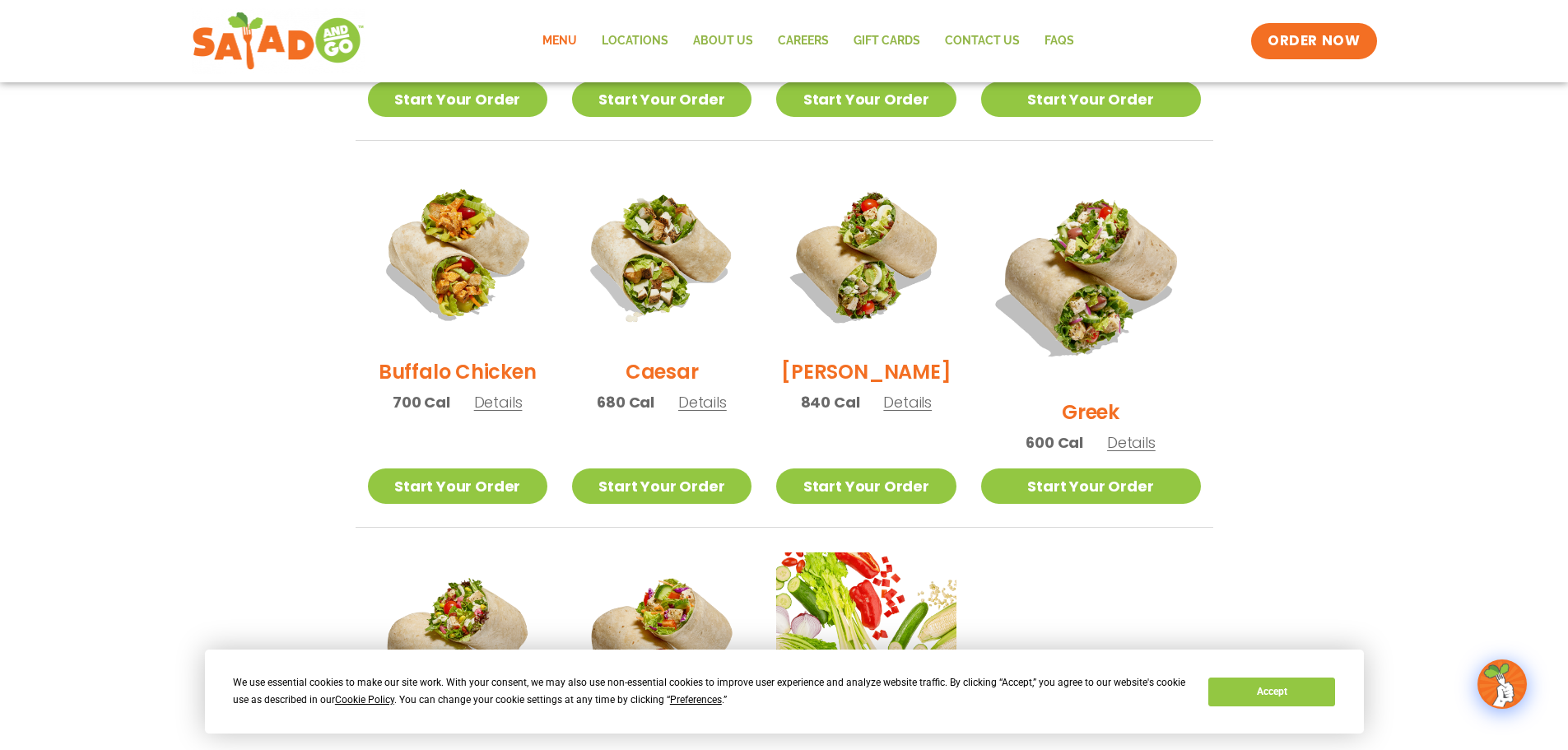
click at [675, 297] on img at bounding box center [662, 255] width 179 height 180
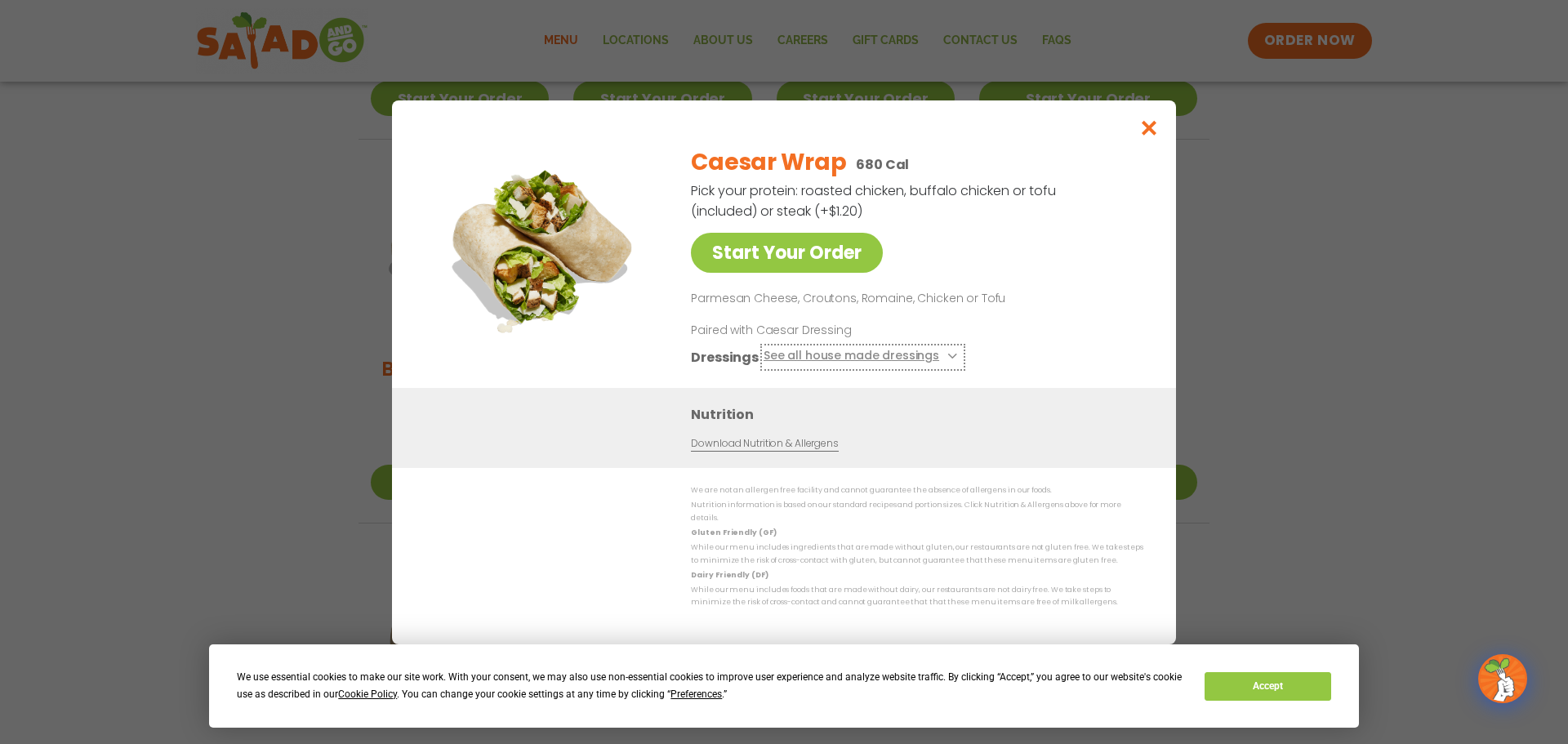
click at [822, 363] on button "See all house made dressings" at bounding box center [863, 357] width 199 height 21
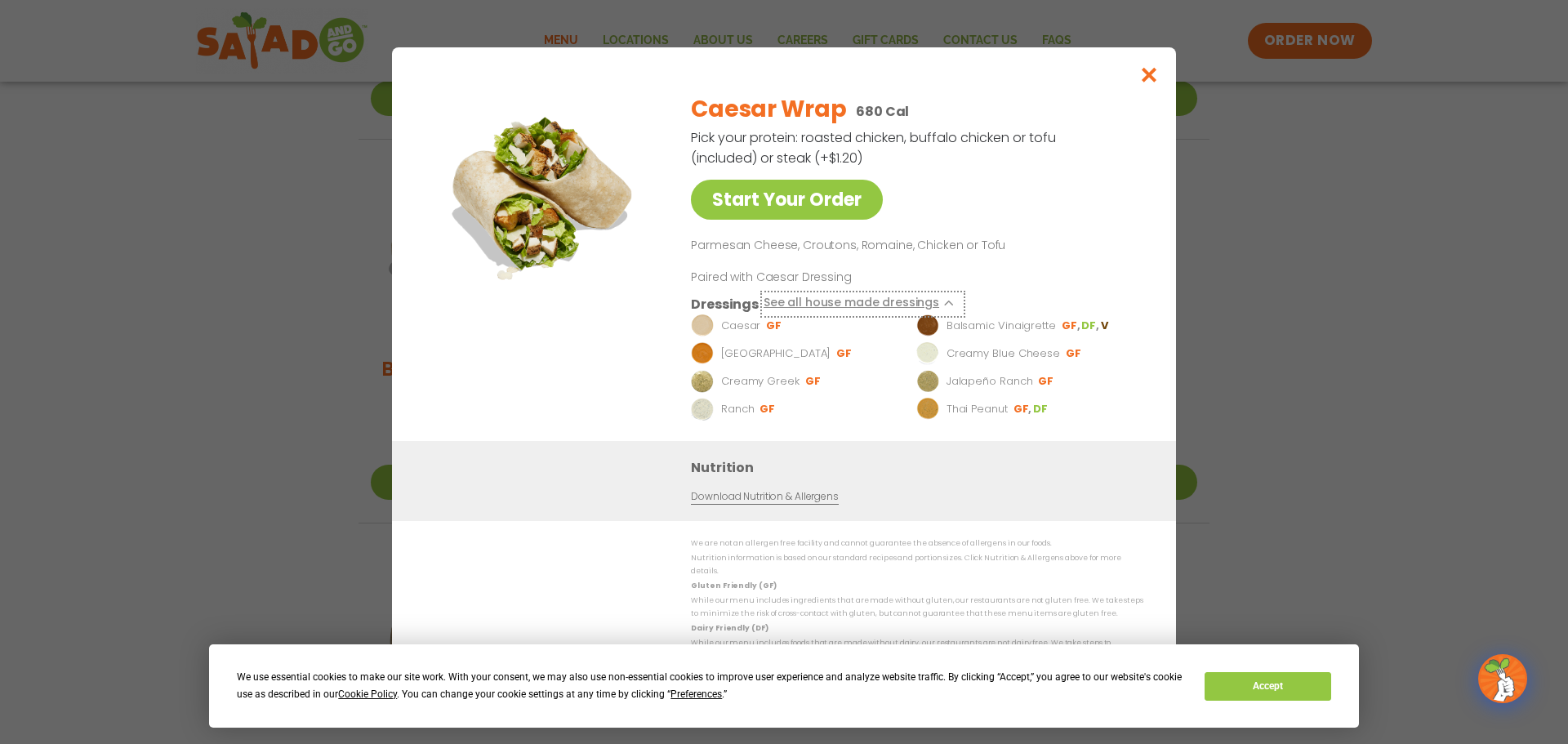
click at [830, 305] on button "See all house made dressings" at bounding box center [863, 304] width 199 height 21
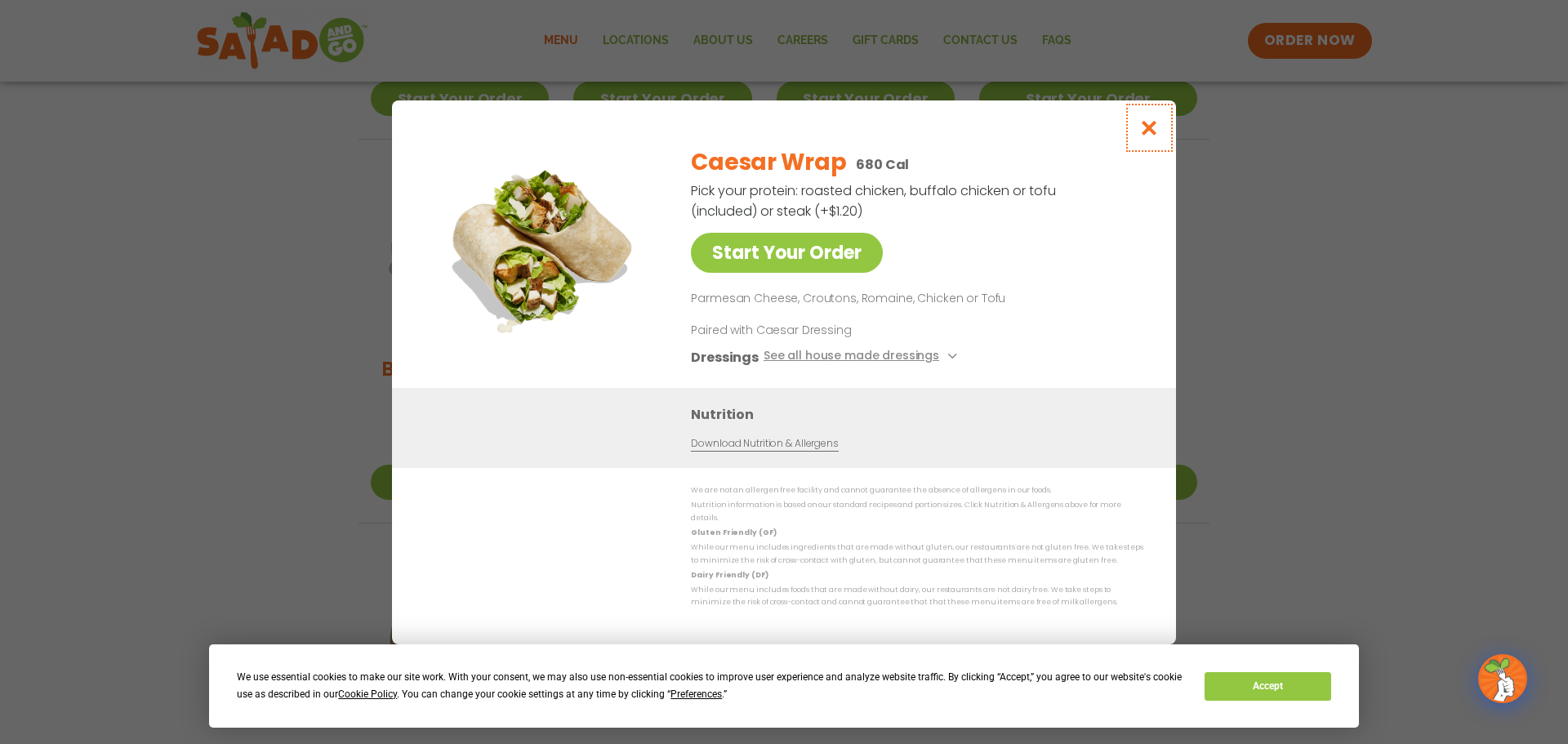
click at [1157, 132] on icon "Close modal" at bounding box center [1149, 128] width 21 height 17
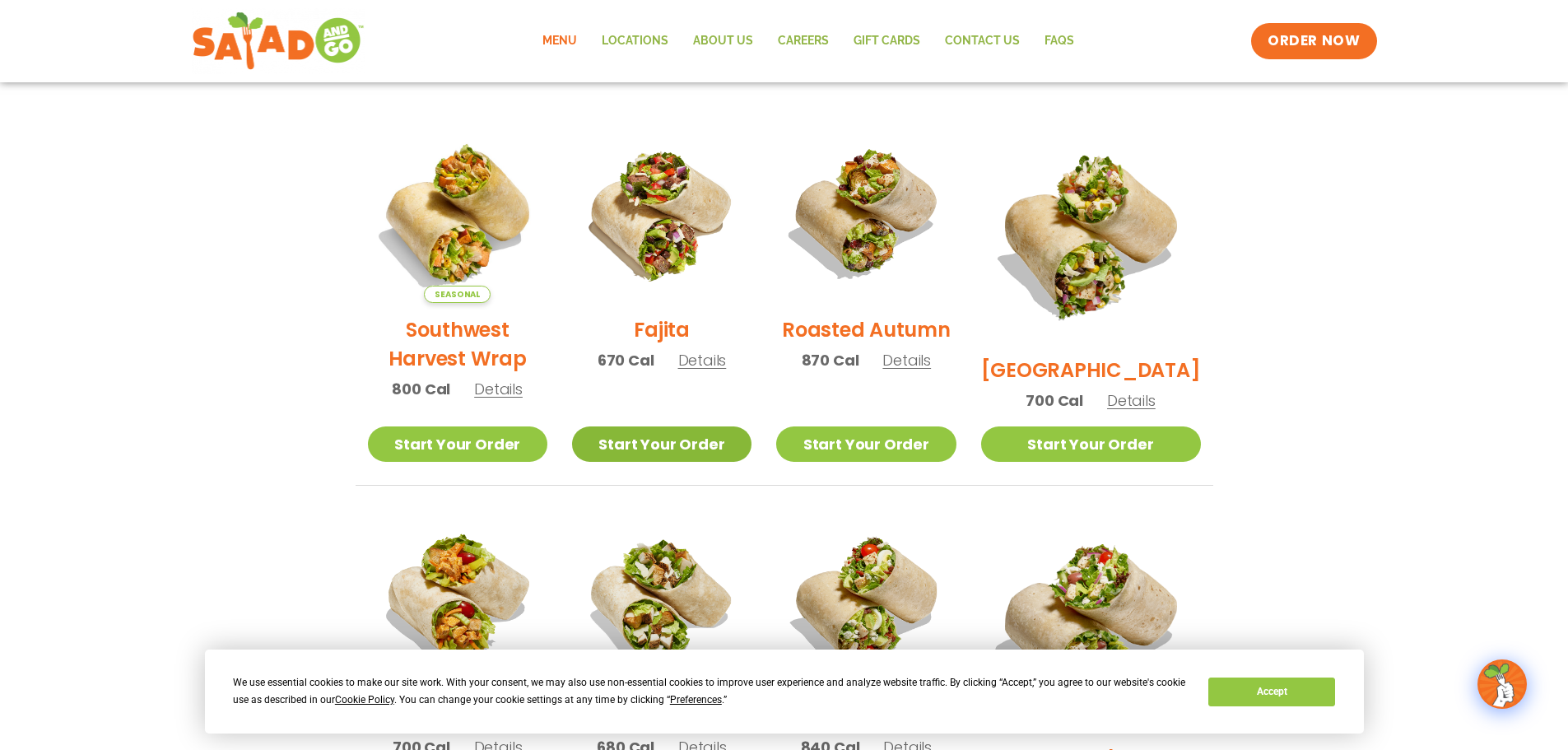
scroll to position [247, 0]
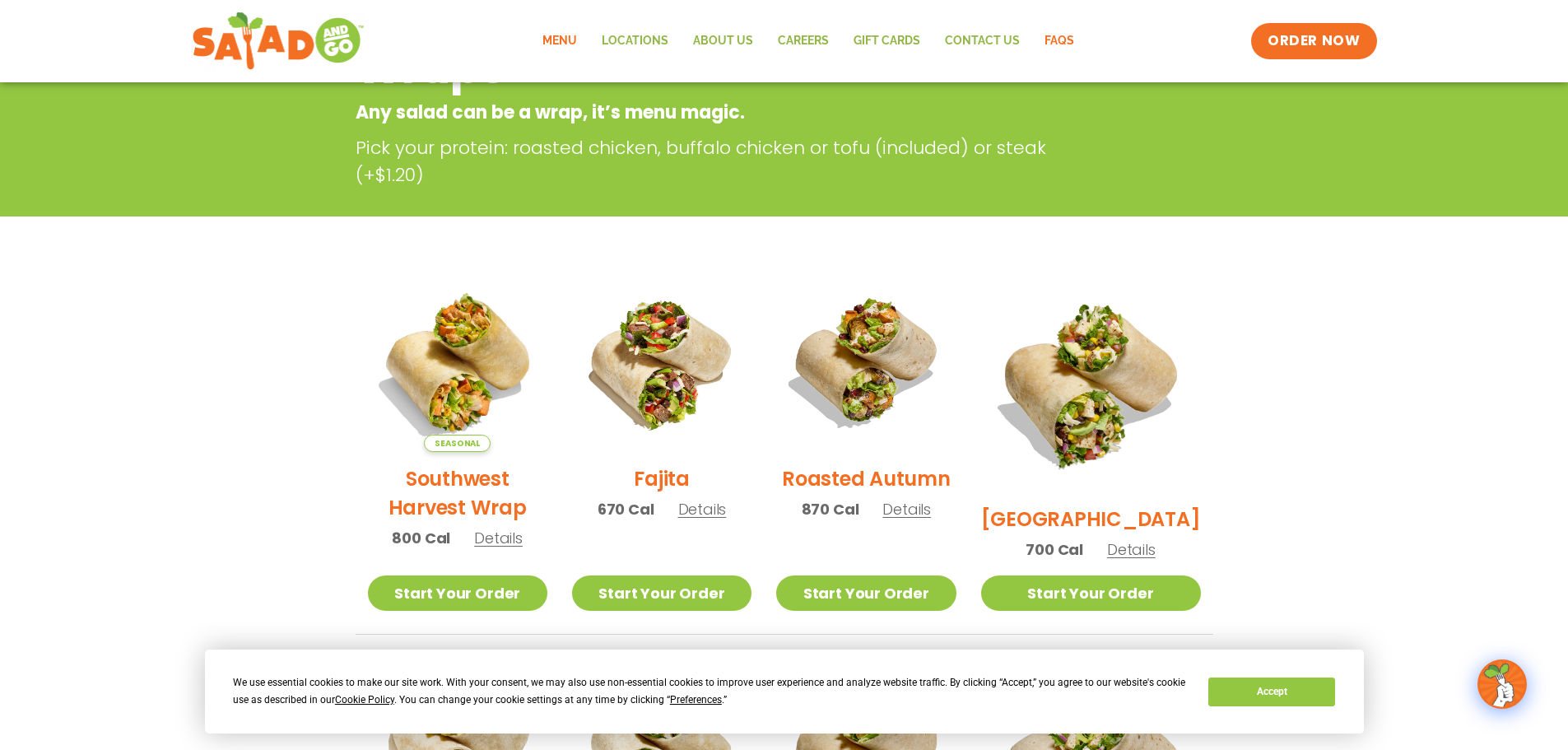
click at [1064, 31] on link "FAQs" at bounding box center [1059, 41] width 54 height 38
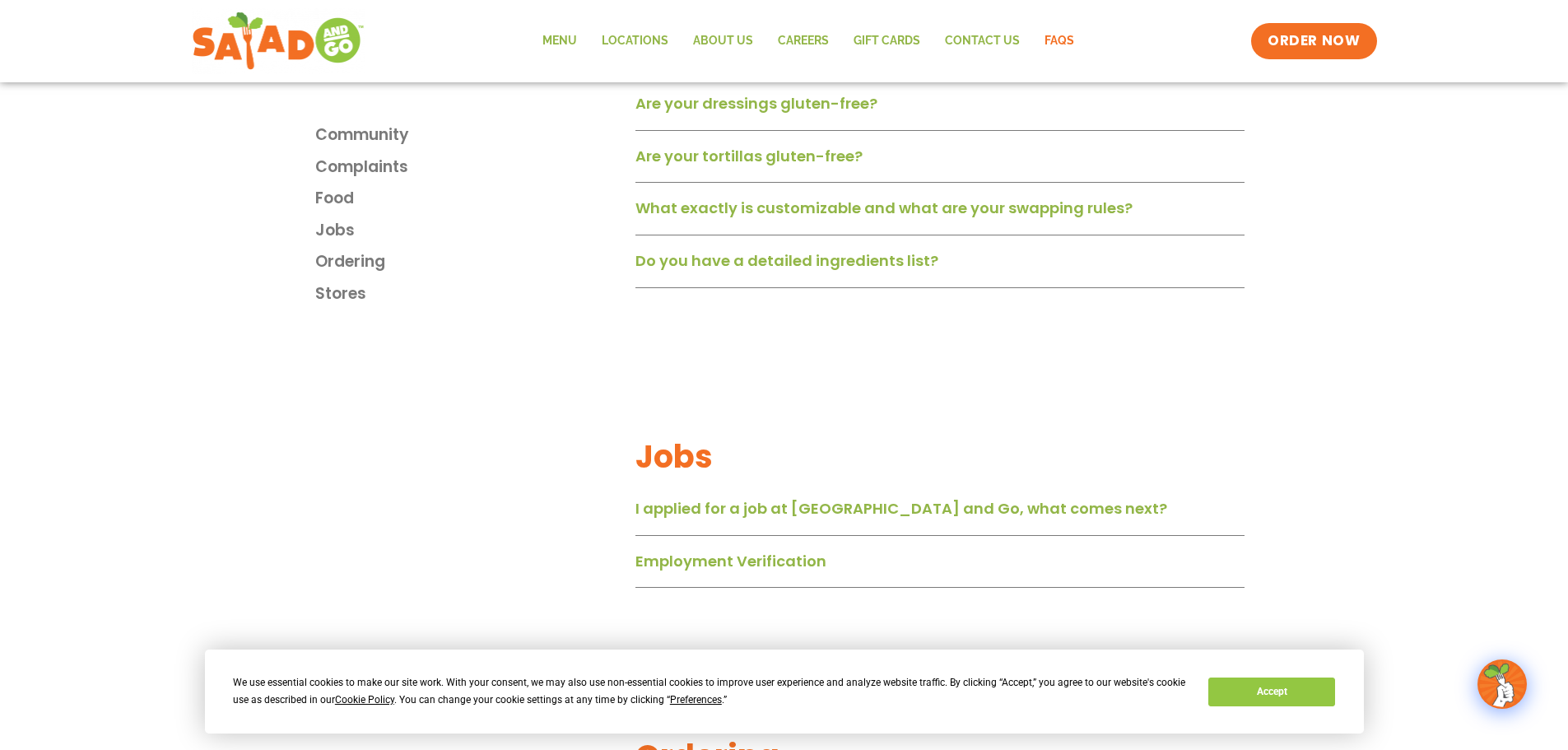
scroll to position [1483, 0]
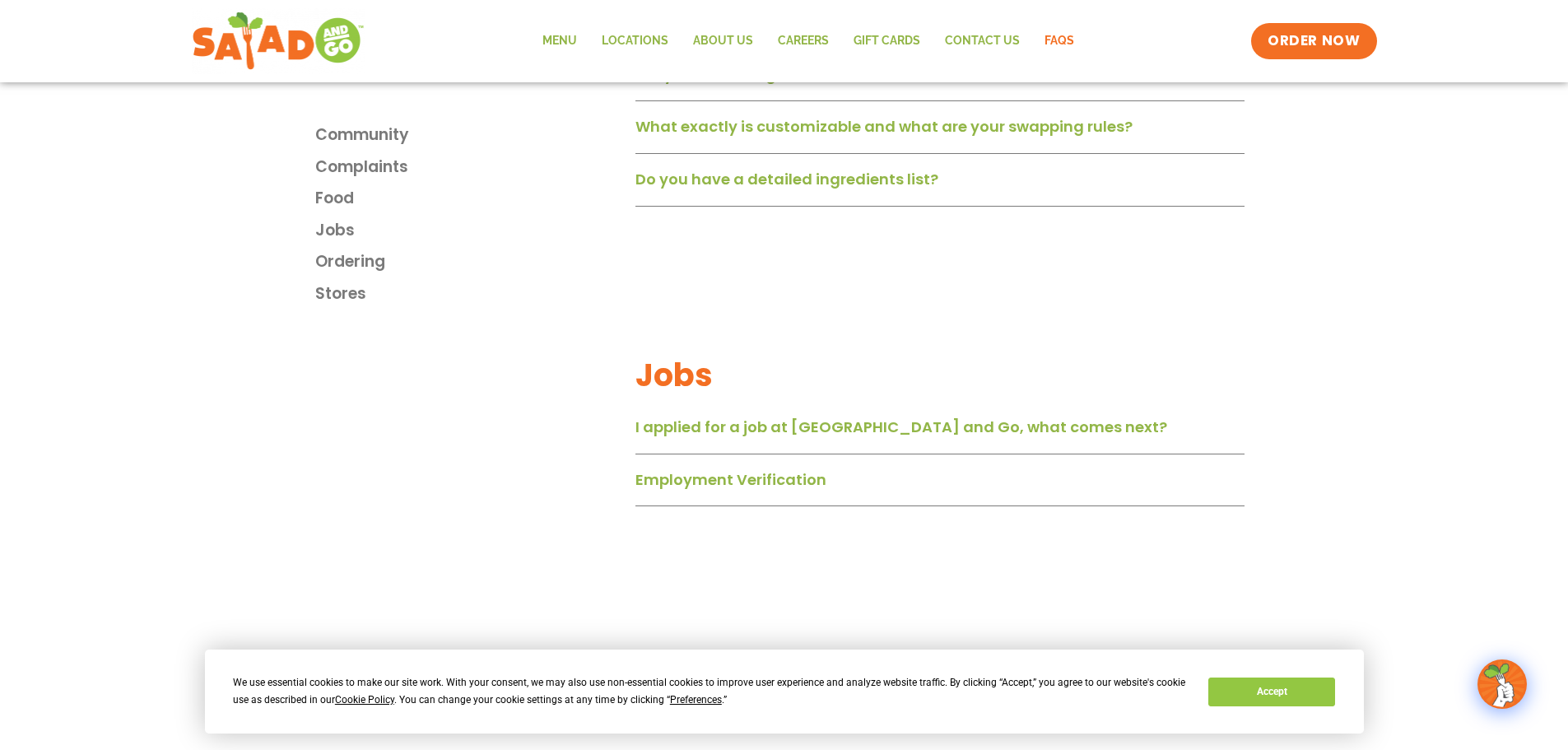
click at [914, 189] on link "Do you have a detailed ingredients list?" at bounding box center [787, 180] width 303 height 21
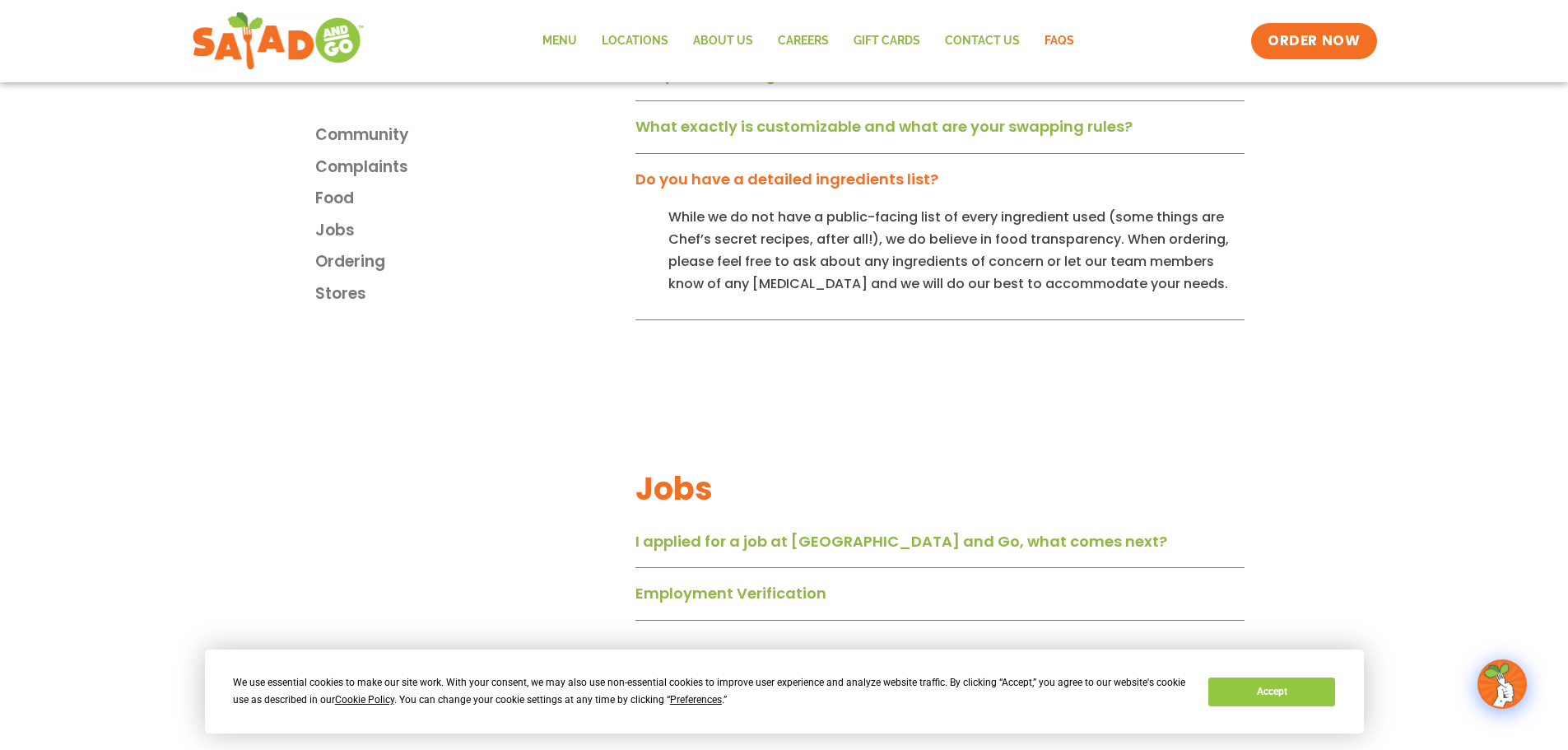
click at [830, 189] on link "Do you have a detailed ingredients list?" at bounding box center [787, 180] width 303 height 21
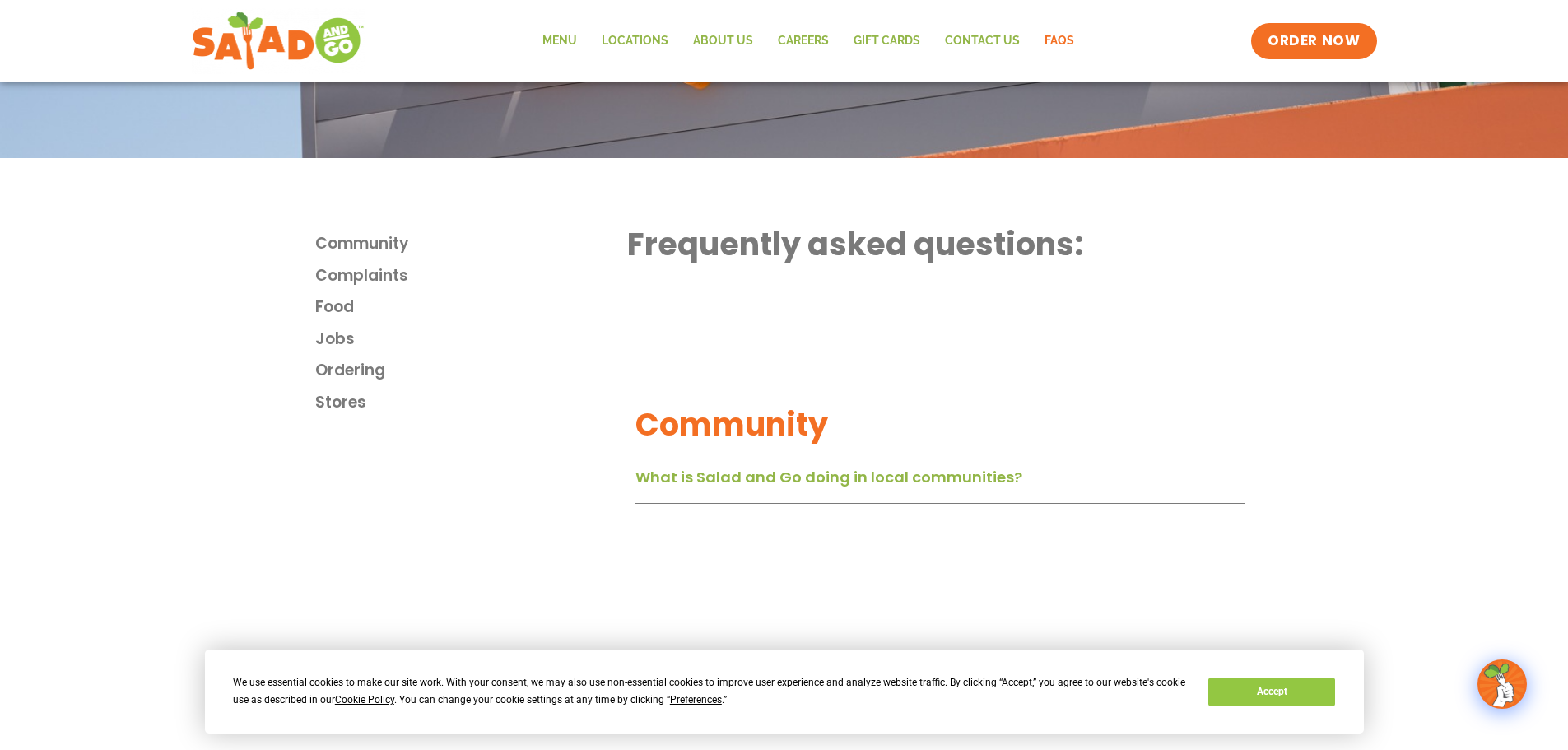
scroll to position [165, 0]
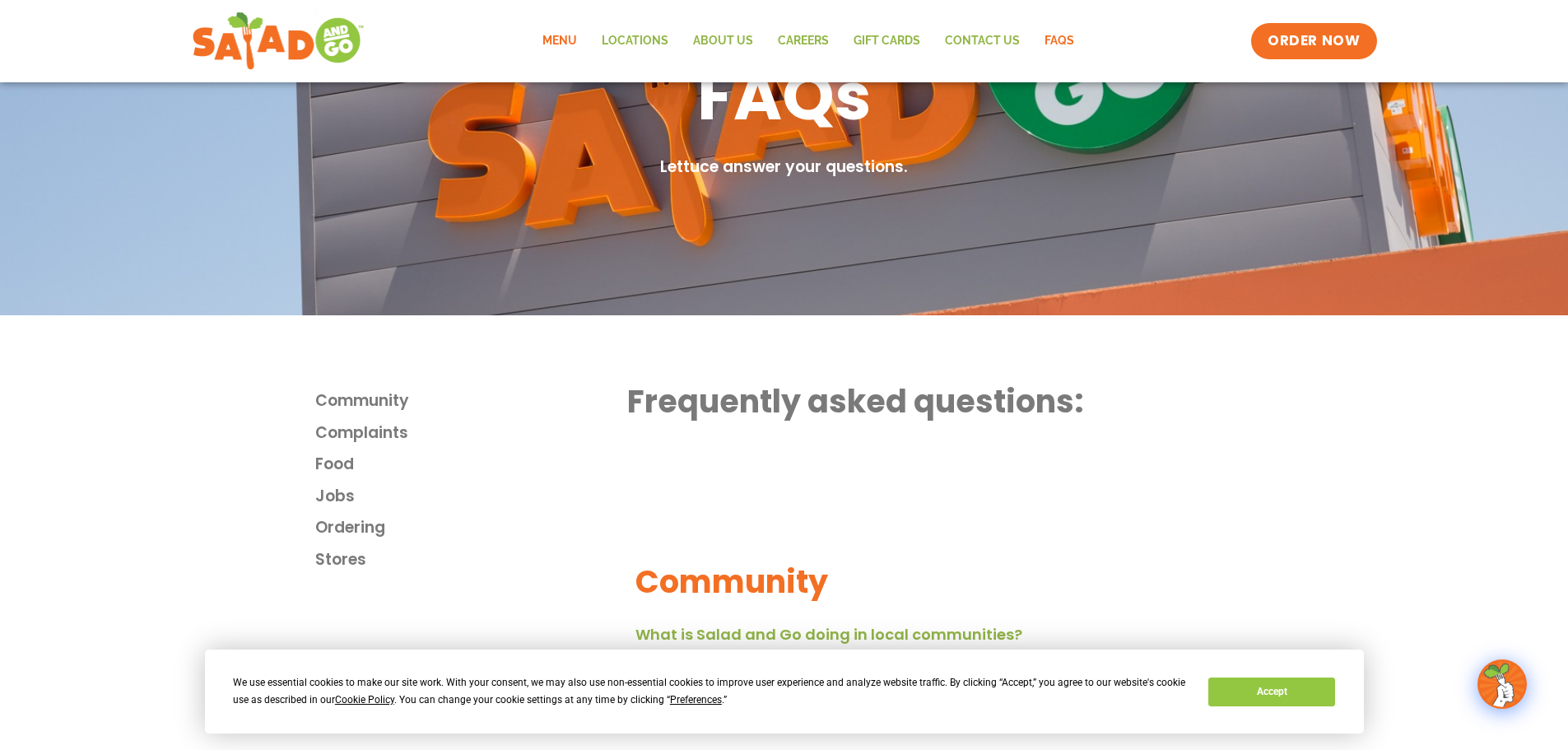
click at [572, 35] on link "Menu" at bounding box center [560, 41] width 60 height 38
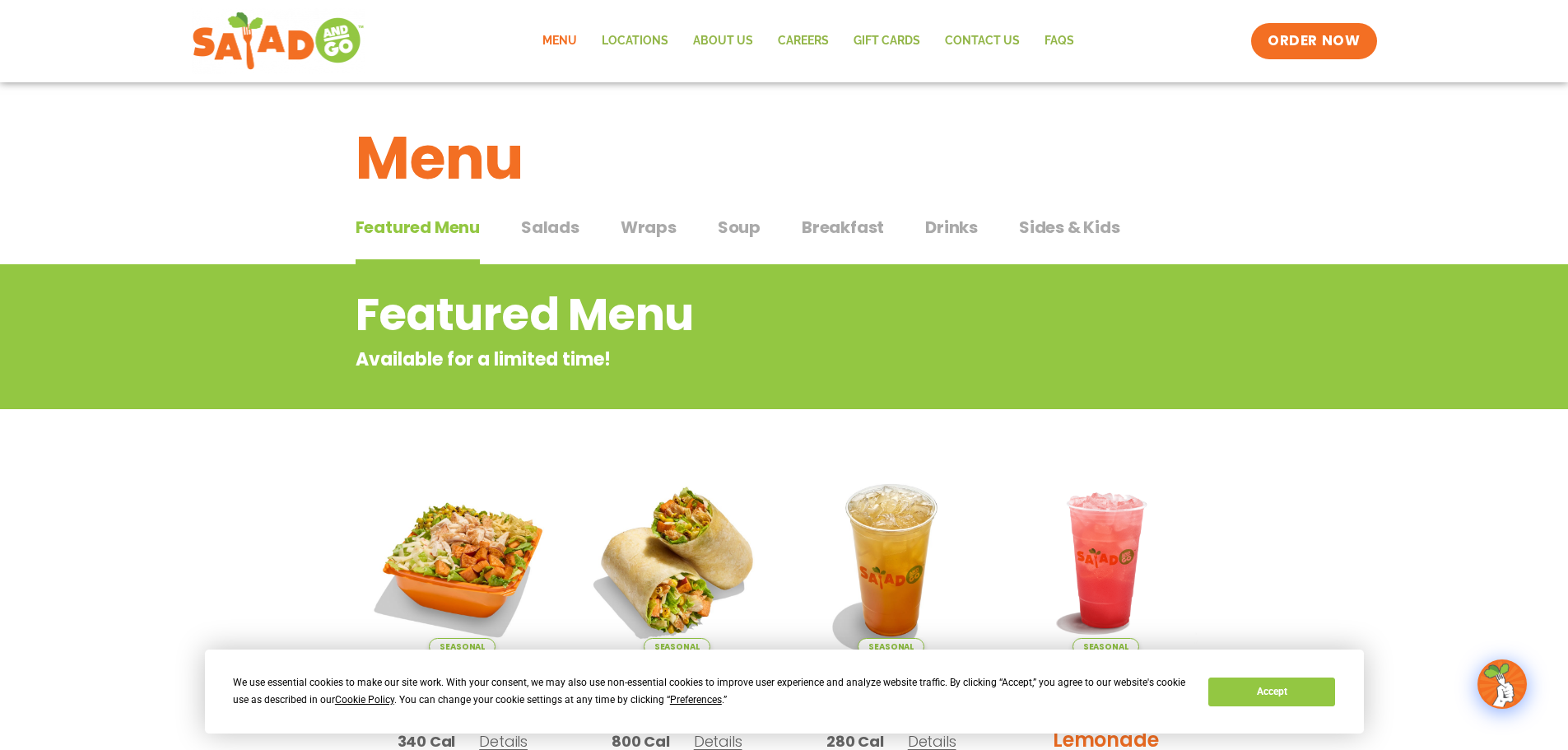
click at [655, 223] on span "Wraps" at bounding box center [648, 227] width 56 height 25
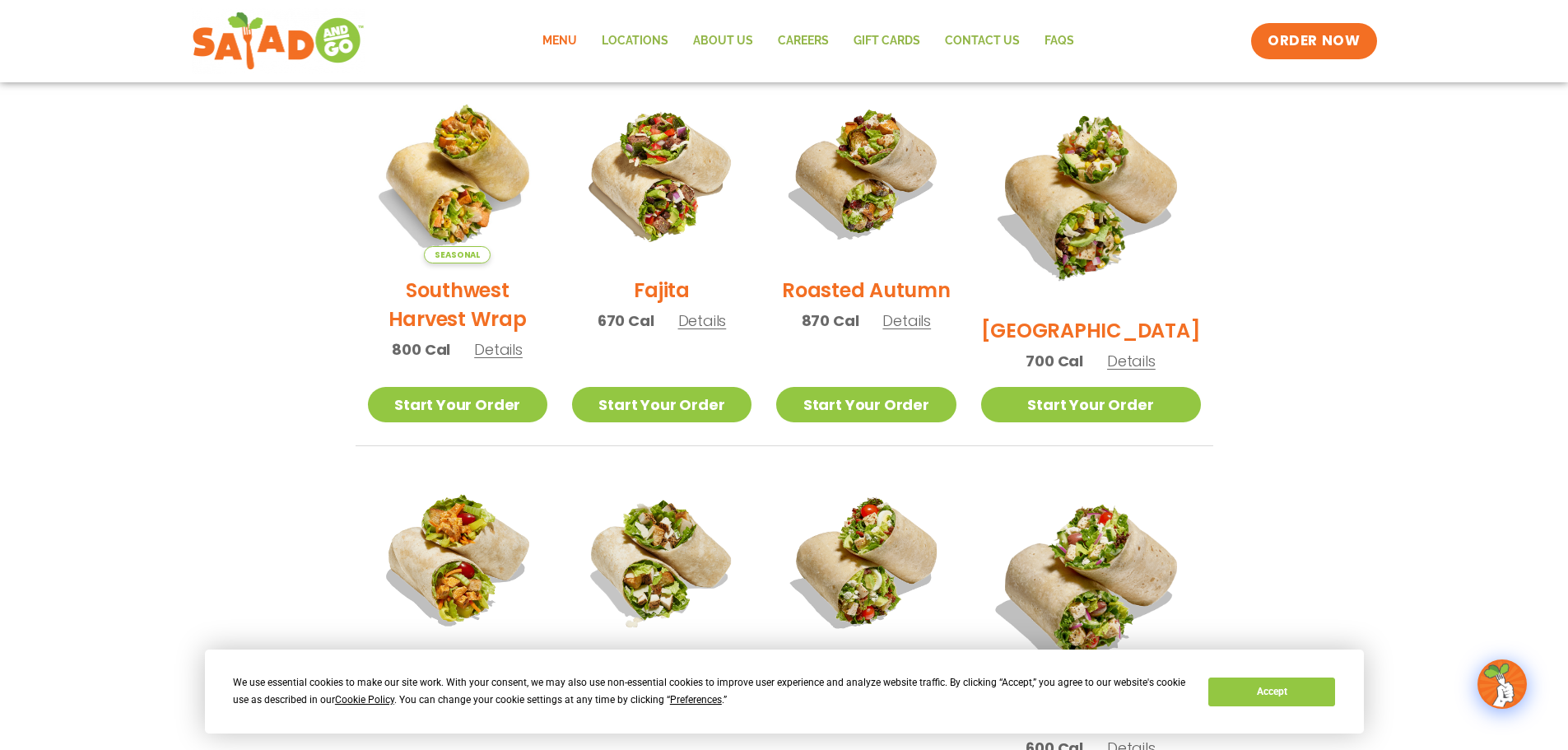
scroll to position [577, 0]
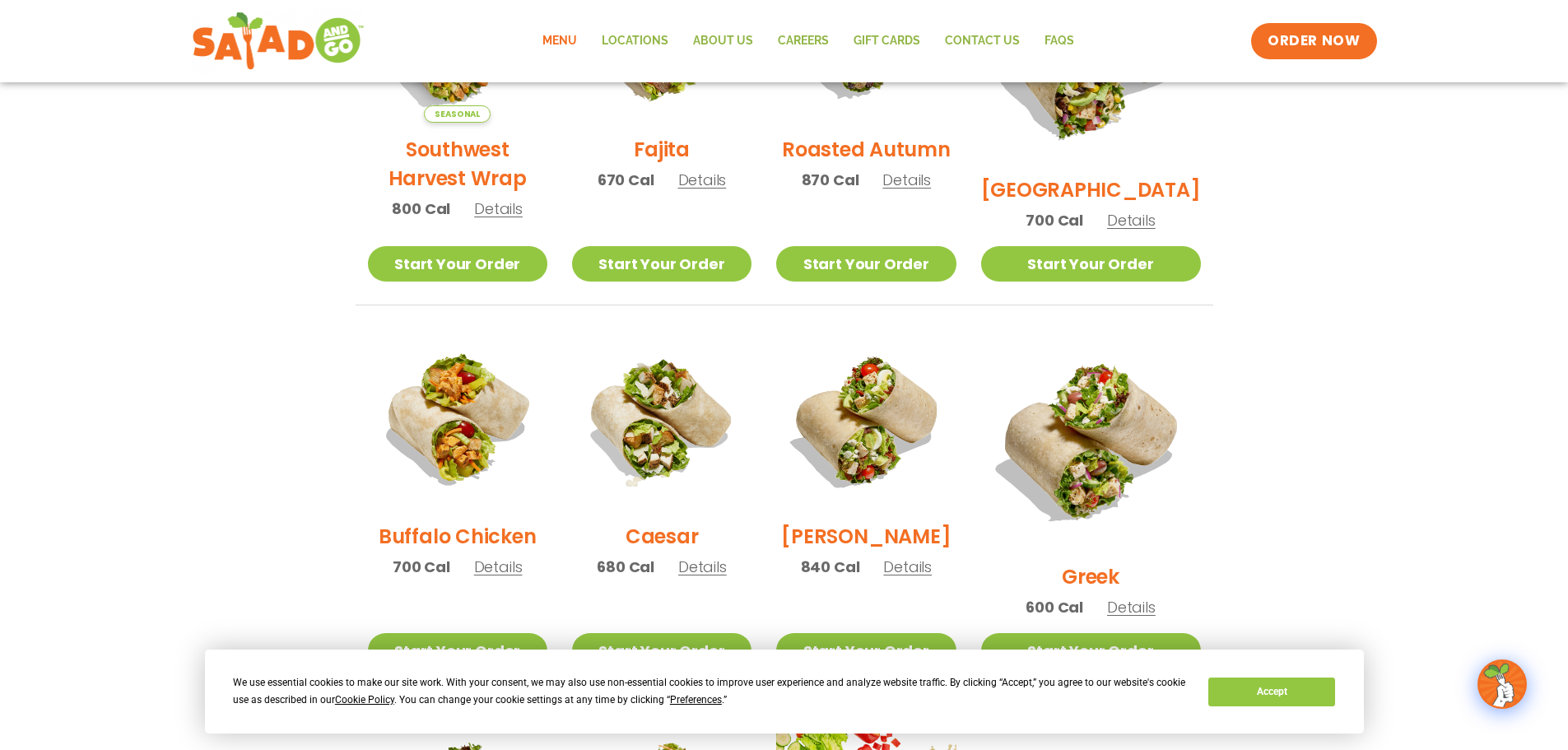
click at [727, 577] on span "Details" at bounding box center [702, 567] width 48 height 21
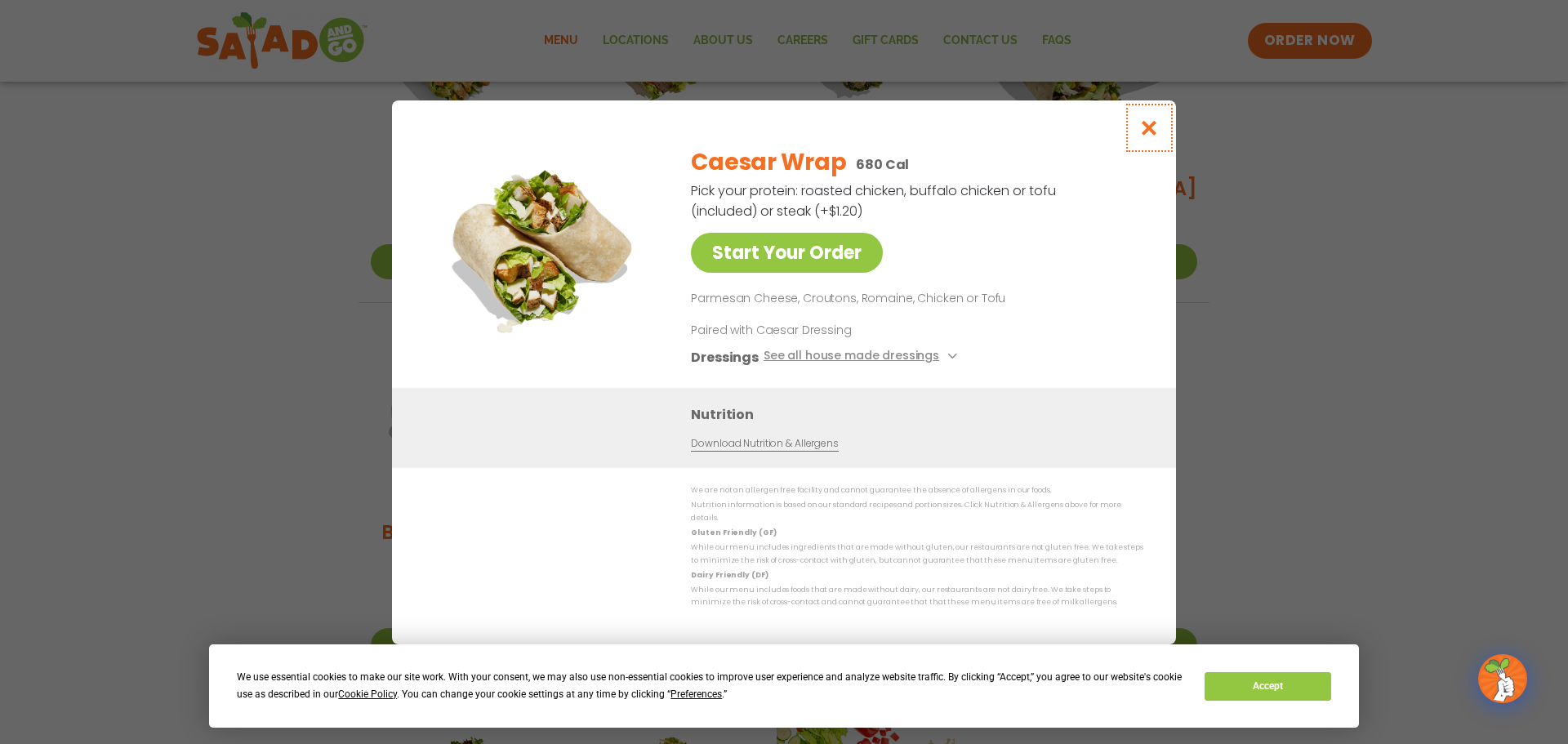
click at [1155, 136] on icon "Close modal" at bounding box center [1149, 128] width 21 height 17
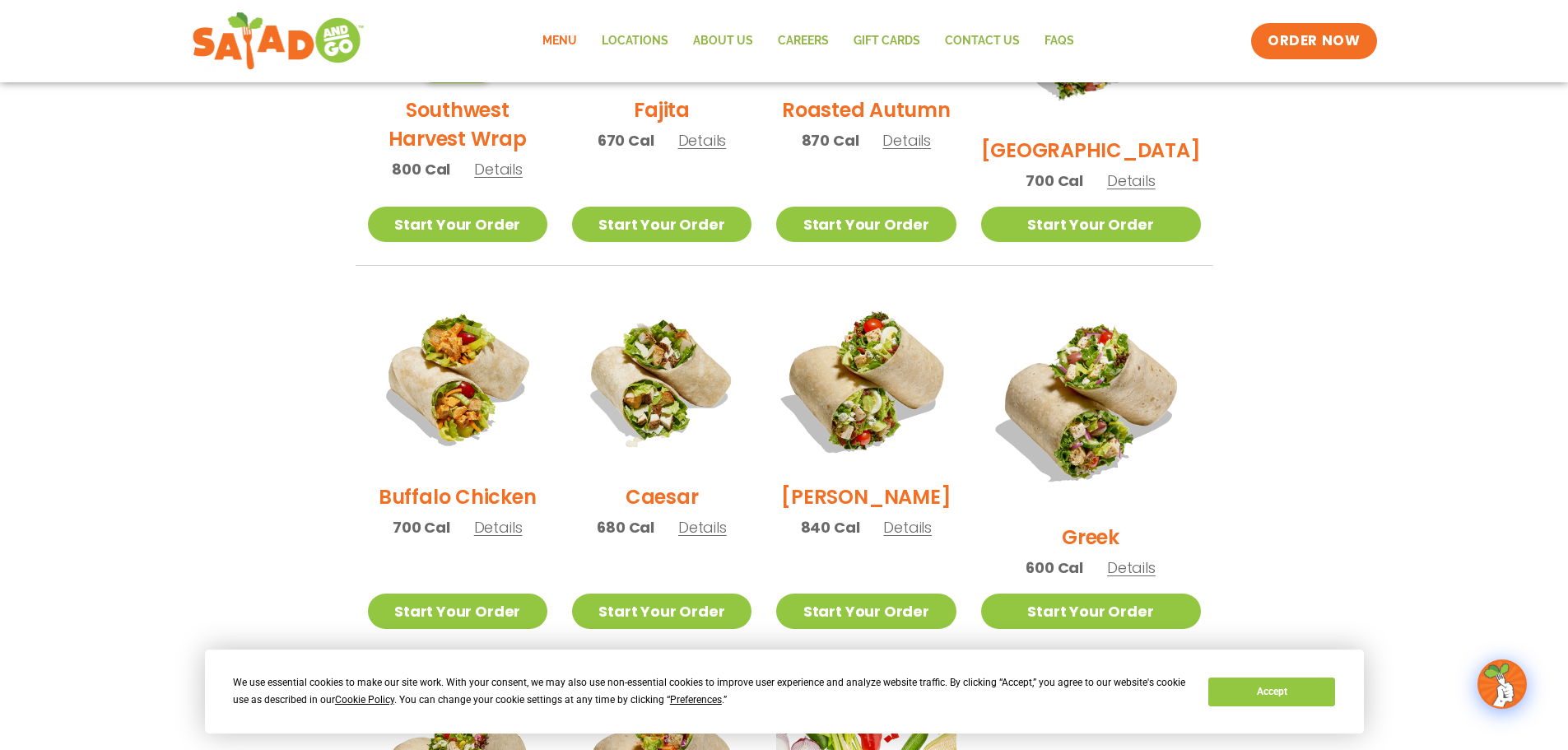
scroll to position [659, 0]
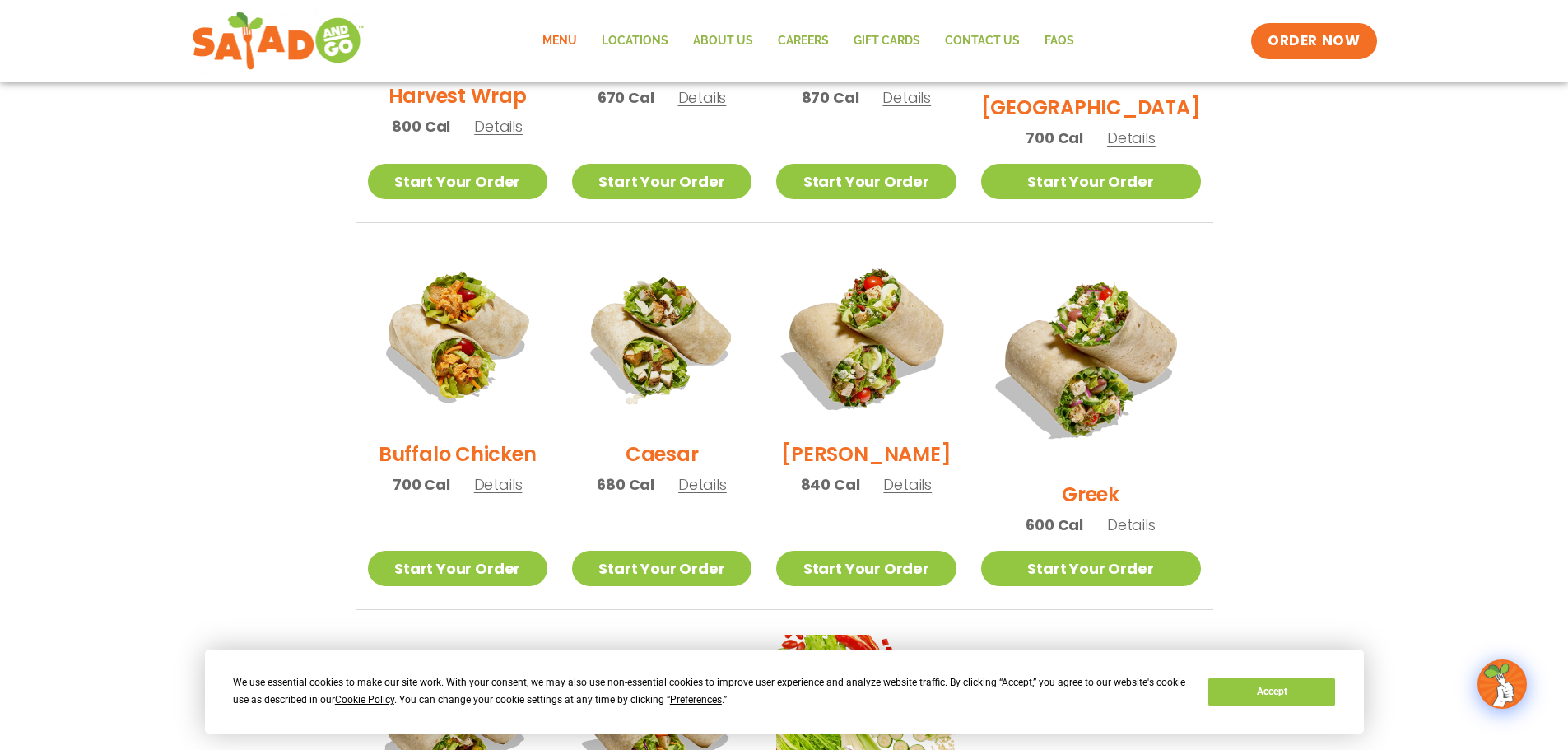
click at [876, 375] on img at bounding box center [866, 337] width 210 height 211
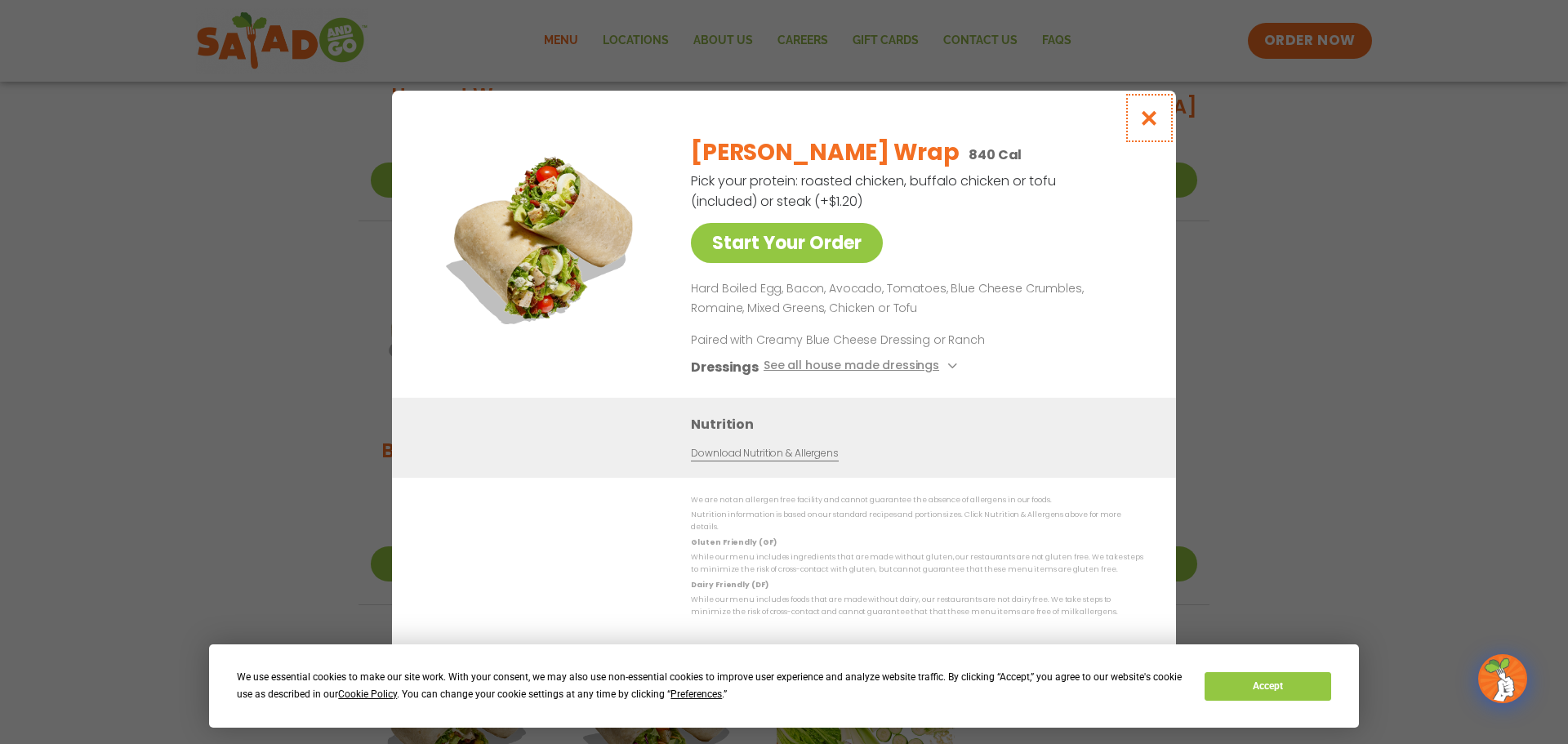
click at [1146, 139] on button "Close modal" at bounding box center [1149, 118] width 53 height 55
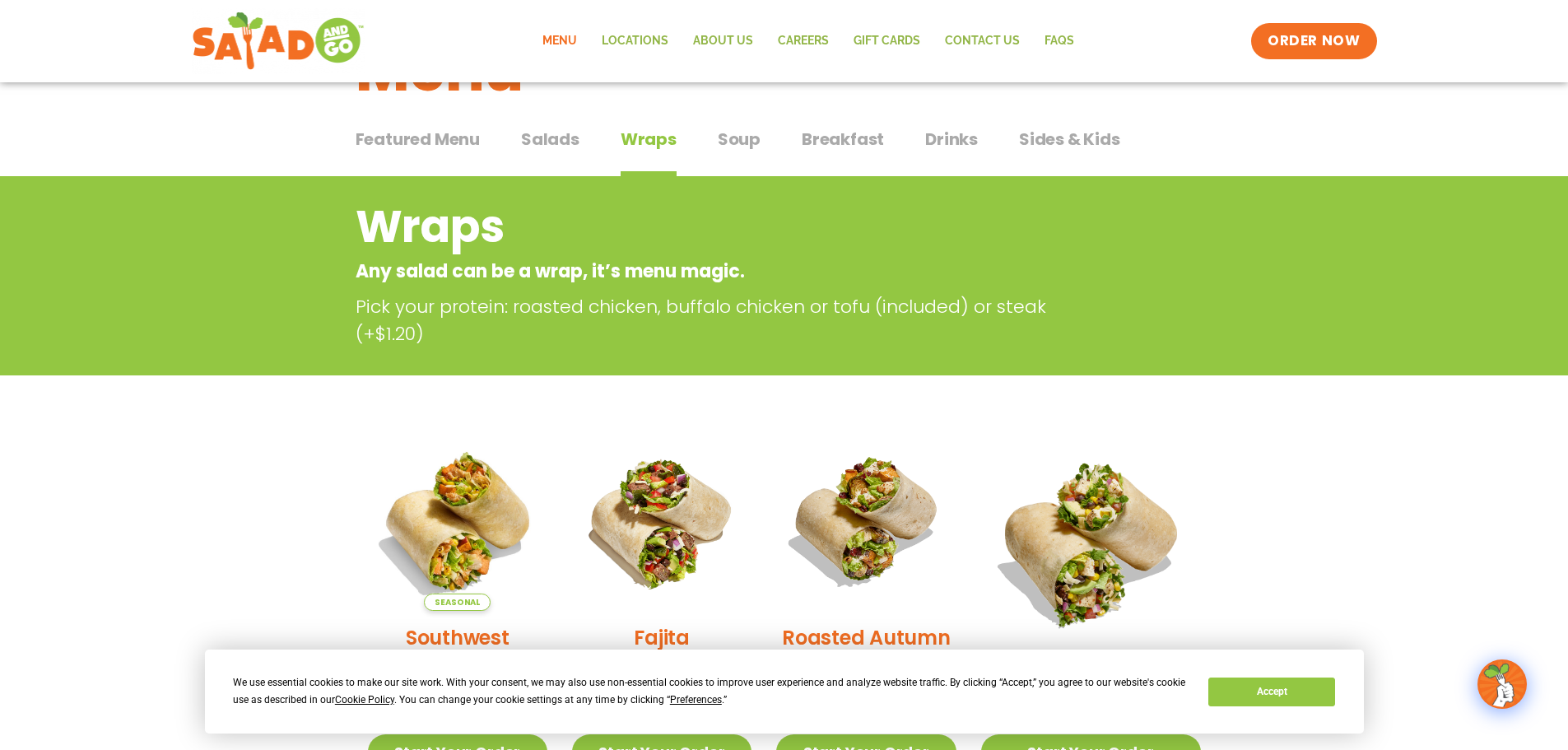
scroll to position [82, 0]
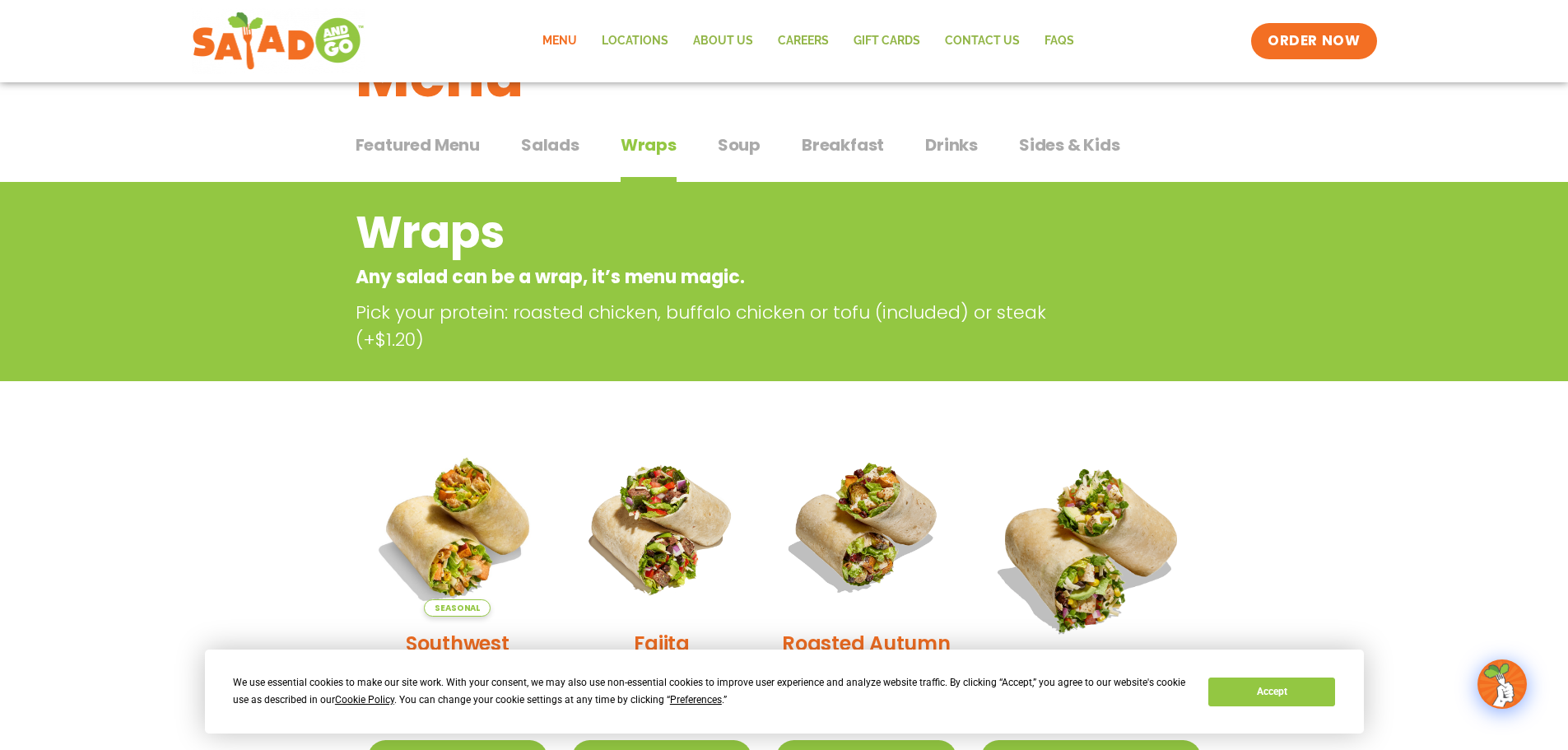
click at [566, 138] on span "Salads" at bounding box center [550, 145] width 59 height 25
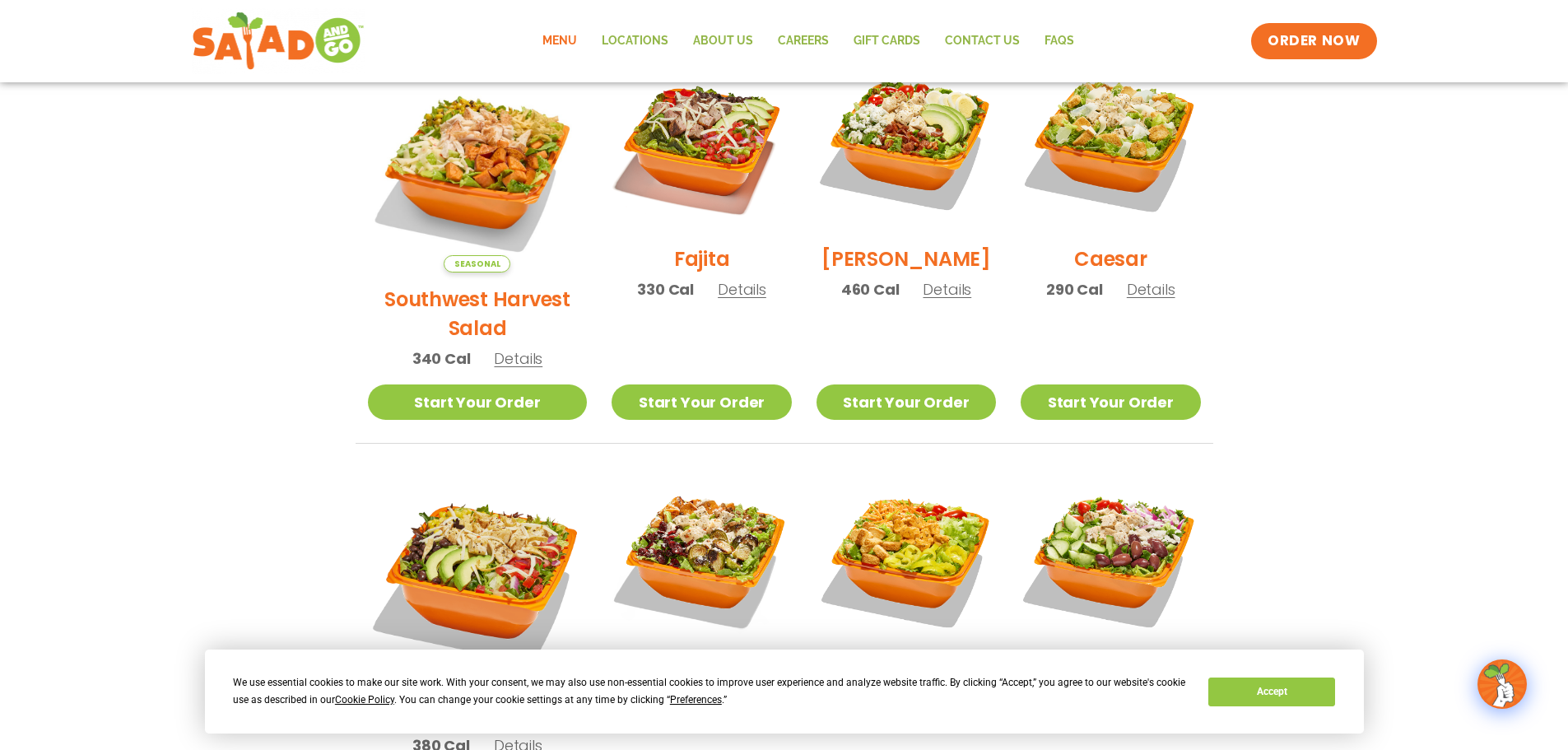
scroll to position [330, 0]
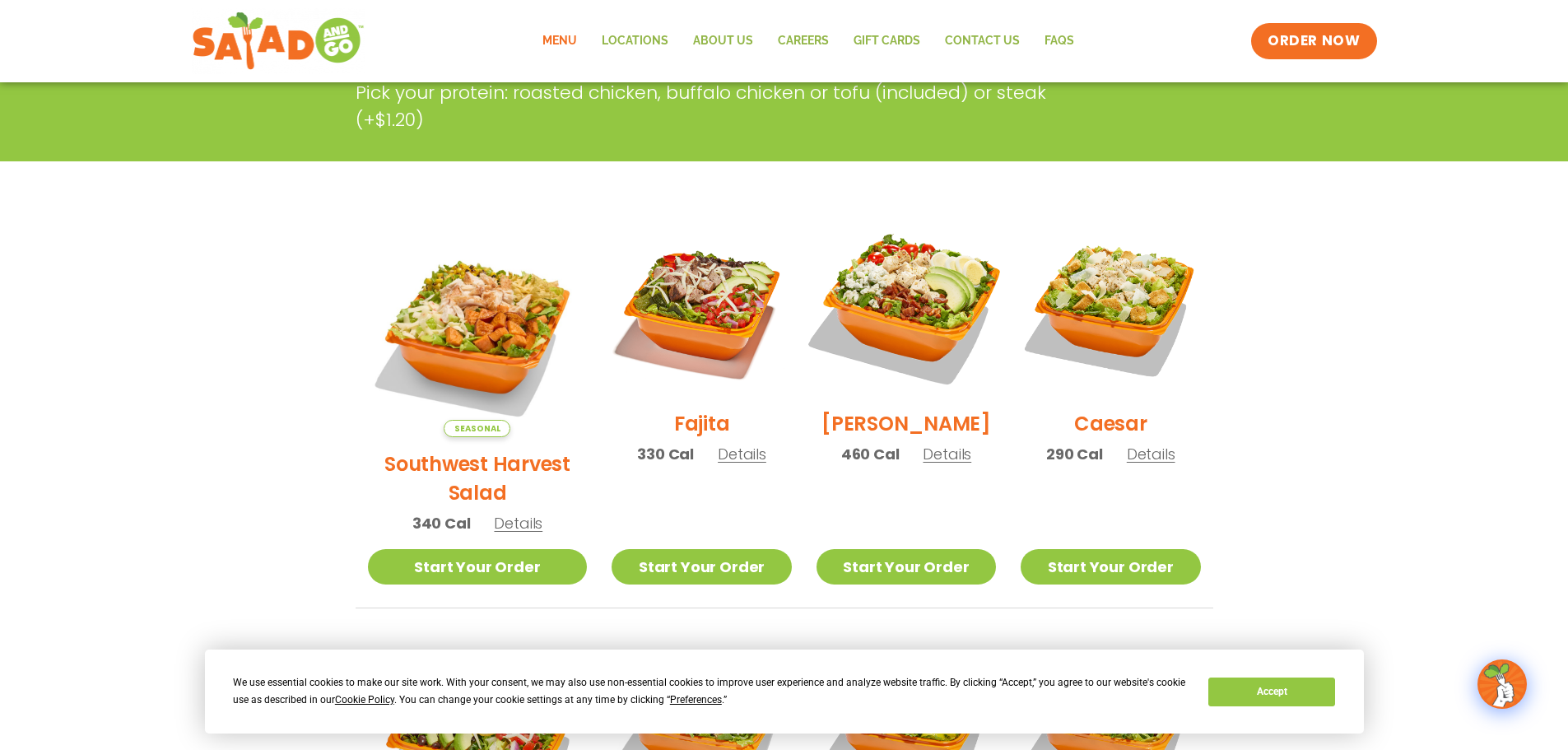
click at [896, 297] on img at bounding box center [906, 307] width 210 height 211
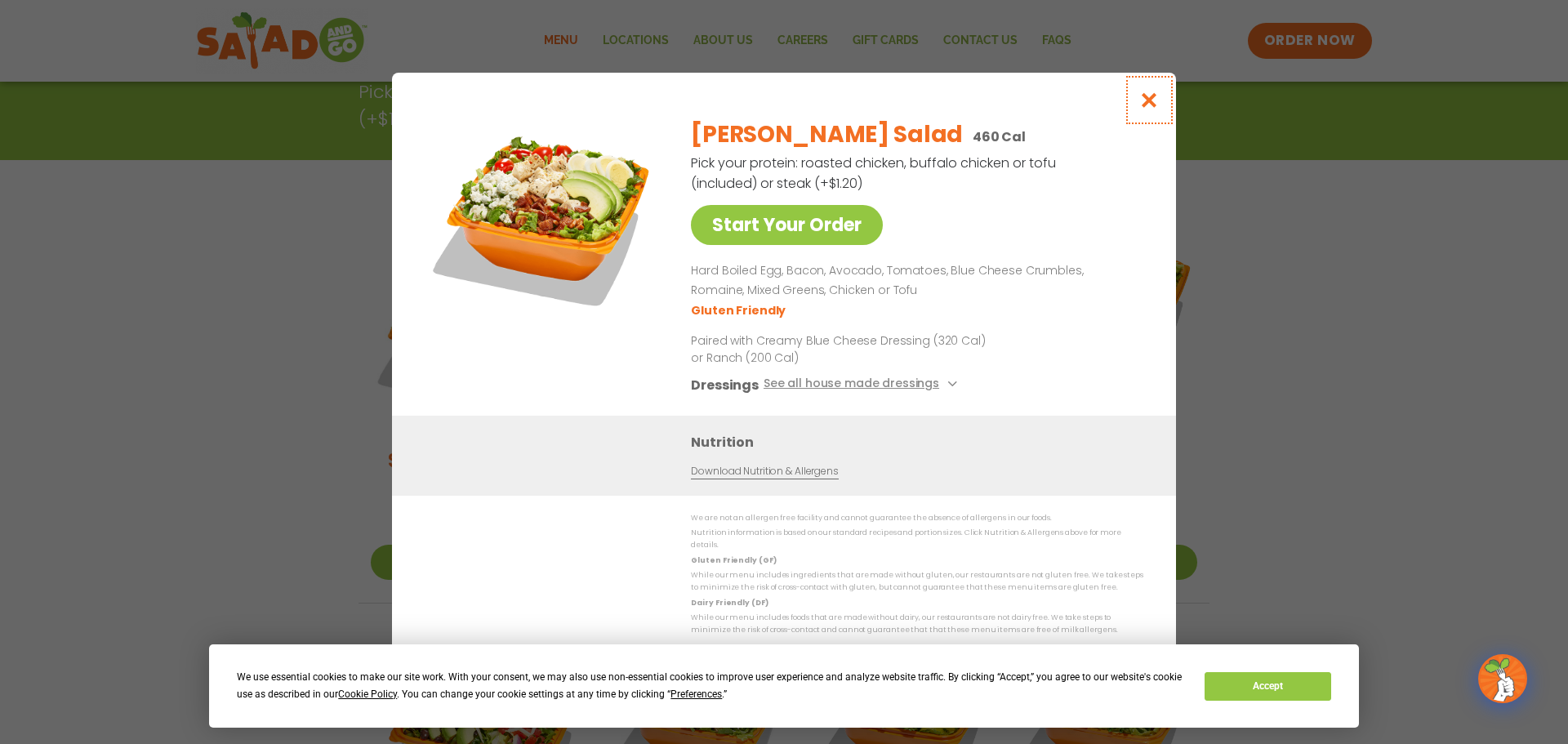
click at [1143, 101] on icon "Close modal" at bounding box center [1149, 100] width 21 height 17
